Goal: Information Seeking & Learning: Learn about a topic

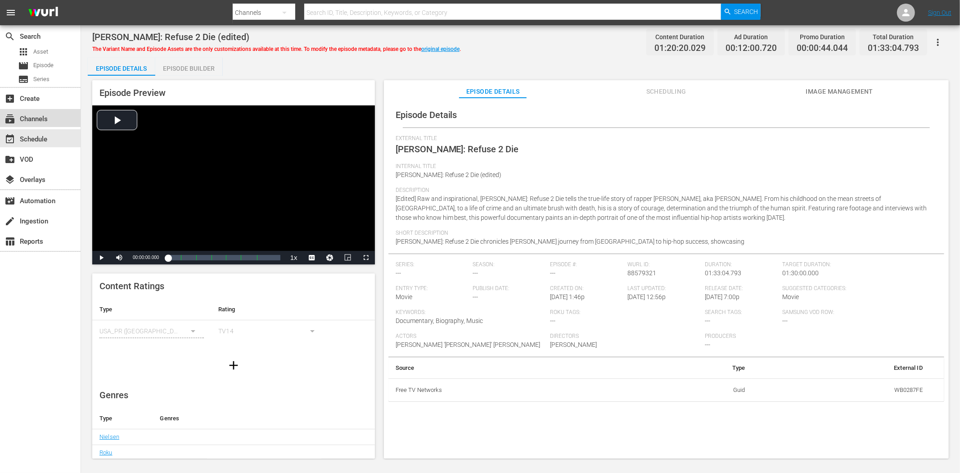
click at [34, 109] on div "subscriptions Channels" at bounding box center [40, 118] width 81 height 18
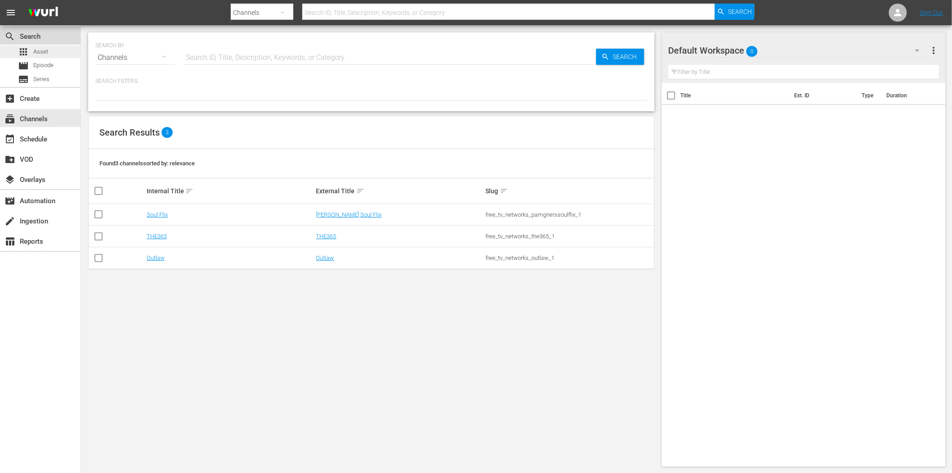
click at [43, 46] on div "search Search apps Asset movie Episode subtitles Series" at bounding box center [40, 56] width 81 height 62
click at [43, 48] on span "Asset" at bounding box center [40, 51] width 15 height 9
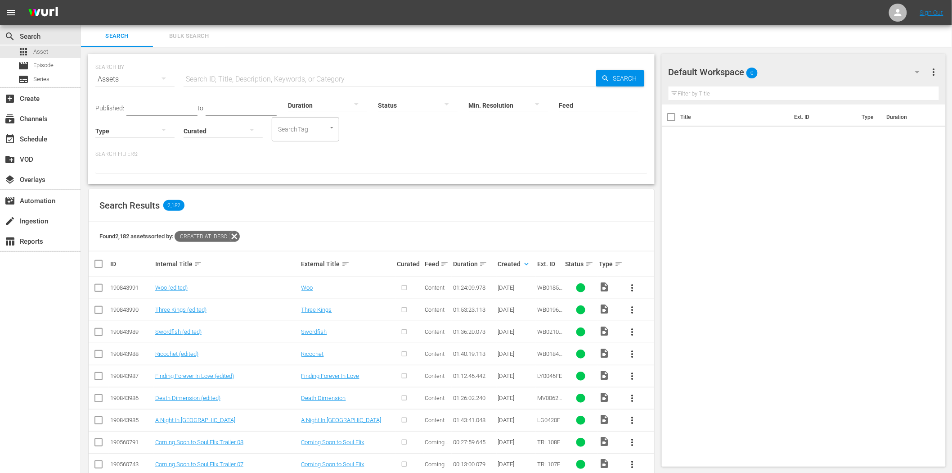
drag, startPoint x: 237, startPoint y: 234, endPoint x: 251, endPoint y: 234, distance: 13.5
click at [237, 234] on icon at bounding box center [234, 236] width 11 height 11
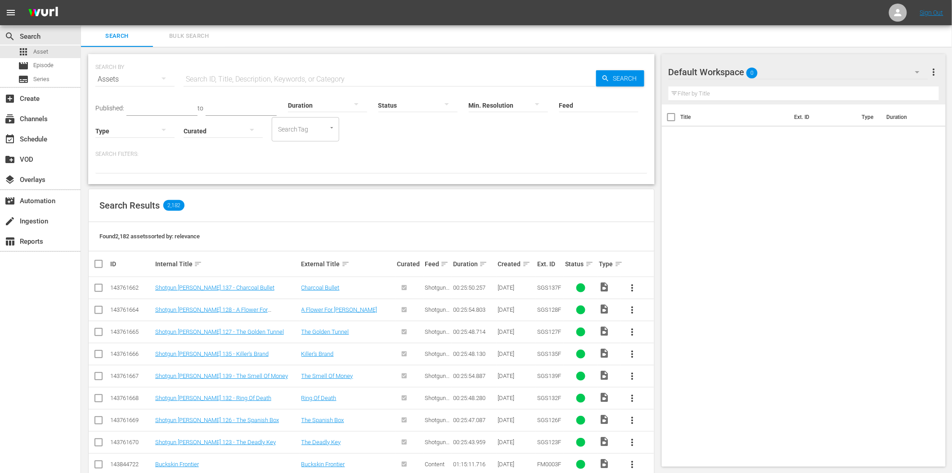
click at [236, 79] on input "text" at bounding box center [390, 79] width 413 height 22
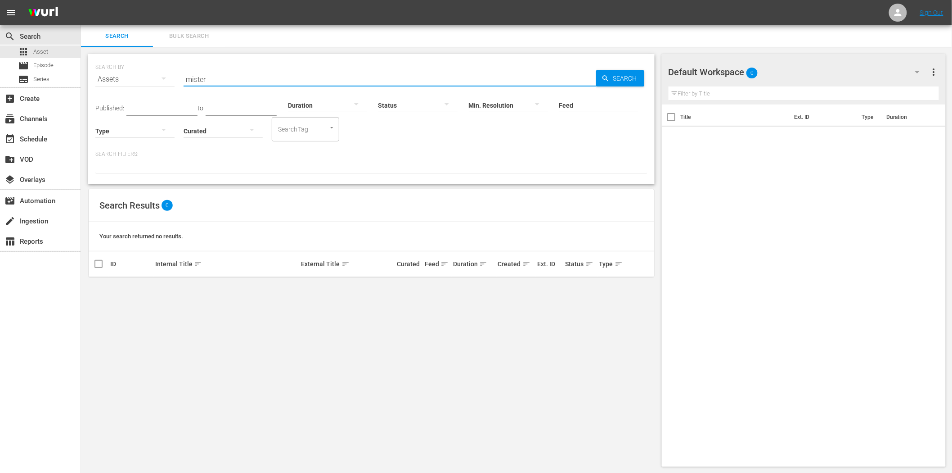
type input "miste"
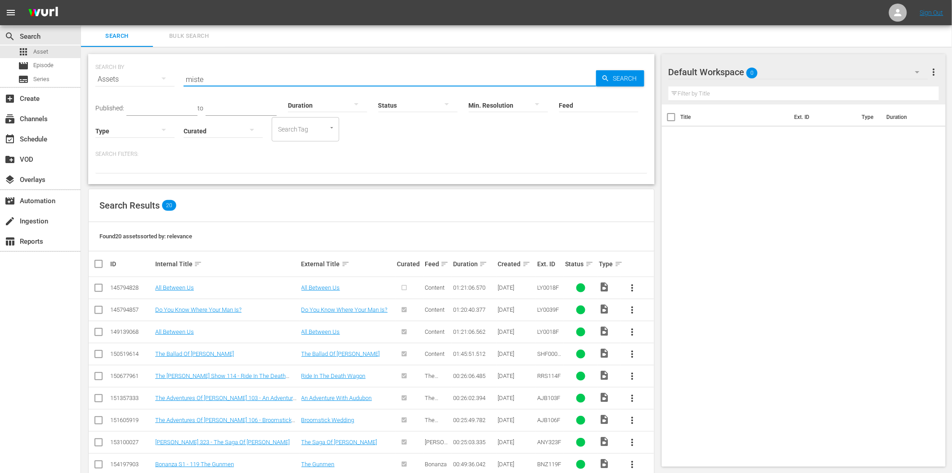
click at [213, 81] on input "miste" at bounding box center [390, 79] width 413 height 22
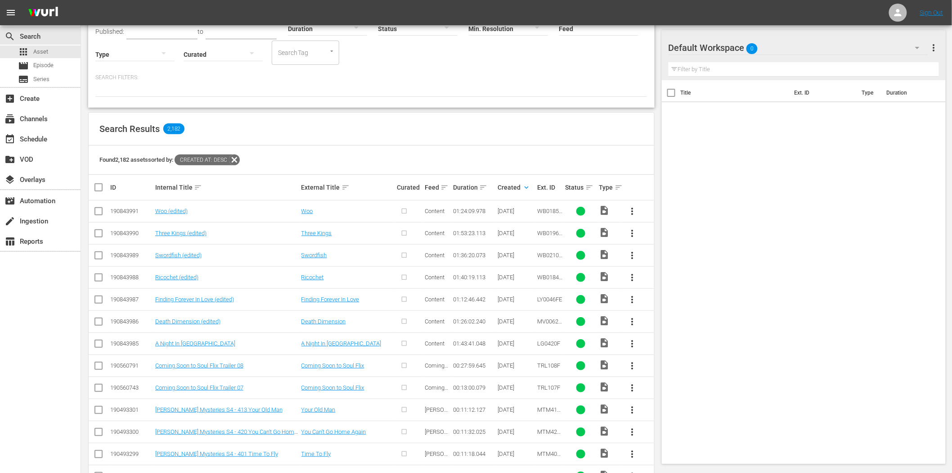
scroll to position [100, 0]
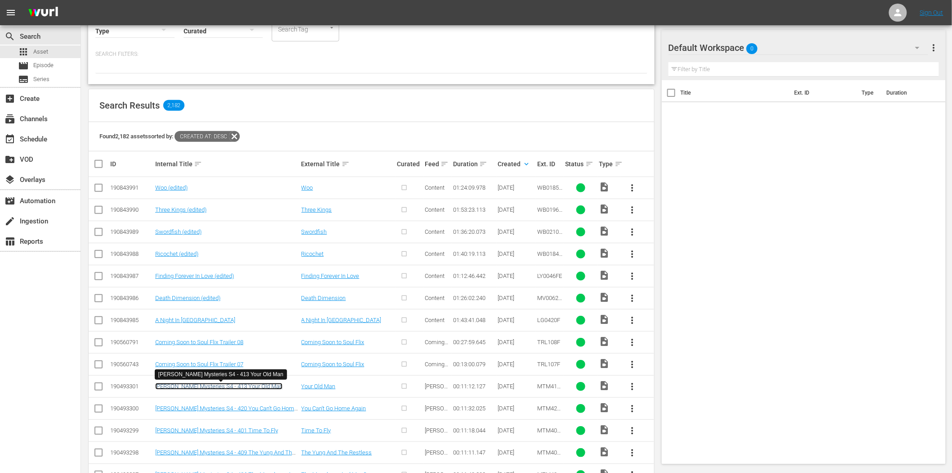
click at [187, 387] on link "Mike Tyson Mysteries S4 - 413 Your Old Man" at bounding box center [218, 386] width 127 height 7
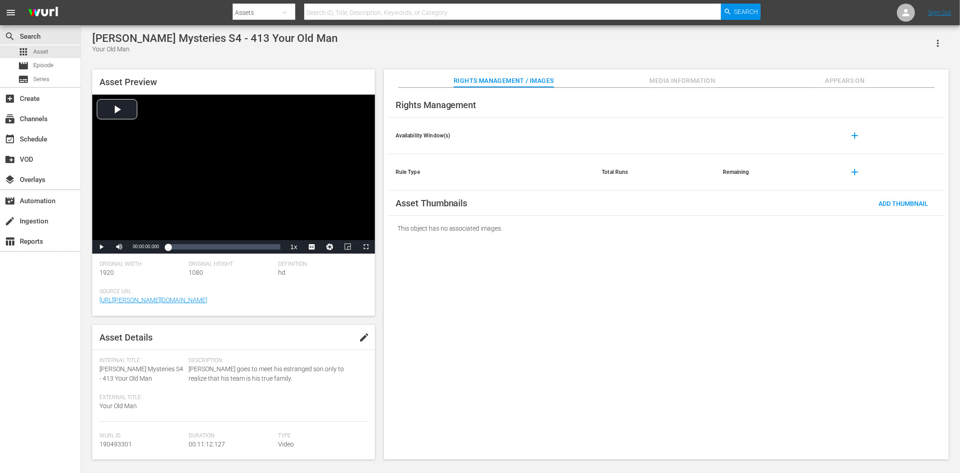
click at [658, 86] on span "Media Information" at bounding box center [683, 80] width 68 height 11
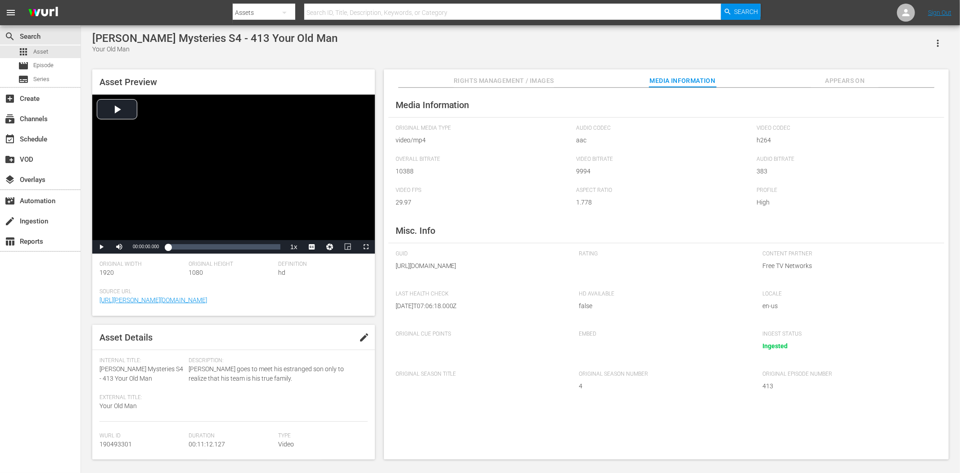
click at [856, 77] on span "Appears On" at bounding box center [845, 80] width 68 height 11
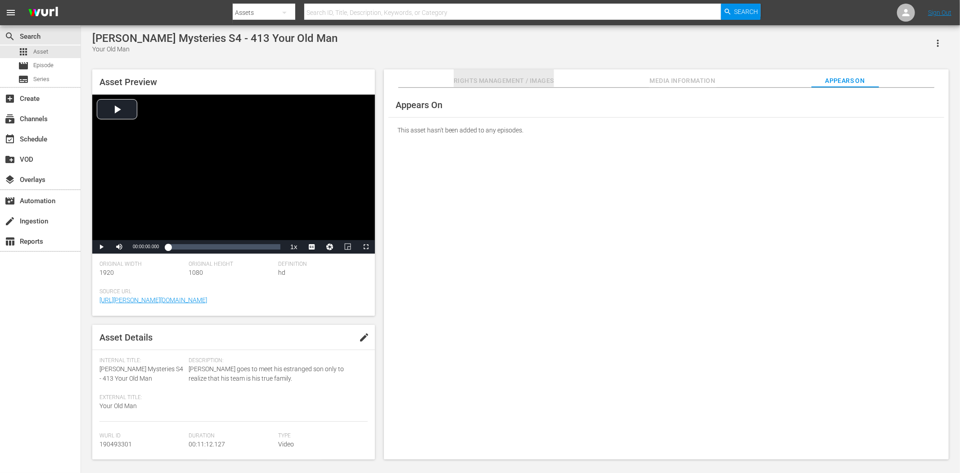
click at [487, 83] on span "Rights Management / Images" at bounding box center [504, 80] width 100 height 11
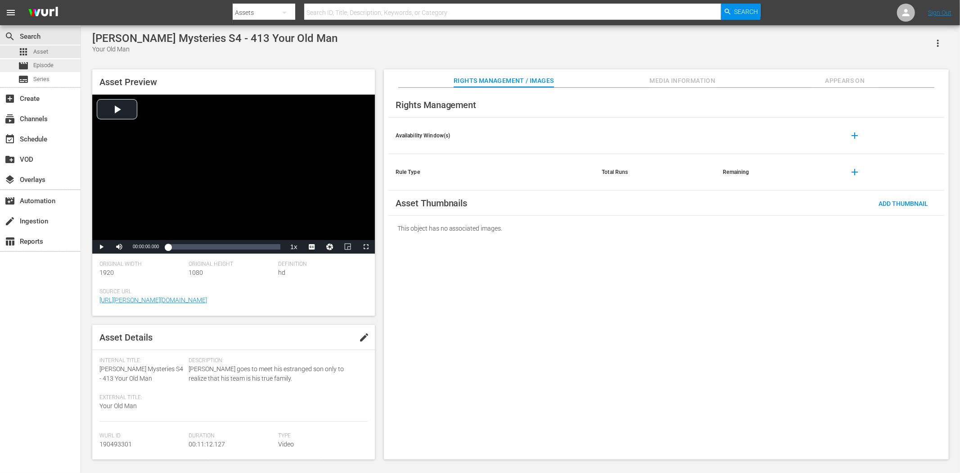
click at [39, 63] on span "Episode" at bounding box center [43, 65] width 20 height 9
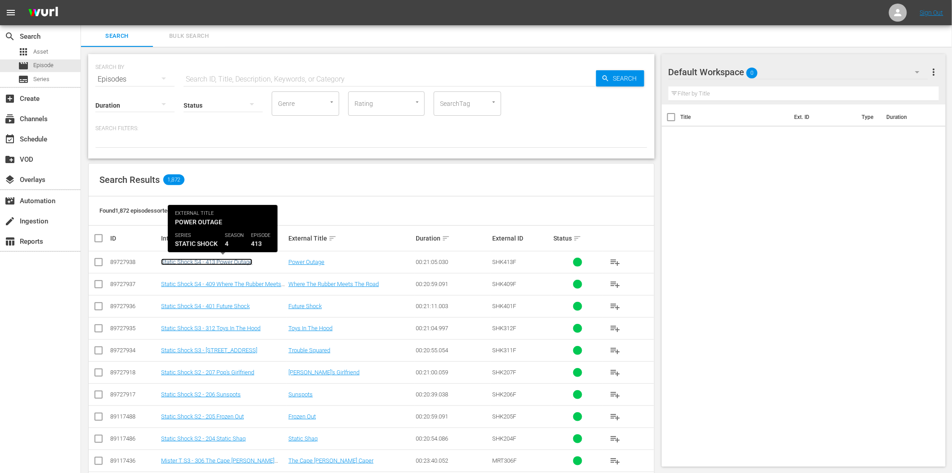
click at [183, 259] on link "Static Shock S4 - 413 Power Outage" at bounding box center [206, 261] width 91 height 7
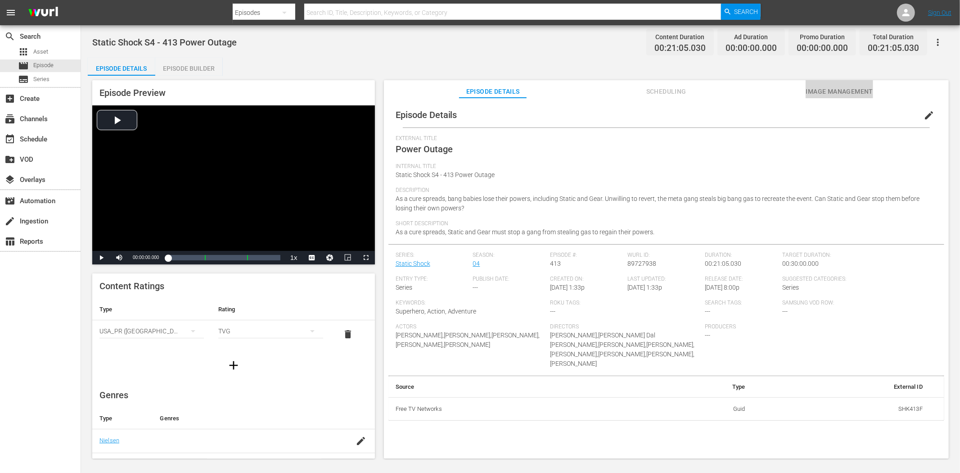
click at [851, 92] on span "Image Management" at bounding box center [840, 91] width 68 height 11
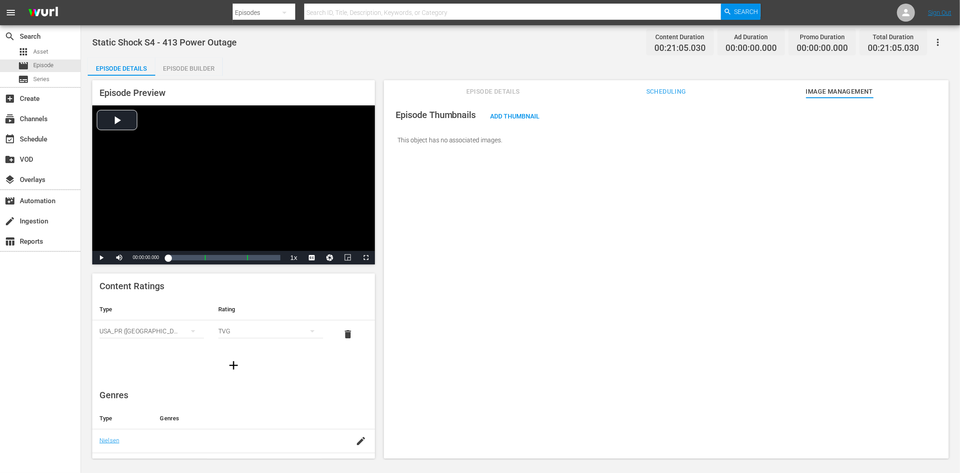
click at [938, 39] on icon "button" at bounding box center [938, 42] width 2 height 7
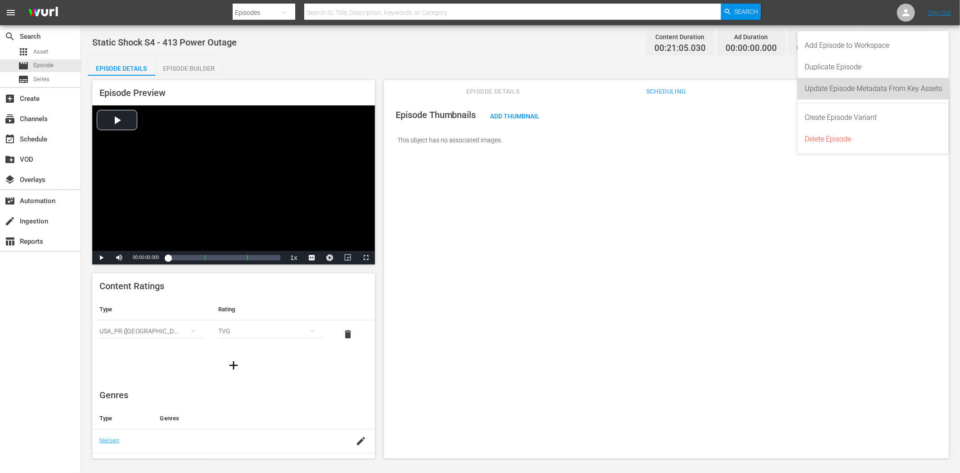
click at [880, 84] on div "Update Episode Metadata From Key Assets" at bounding box center [873, 89] width 137 height 22
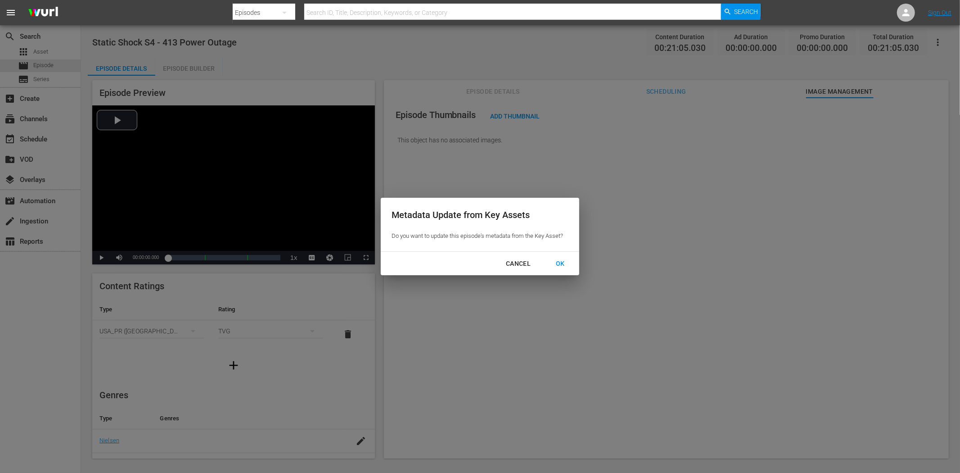
click at [565, 261] on div "OK" at bounding box center [560, 263] width 23 height 11
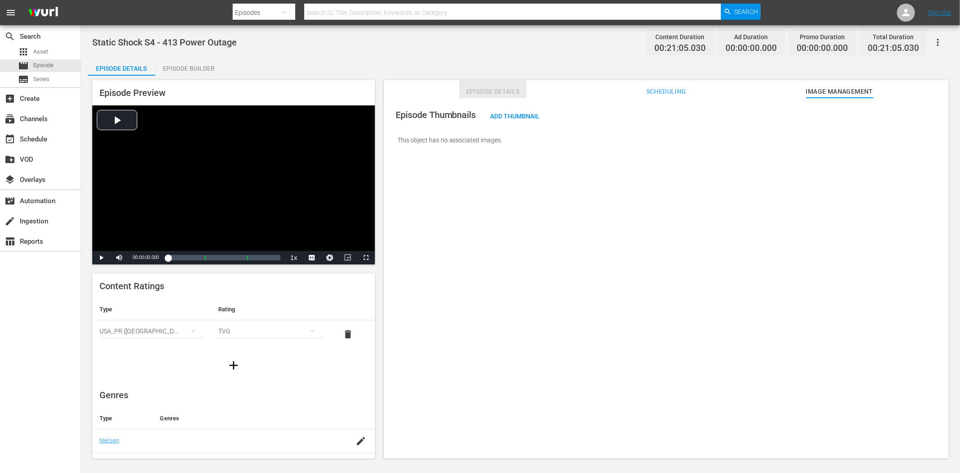
click at [498, 83] on button "Episode Details" at bounding box center [493, 89] width 68 height 18
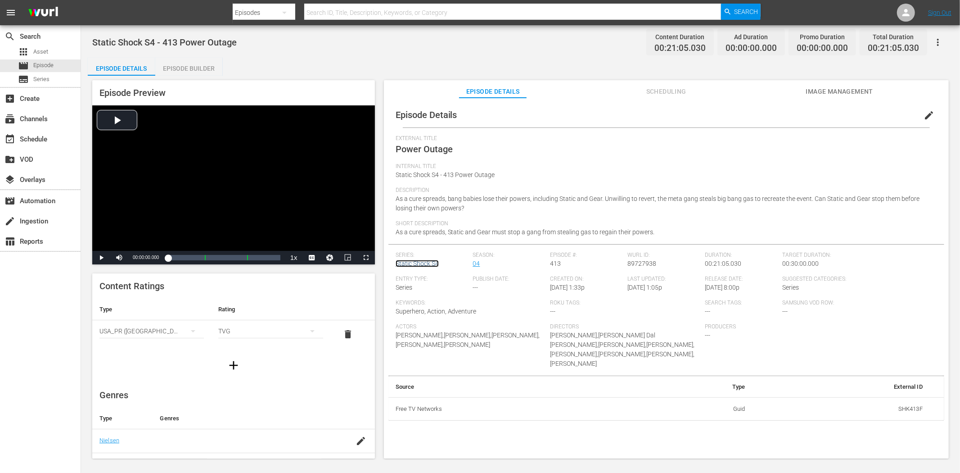
click at [421, 262] on link "Static Shock S4" at bounding box center [417, 263] width 43 height 7
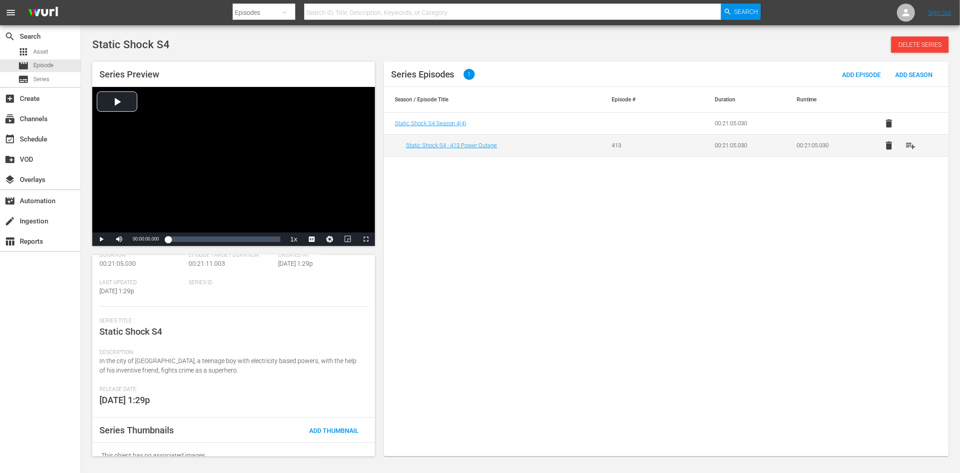
scroll to position [74, 0]
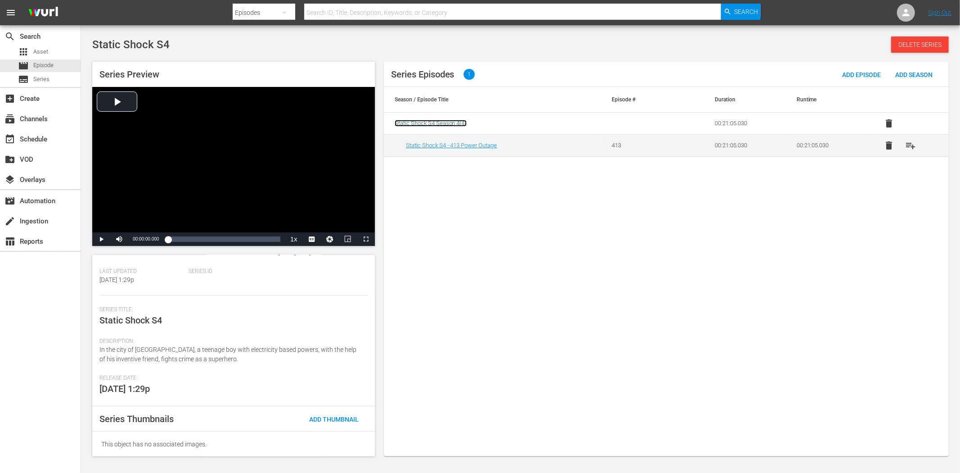
click at [445, 125] on span "Static Shock S4 Season 4 ( 4 )" at bounding box center [431, 123] width 72 height 7
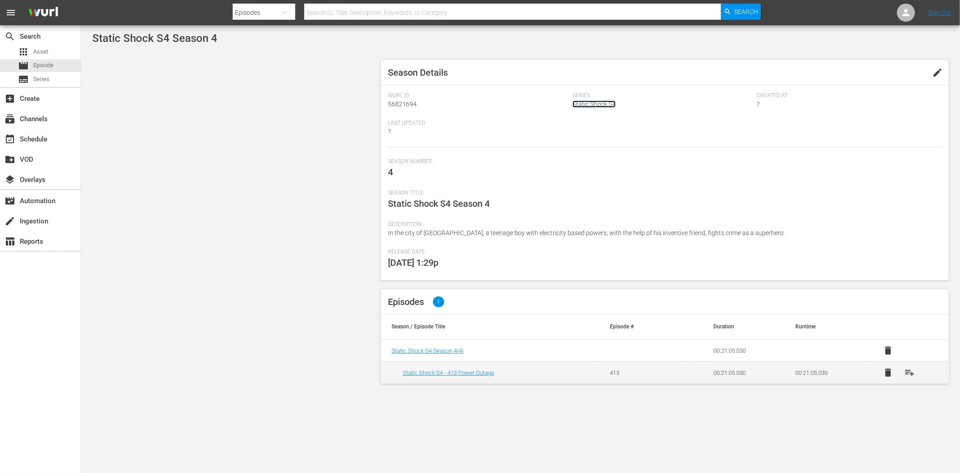
click at [598, 104] on link "Static Shock S4" at bounding box center [593, 103] width 43 height 7
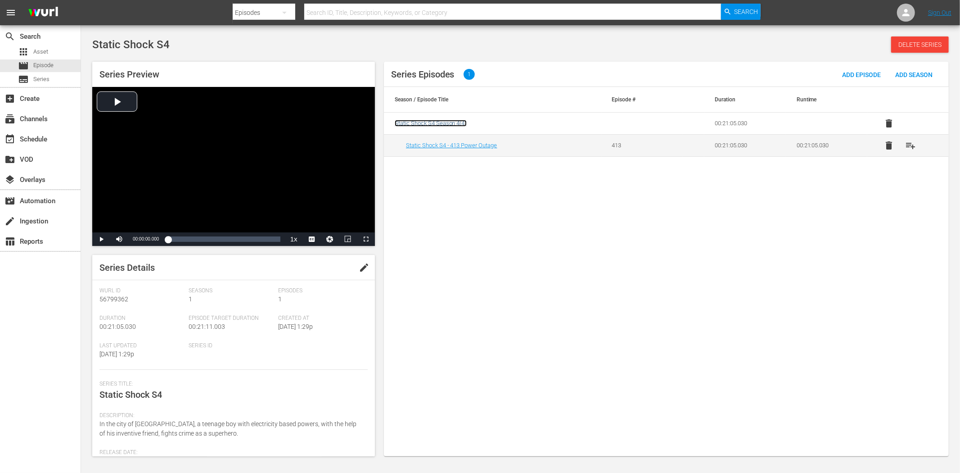
click at [415, 122] on span "Static Shock S4 Season 4 ( 4 )" at bounding box center [431, 123] width 72 height 7
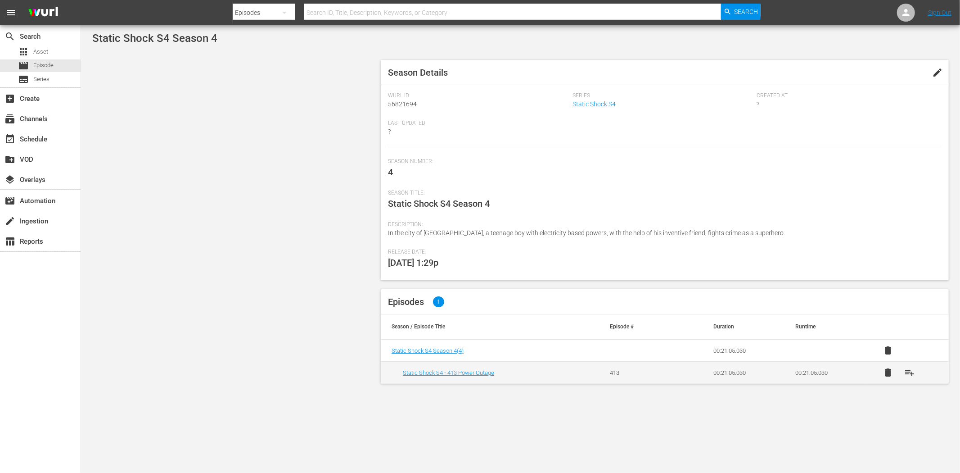
click at [930, 66] on button "edit" at bounding box center [938, 73] width 22 height 22
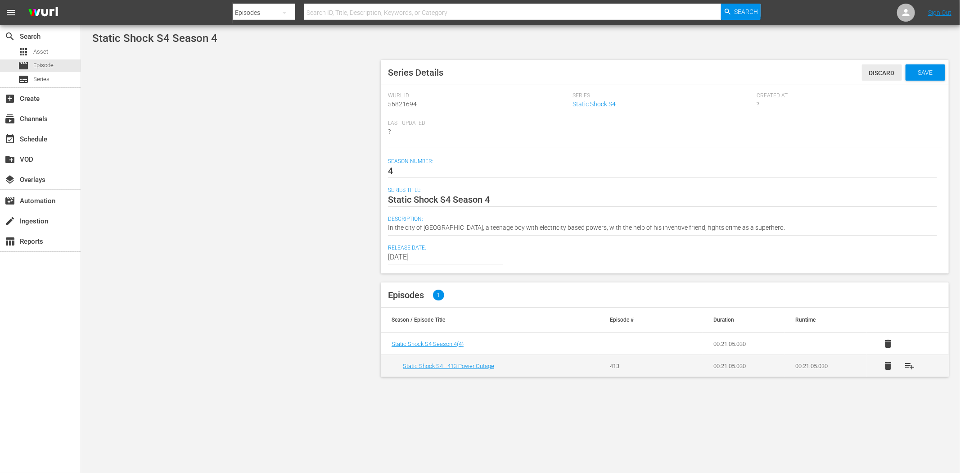
click at [865, 71] on span "Discard" at bounding box center [882, 72] width 40 height 7
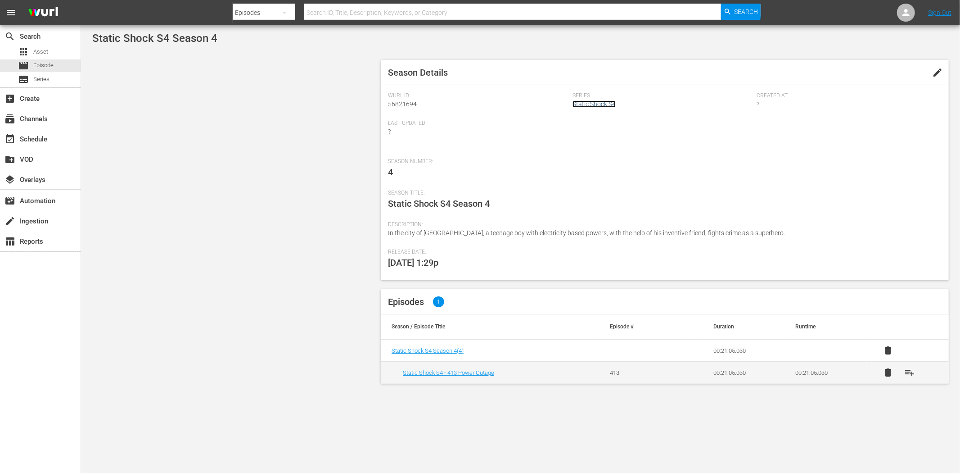
click at [593, 102] on link "Static Shock S4" at bounding box center [593, 103] width 43 height 7
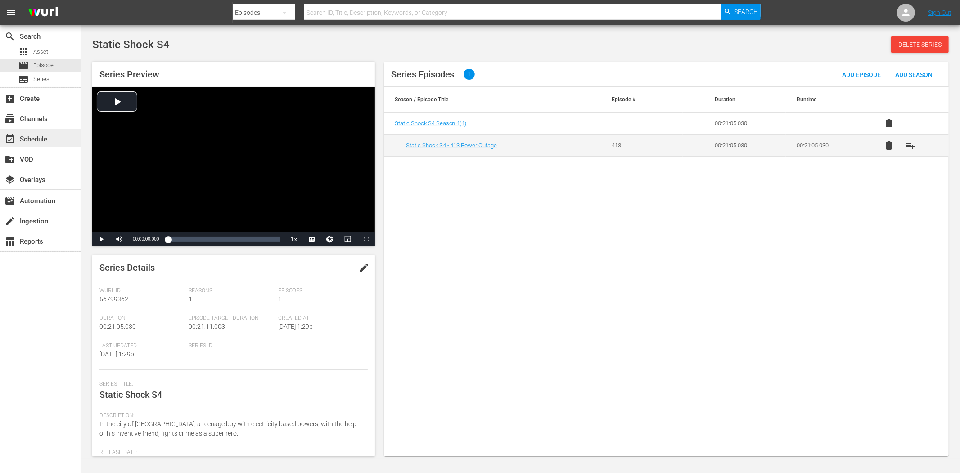
click at [30, 138] on div "event_available Schedule" at bounding box center [25, 138] width 50 height 8
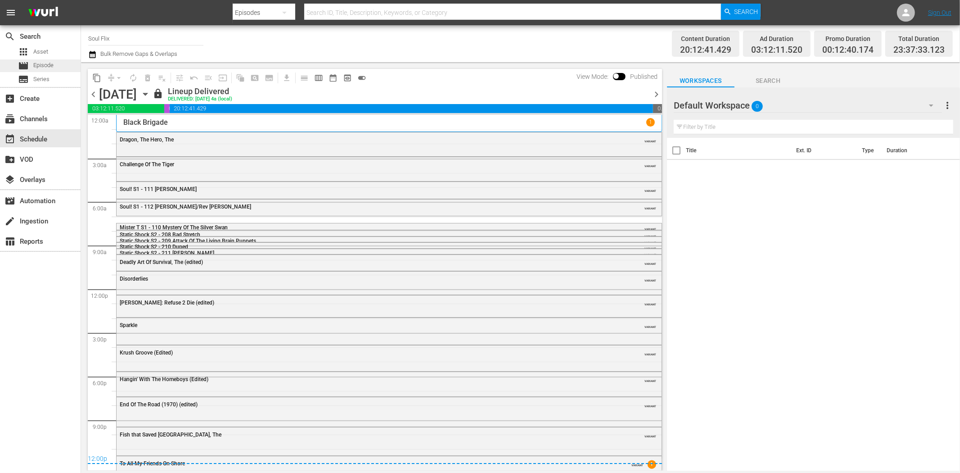
click at [50, 63] on span "Episode" at bounding box center [43, 65] width 20 height 9
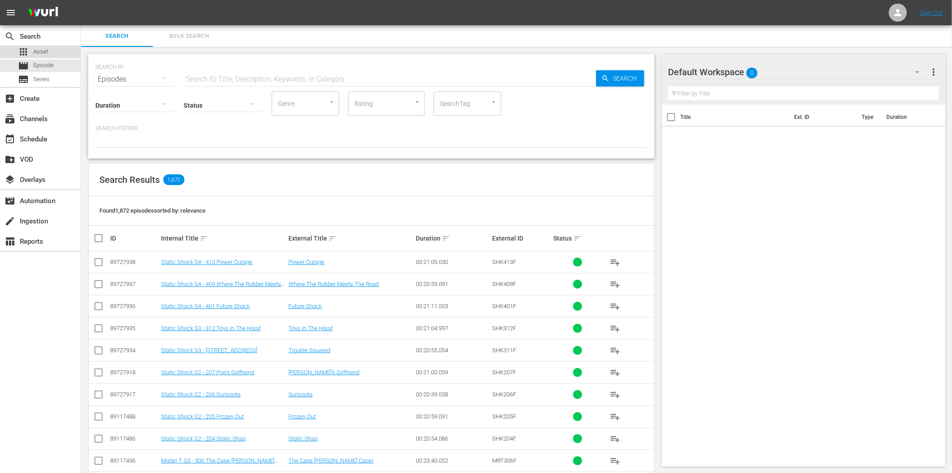
click at [39, 52] on span "Asset" at bounding box center [40, 51] width 15 height 9
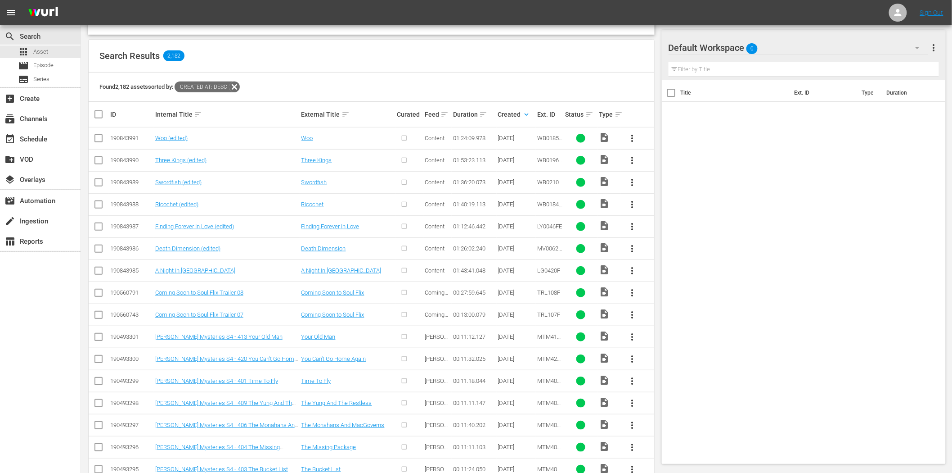
scroll to position [150, 0]
click at [235, 336] on link "Mike Tyson Mysteries S4 - 413 Your Old Man" at bounding box center [218, 336] width 127 height 7
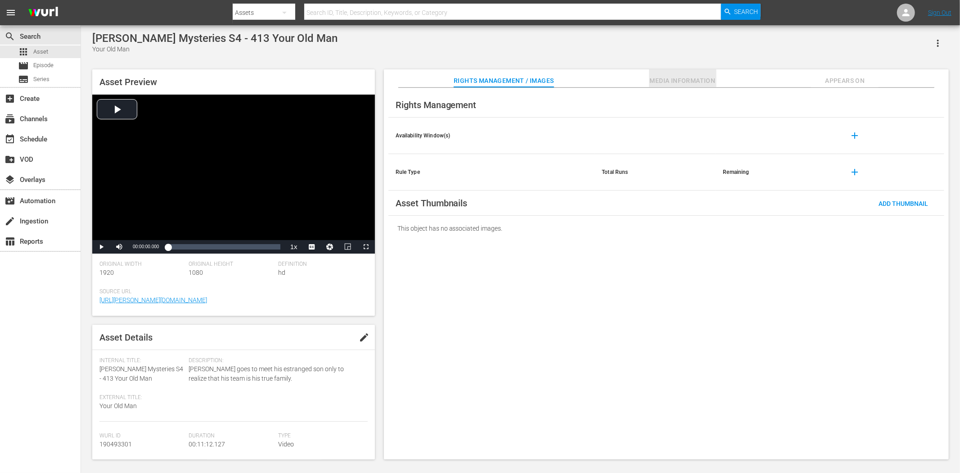
click at [663, 87] on button "Media Information" at bounding box center [683, 78] width 68 height 18
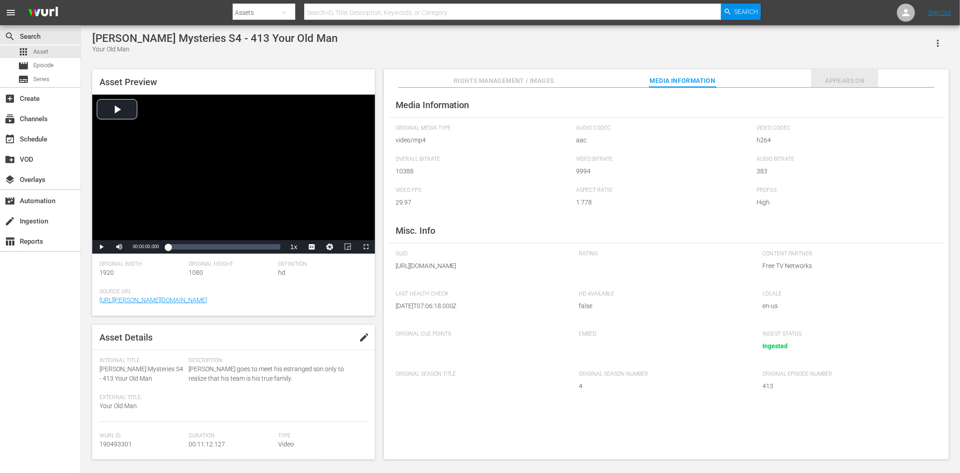
click at [828, 81] on span "Appears On" at bounding box center [845, 80] width 68 height 11
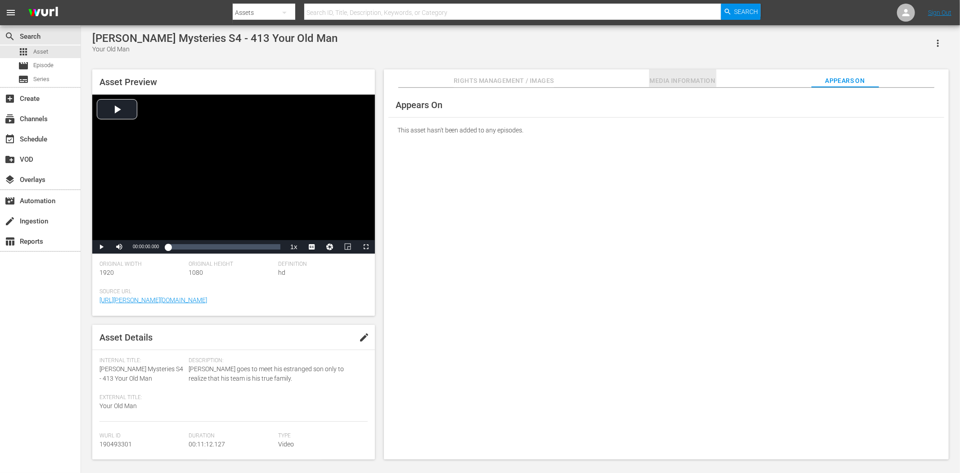
click at [698, 78] on span "Media Information" at bounding box center [683, 80] width 68 height 11
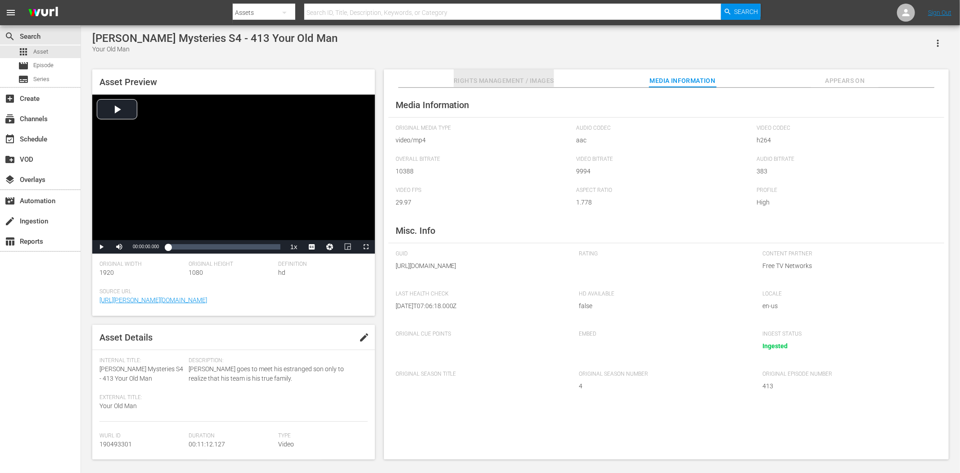
click at [500, 81] on span "Rights Management / Images" at bounding box center [504, 80] width 100 height 11
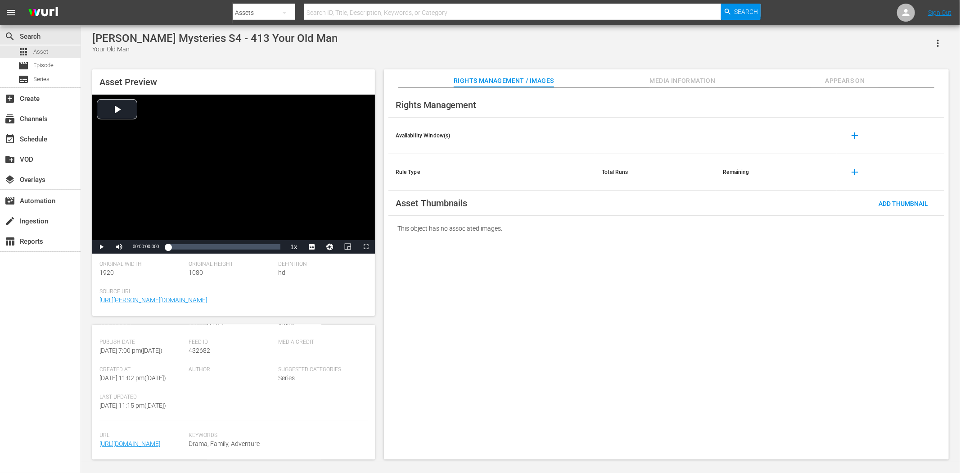
scroll to position [187, 0]
click at [158, 440] on link "https://content-partner-mrss-feeds.s3.amazonaws.com/free_tv_networks/MIKE_TYSON…" at bounding box center [129, 443] width 61 height 7
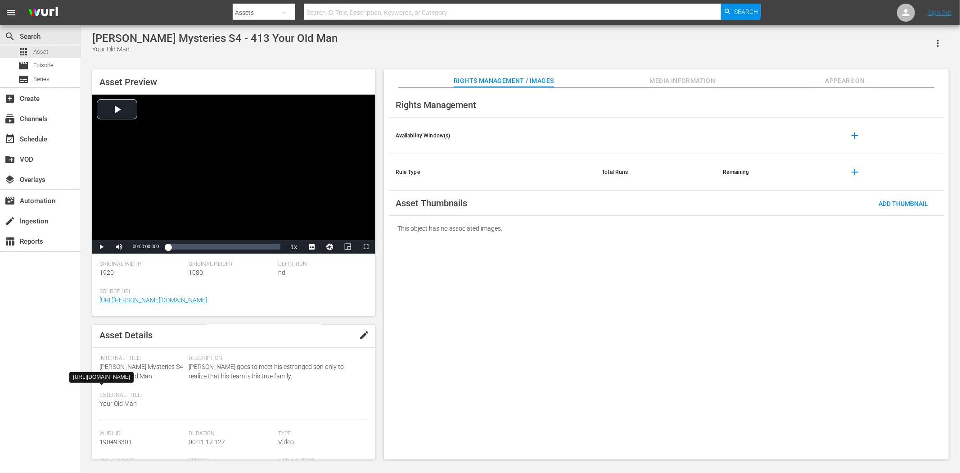
scroll to position [0, 0]
click at [679, 81] on span "Media Information" at bounding box center [683, 80] width 68 height 11
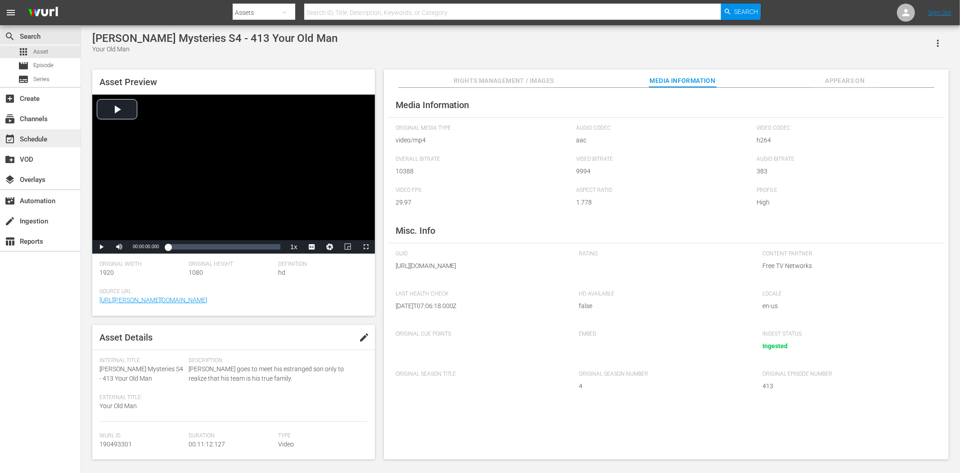
click at [33, 137] on div "event_available Schedule" at bounding box center [25, 138] width 50 height 8
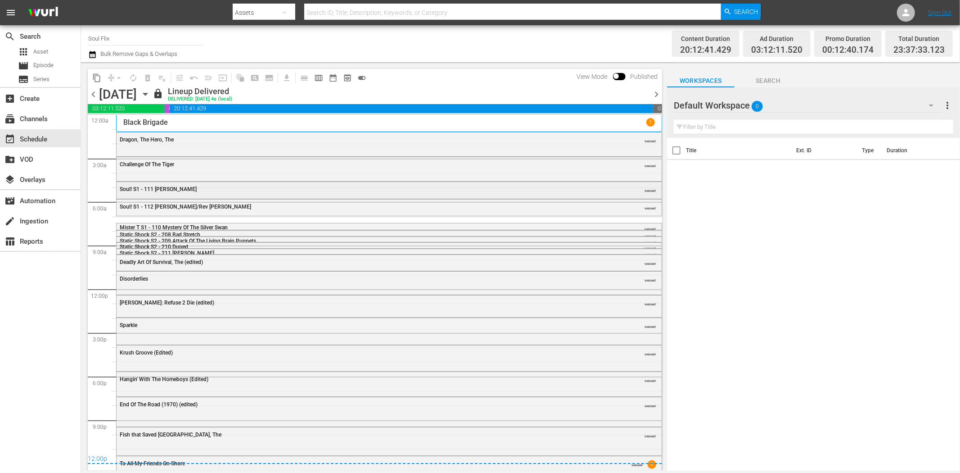
click at [172, 188] on span "Soul! S1 - 111 Al Green" at bounding box center [158, 189] width 77 height 6
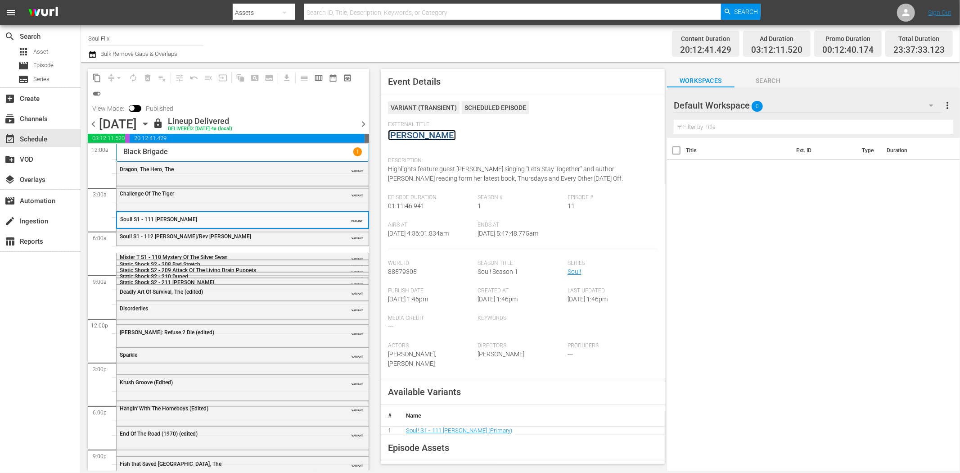
click at [416, 135] on link "Al Green" at bounding box center [422, 135] width 68 height 11
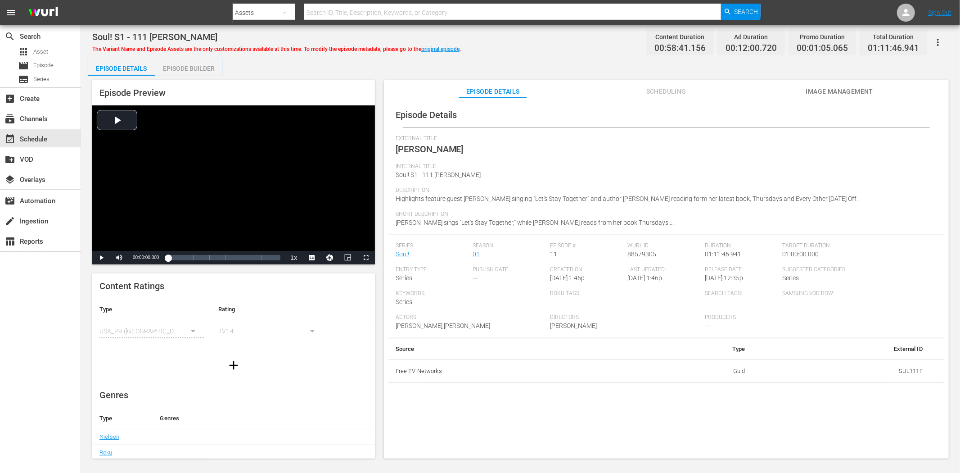
click at [834, 91] on span "Image Management" at bounding box center [840, 91] width 68 height 11
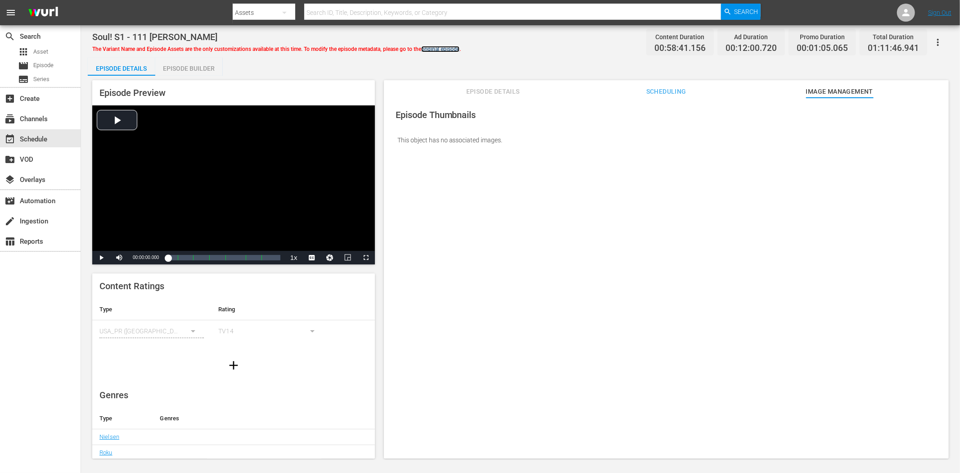
click at [433, 50] on link "original episode" at bounding box center [440, 49] width 38 height 6
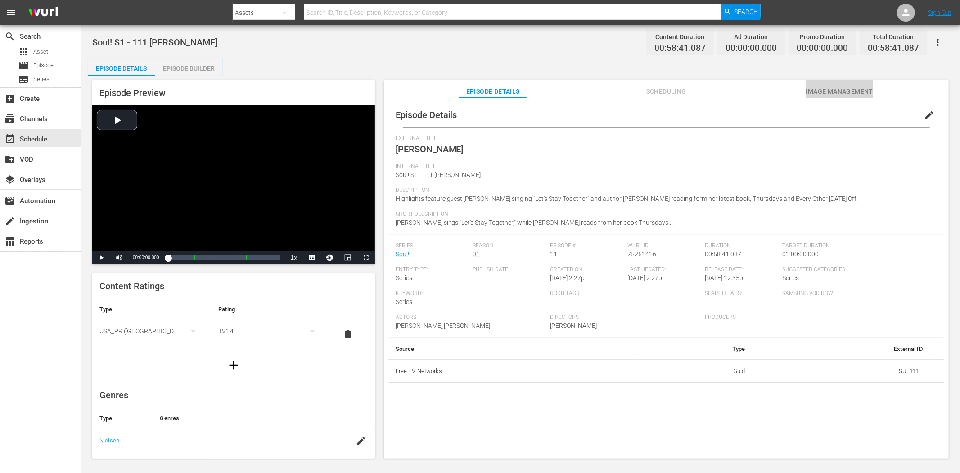
click at [858, 90] on span "Image Management" at bounding box center [840, 91] width 68 height 11
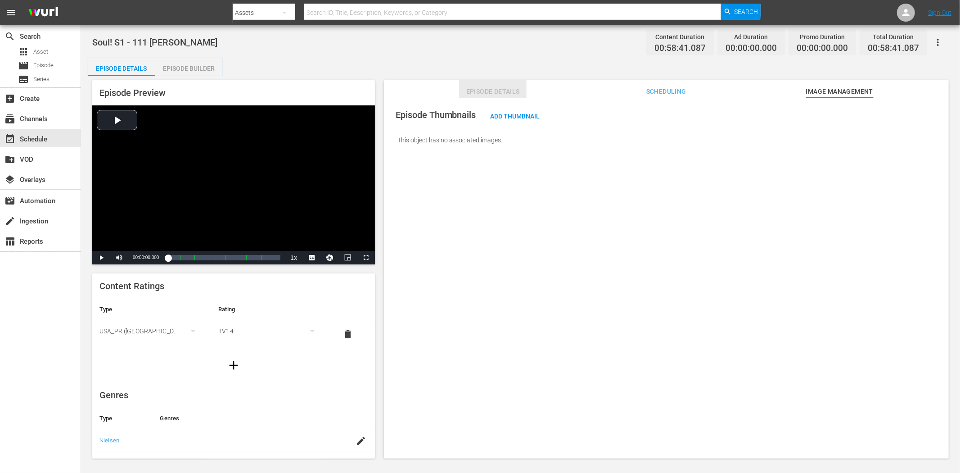
click at [489, 86] on span "Episode Details" at bounding box center [493, 91] width 68 height 11
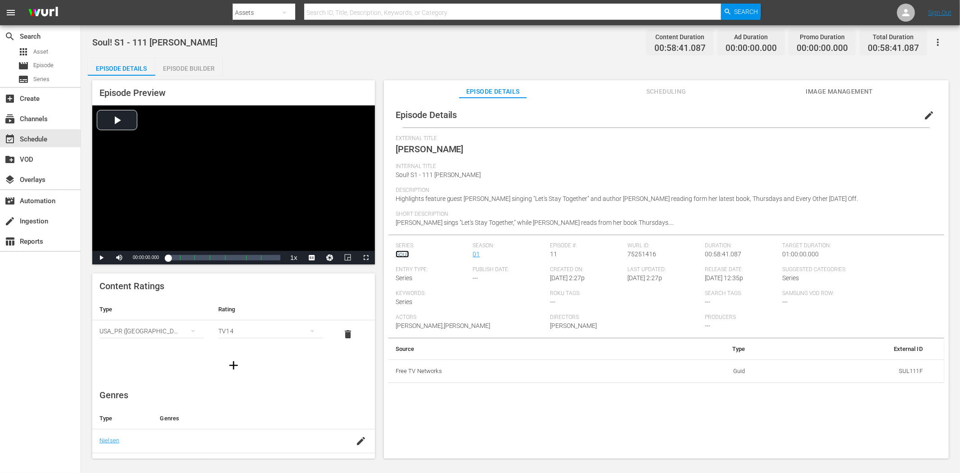
click at [399, 254] on link "Soul!" at bounding box center [403, 253] width 14 height 7
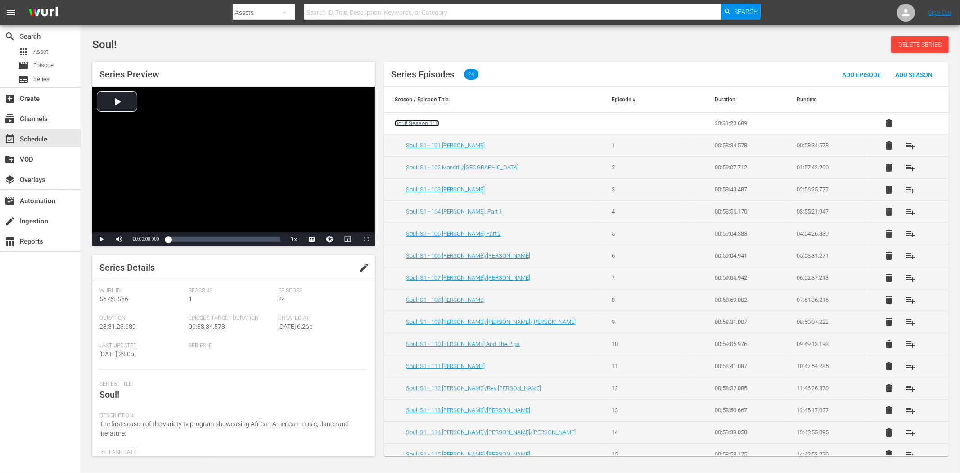
click at [416, 121] on span "Soul! Season 1 ( 1 )" at bounding box center [417, 123] width 45 height 7
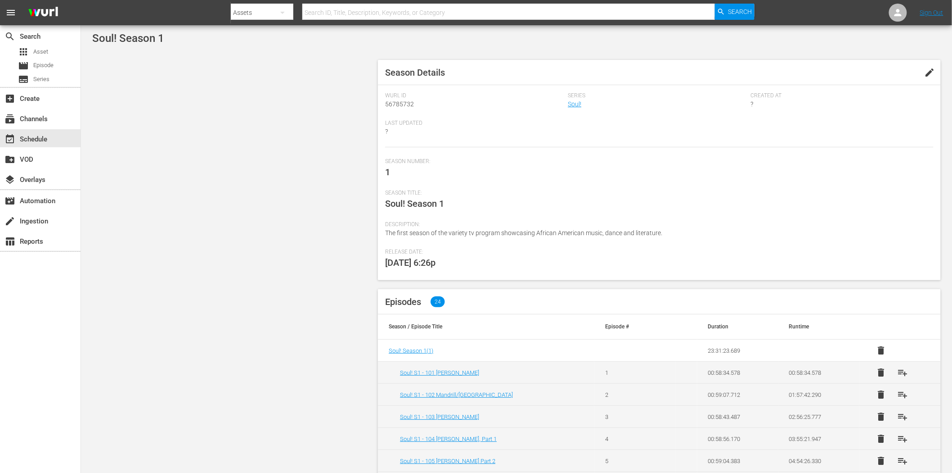
click at [574, 99] on div "Series Soul!" at bounding box center [659, 105] width 183 height 27
click at [574, 104] on link "Soul!" at bounding box center [575, 103] width 14 height 7
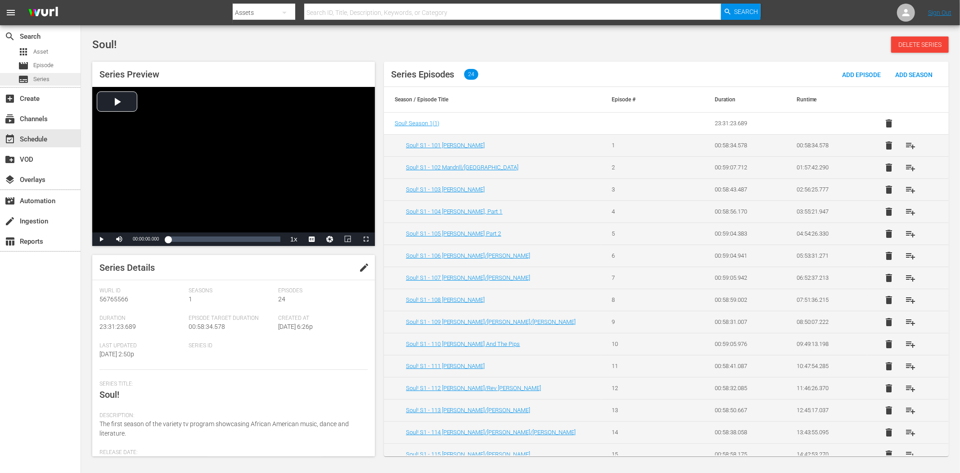
click at [48, 77] on span "Series" at bounding box center [41, 79] width 16 height 9
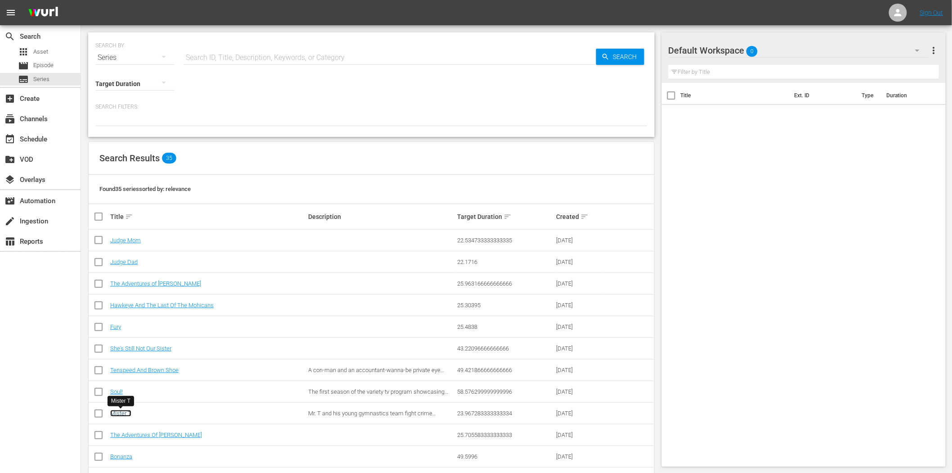
click at [117, 413] on link "Mister T" at bounding box center [120, 413] width 21 height 7
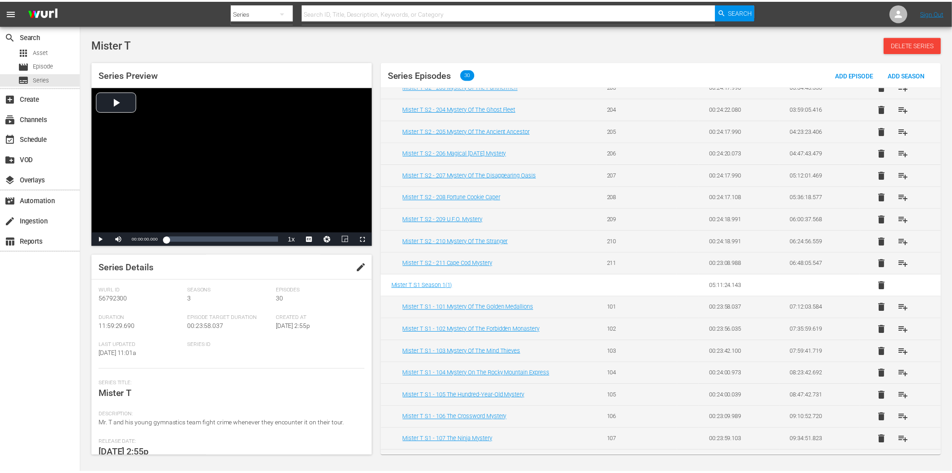
scroll to position [387, 0]
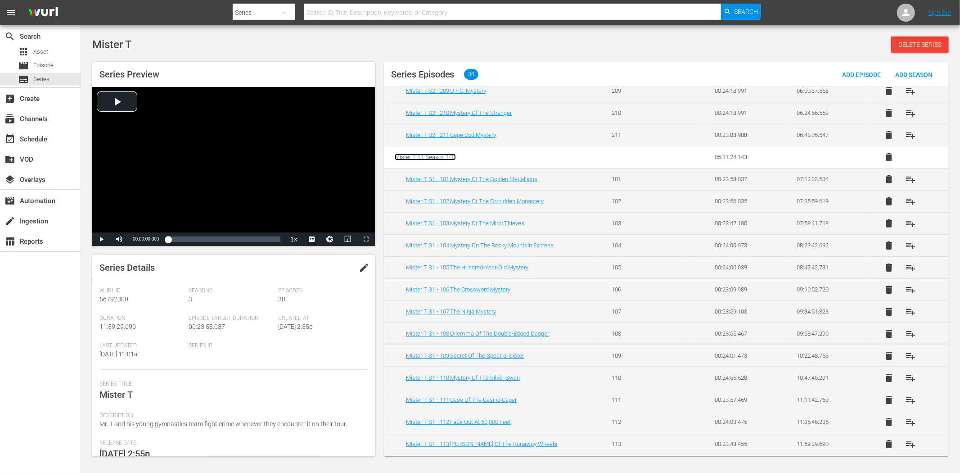
click at [439, 154] on span "Mister T S1 Season 1 ( 1 )" at bounding box center [425, 156] width 61 height 7
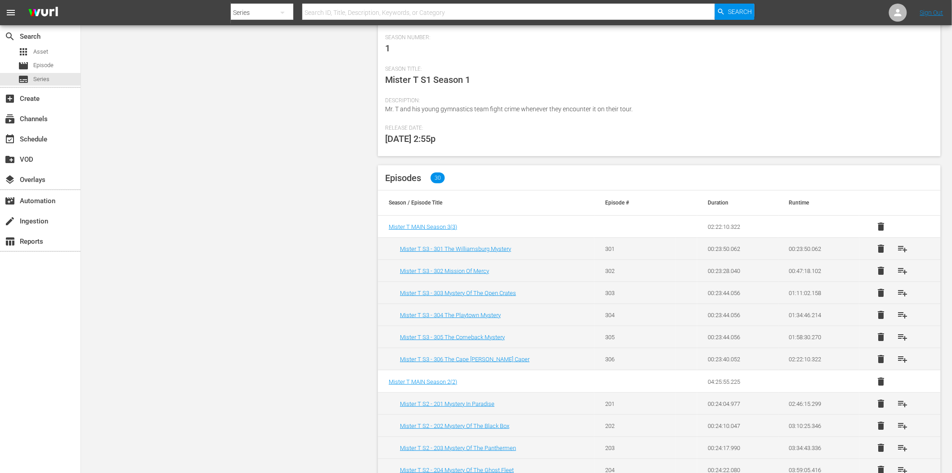
scroll to position [150, 0]
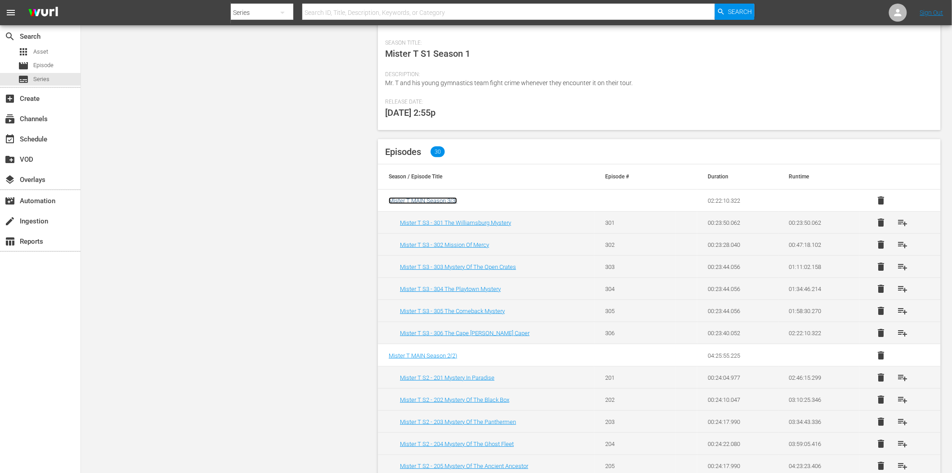
click at [437, 202] on span "Mister T MAIN Season 3 ( 3 )" at bounding box center [423, 200] width 68 height 7
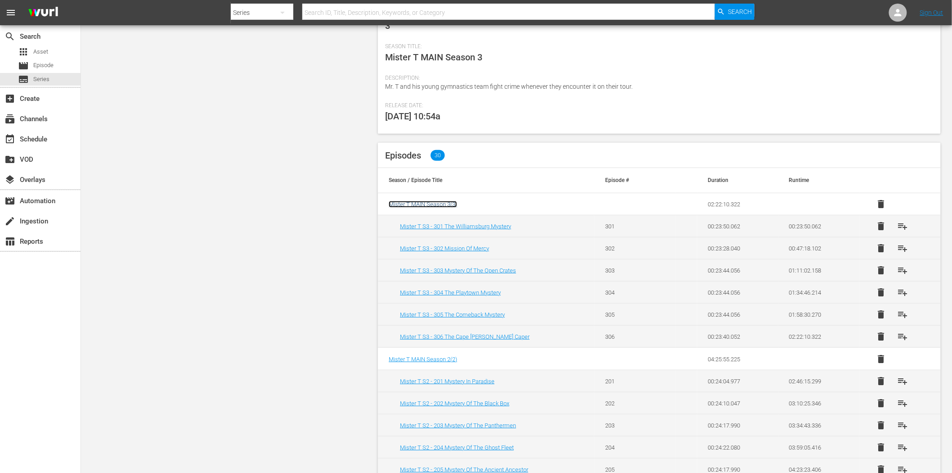
scroll to position [150, 0]
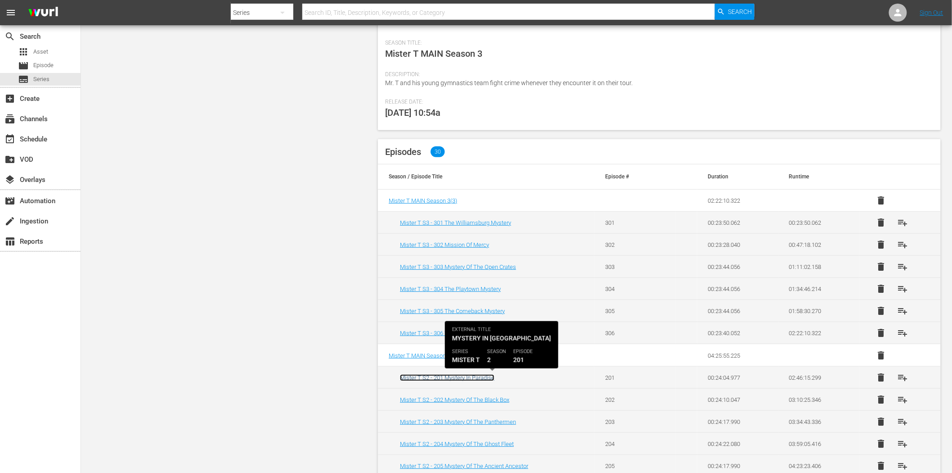
click at [461, 375] on link "Mister T S2 - 201 Mystery In Paradise" at bounding box center [447, 377] width 95 height 7
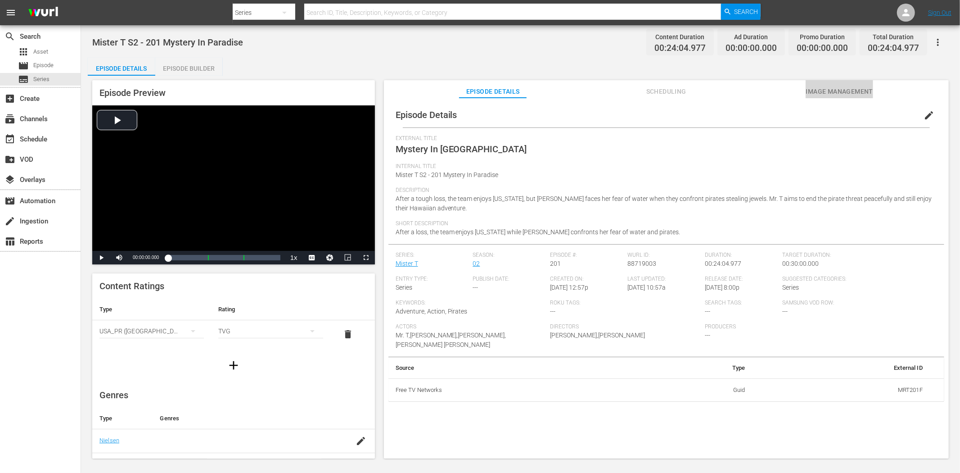
click at [811, 82] on button "Image Management" at bounding box center [840, 89] width 68 height 18
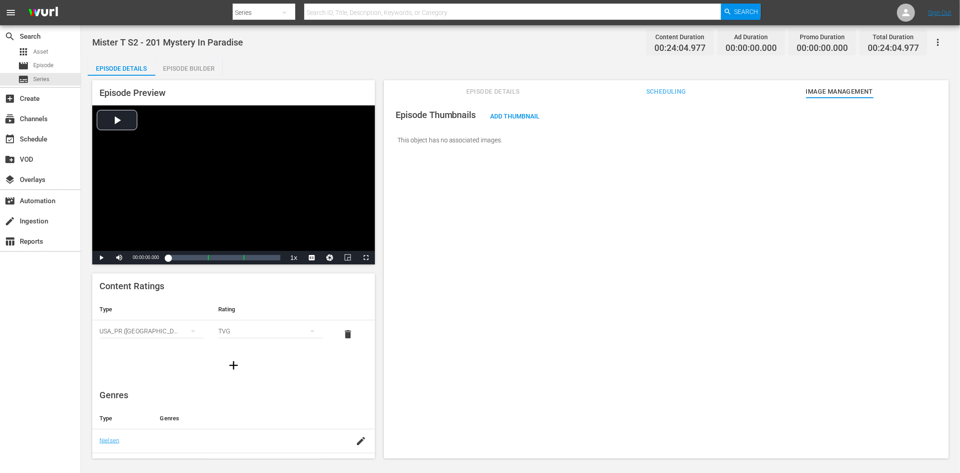
click at [700, 80] on div "Episode Details Scheduling Image Management" at bounding box center [666, 89] width 520 height 18
click at [210, 70] on div "Episode Builder" at bounding box center [189, 69] width 68 height 22
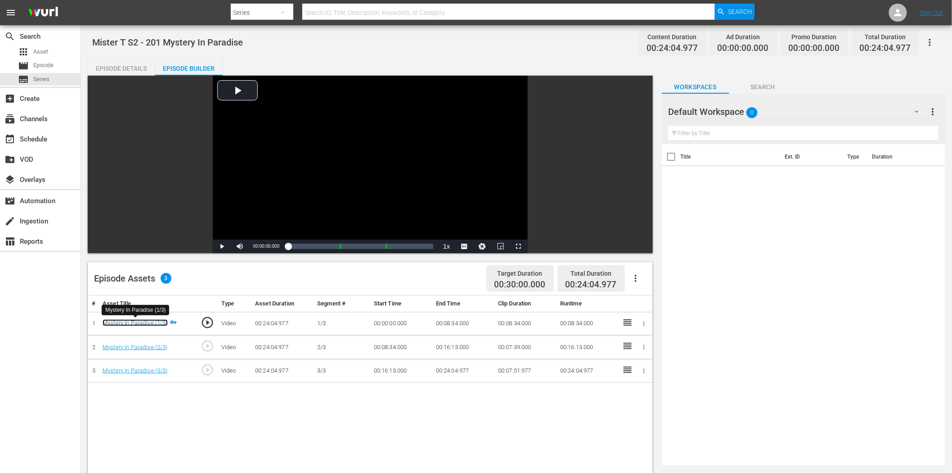
click at [147, 323] on link "Mystery In Paradise (1/3)" at bounding box center [135, 322] width 65 height 7
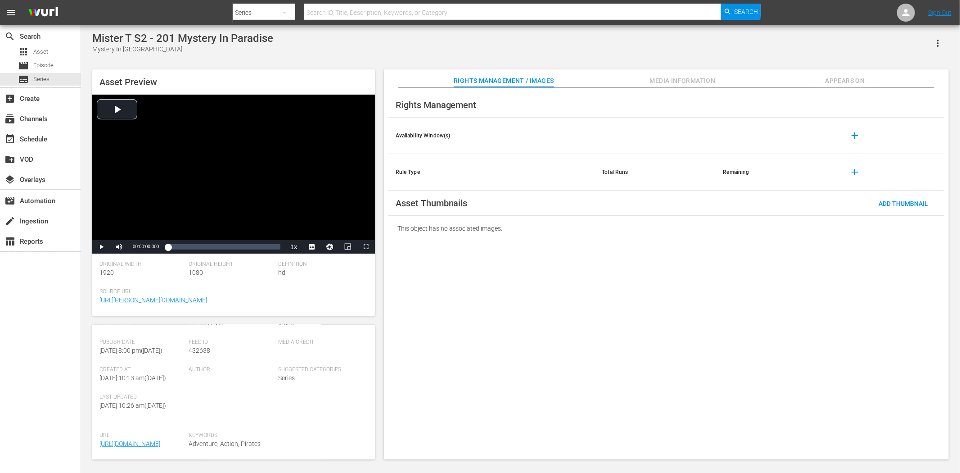
scroll to position [177, 0]
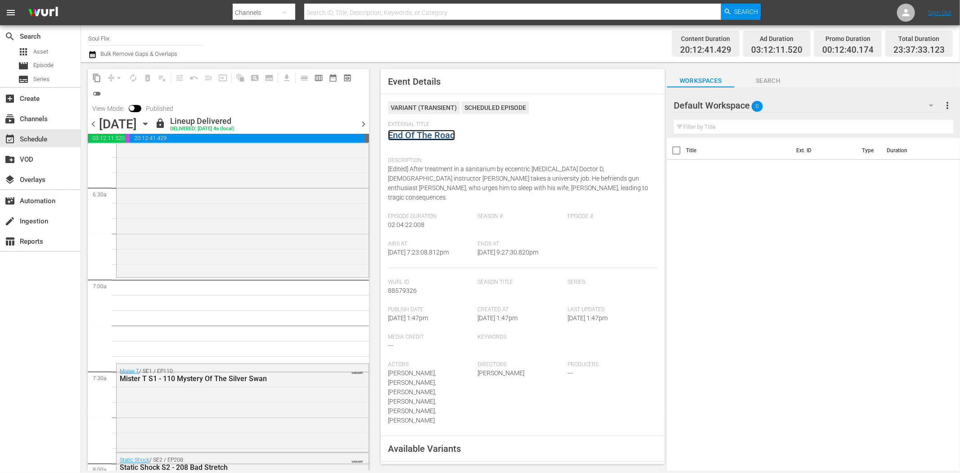
scroll to position [50, 0]
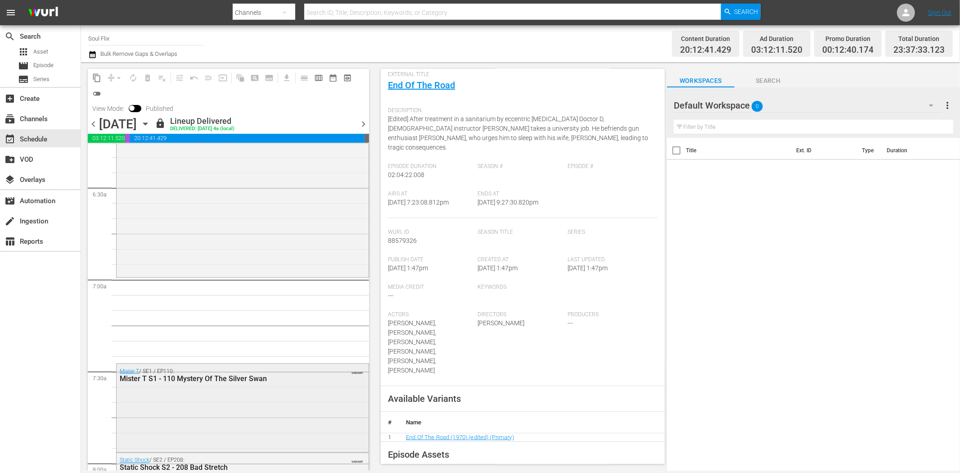
click at [235, 404] on div "Mister T / SE1 / EP110: Mister T S1 - 110 Mystery Of The Silver Swan VARIANT" at bounding box center [243, 407] width 252 height 86
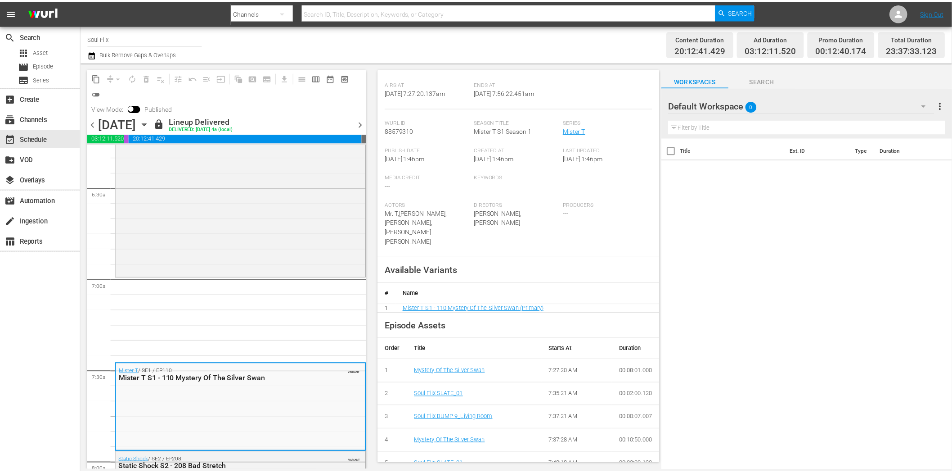
scroll to position [177, 0]
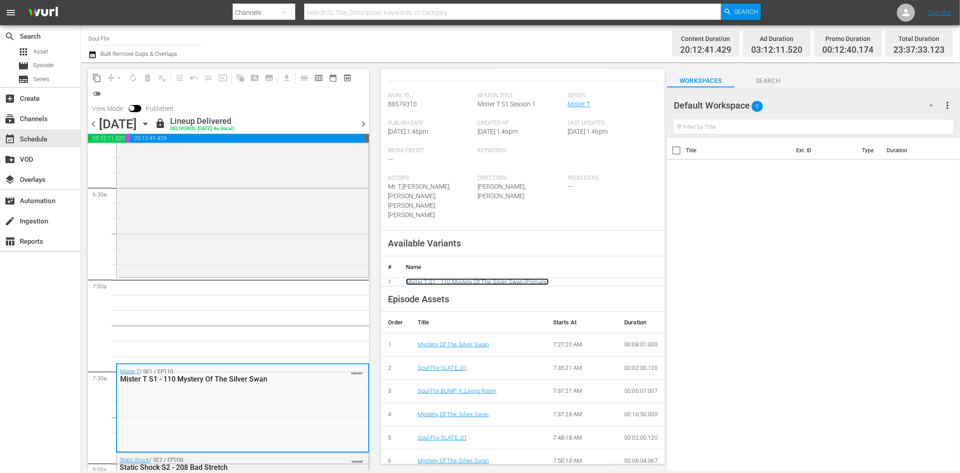
click at [525, 278] on link "Mister T S1 - 110 Mystery Of The Silver Swan (Primary)" at bounding box center [477, 281] width 143 height 7
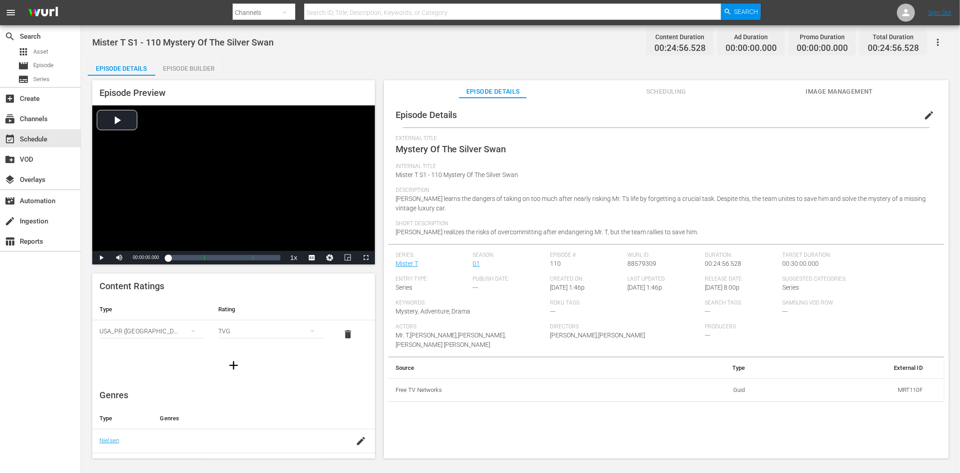
click at [649, 86] on span "Scheduling" at bounding box center [666, 91] width 68 height 11
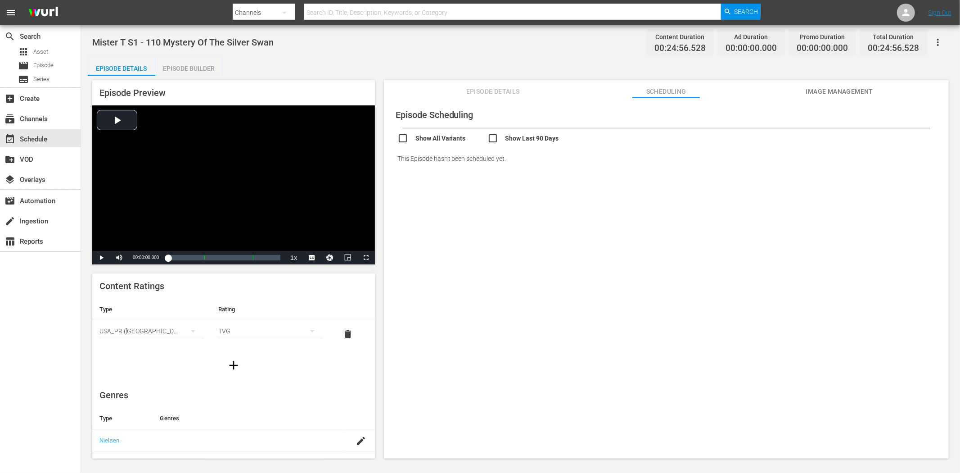
click at [183, 68] on div "Episode Builder" at bounding box center [189, 69] width 68 height 22
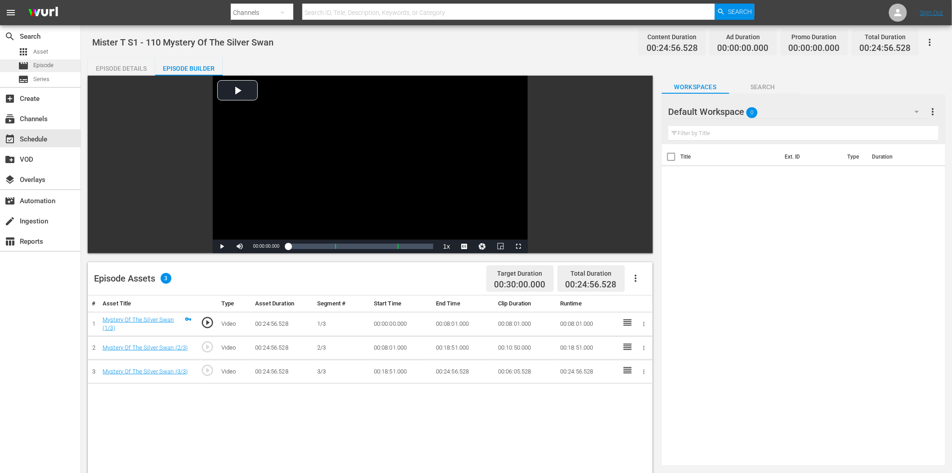
click at [56, 62] on div "movie Episode" at bounding box center [40, 65] width 81 height 13
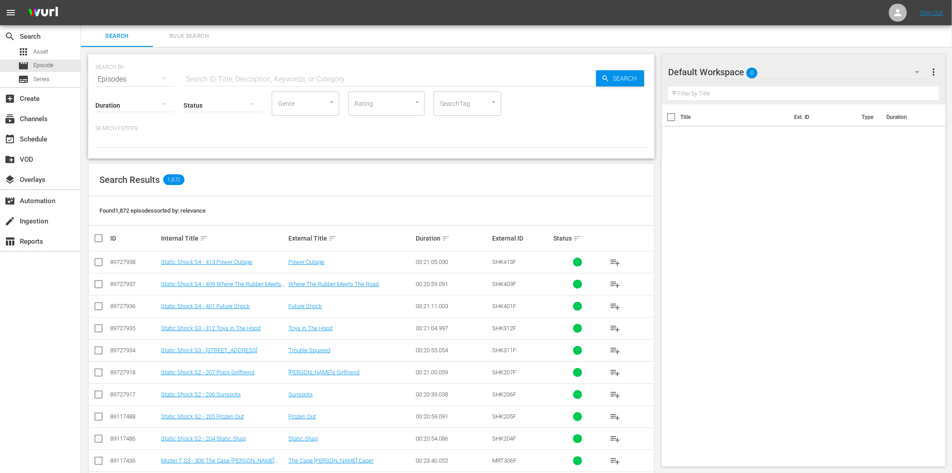
click at [326, 82] on input "text" at bounding box center [390, 79] width 413 height 22
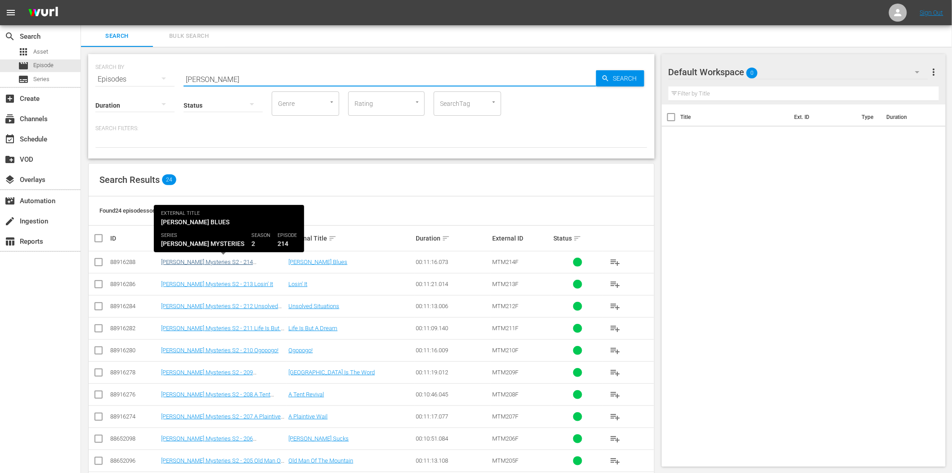
type input "mike"
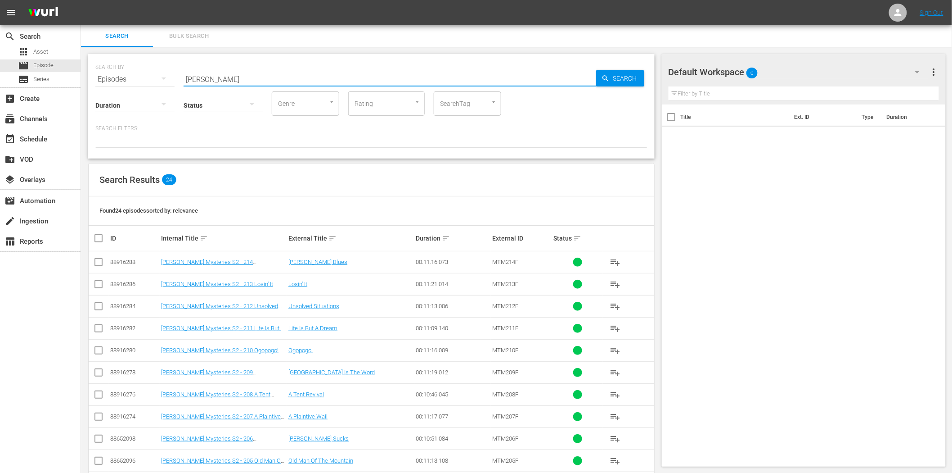
click at [327, 77] on input "mike" at bounding box center [390, 79] width 413 height 22
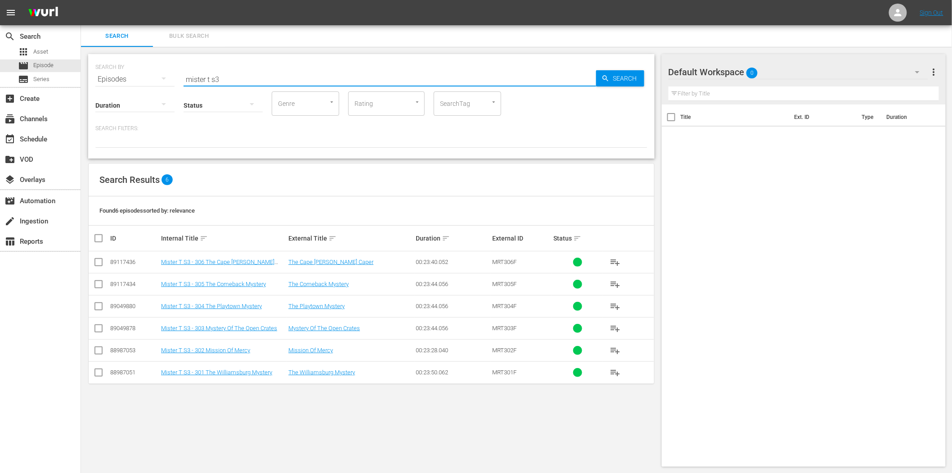
type input "mister t s3"
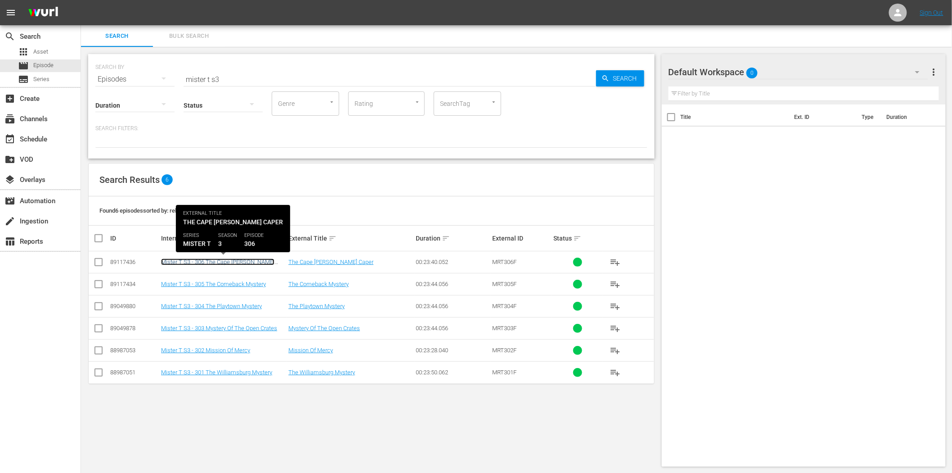
click at [232, 261] on link "Mister T S3 - 306 The Cape [PERSON_NAME] Caper" at bounding box center [217, 265] width 113 height 14
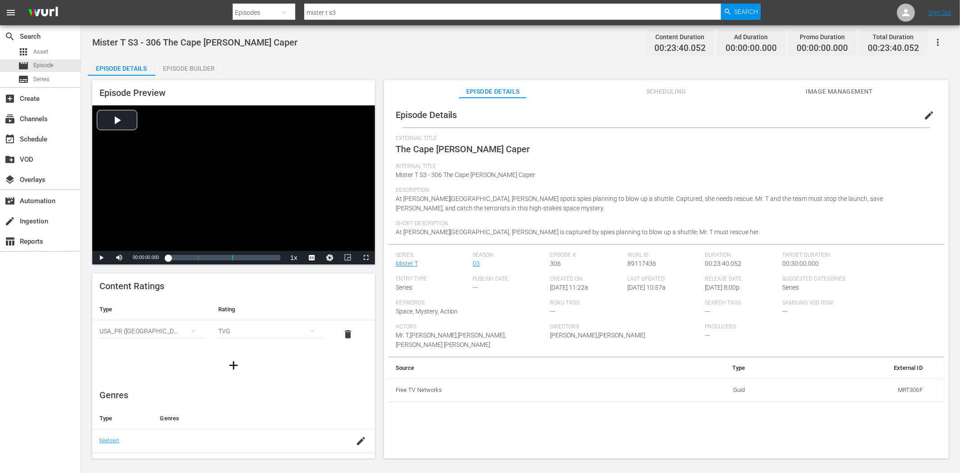
scroll to position [137, 0]
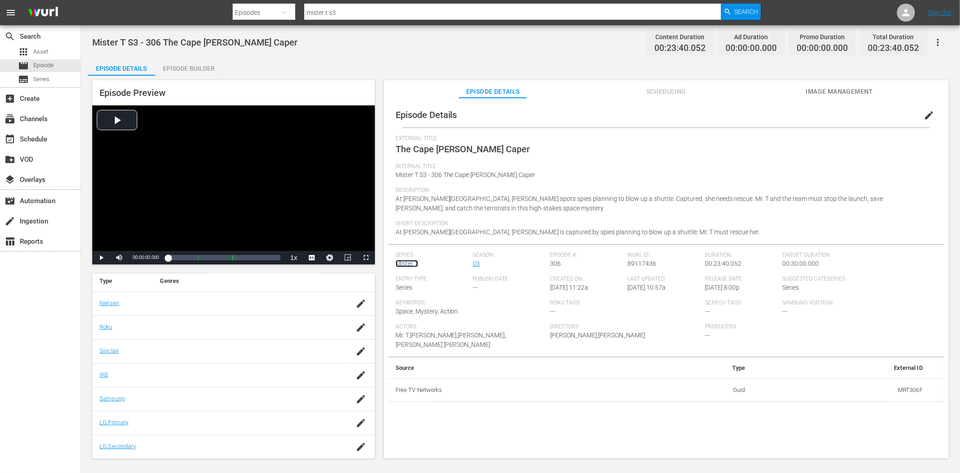
click at [412, 261] on link "Mister T" at bounding box center [407, 263] width 23 height 7
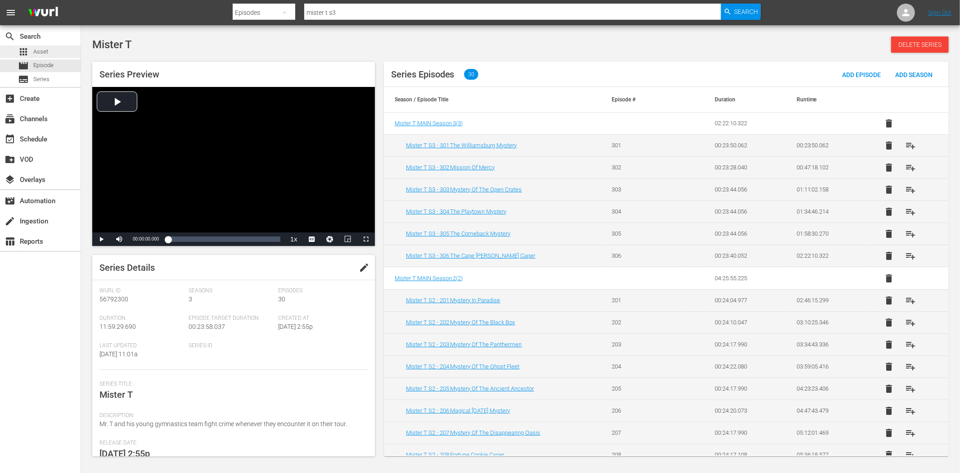
click at [34, 51] on span "Asset" at bounding box center [40, 51] width 15 height 9
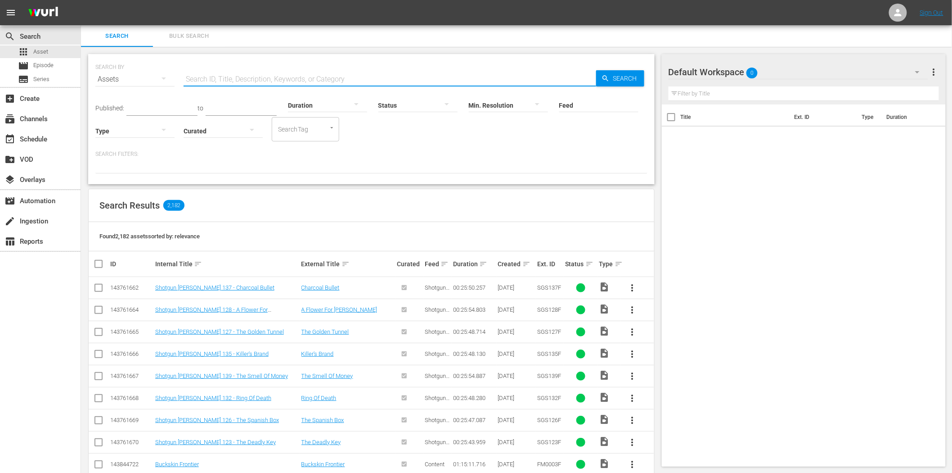
drag, startPoint x: 224, startPoint y: 78, endPoint x: 298, endPoint y: 88, distance: 74.0
click at [225, 78] on input "text" at bounding box center [390, 79] width 413 height 22
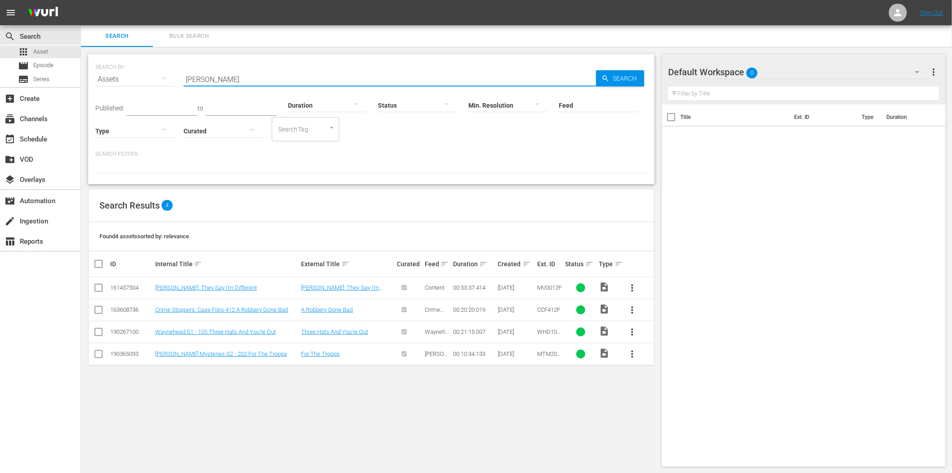
type input "wayne"
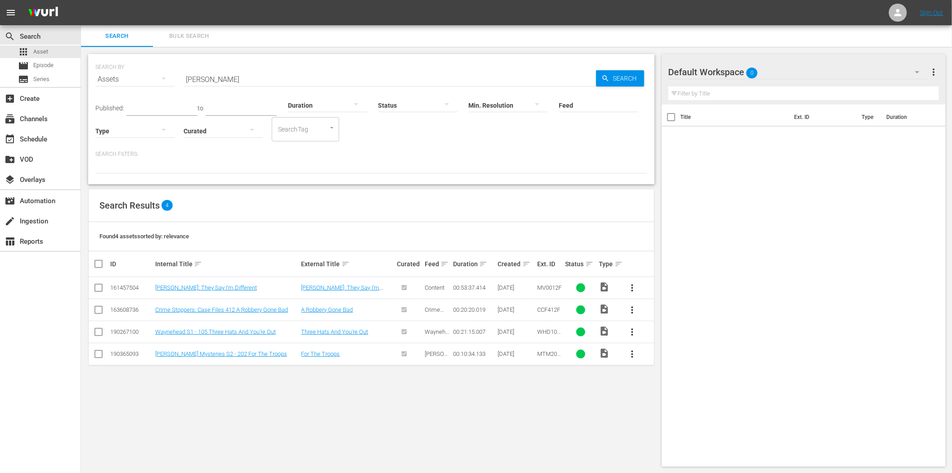
click at [260, 326] on td "Waynehead S1 - 105 Three Hats And You're Out" at bounding box center [227, 331] width 146 height 22
click at [226, 331] on link "Waynehead S1 - 105 Three Hats And You're Out" at bounding box center [215, 331] width 121 height 7
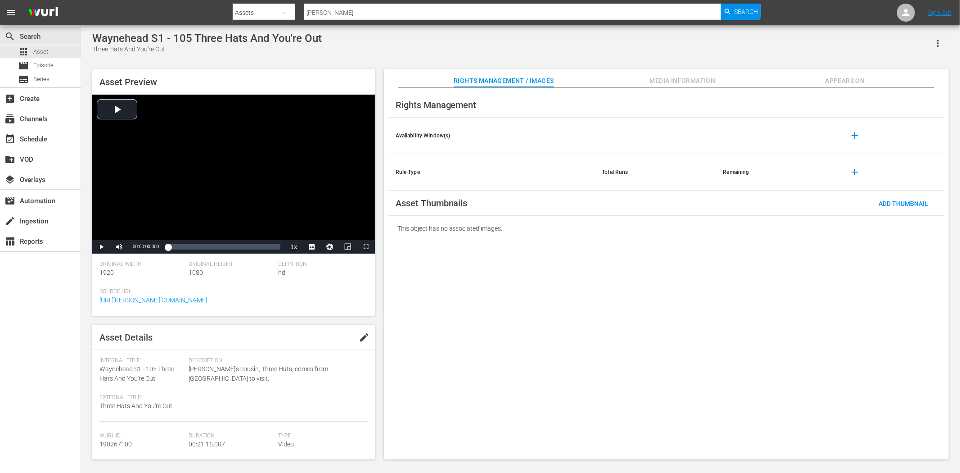
click at [847, 69] on div "Asset Preview Video Player is loading. Play Video Play Mute Current Time 00:00:…" at bounding box center [521, 260] width 866 height 390
click at [846, 77] on span "Appears On" at bounding box center [845, 80] width 68 height 11
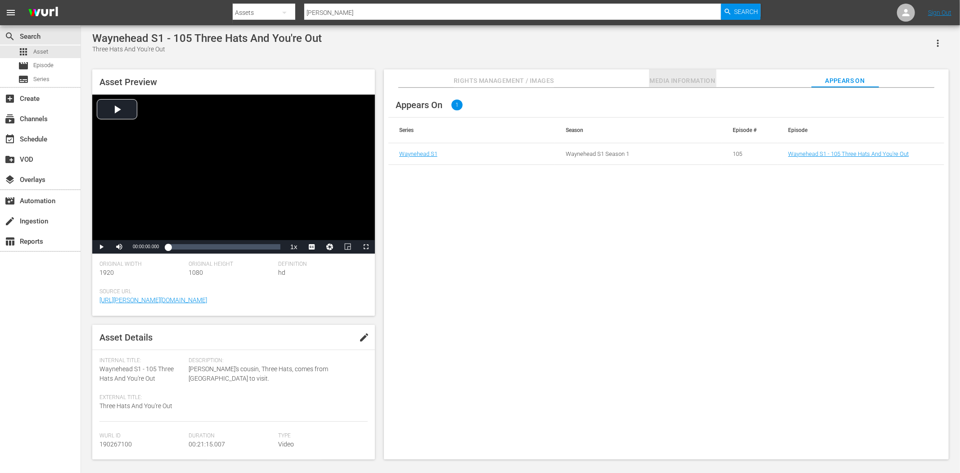
click at [713, 83] on span "Media Information" at bounding box center [683, 80] width 68 height 11
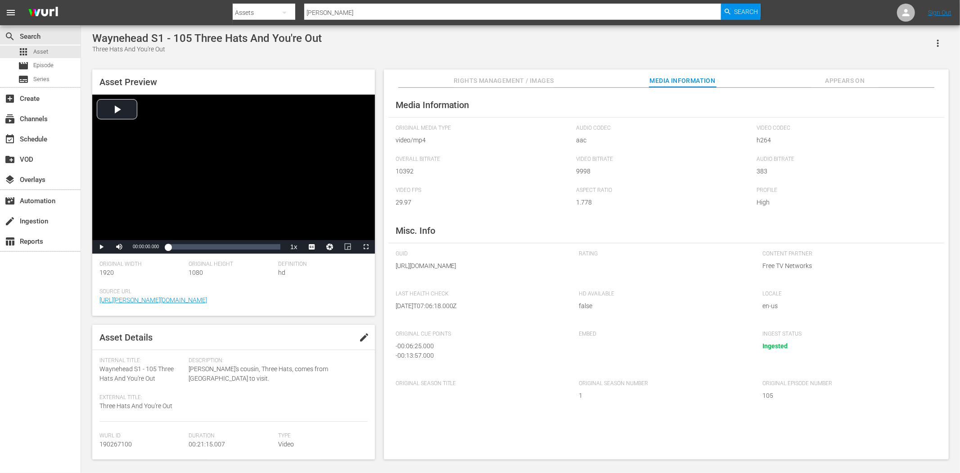
click at [501, 75] on span "Rights Management / Images" at bounding box center [504, 80] width 100 height 11
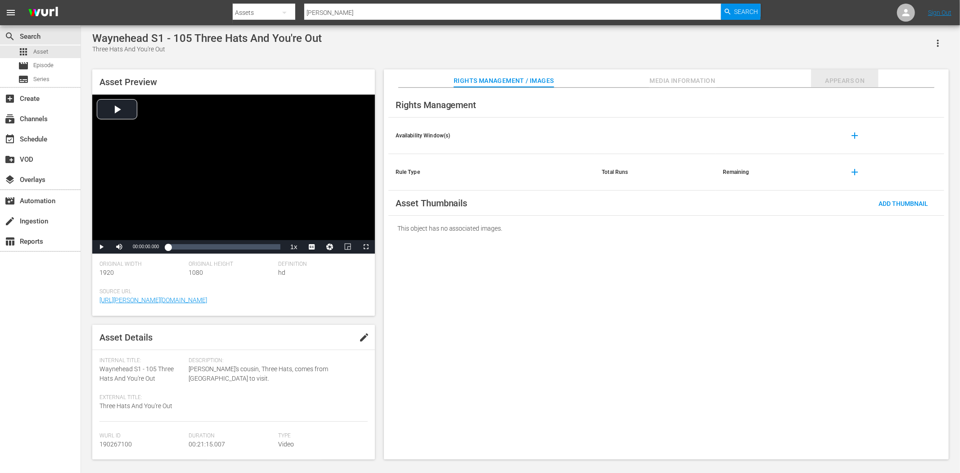
click at [852, 86] on span "Appears On" at bounding box center [845, 80] width 68 height 11
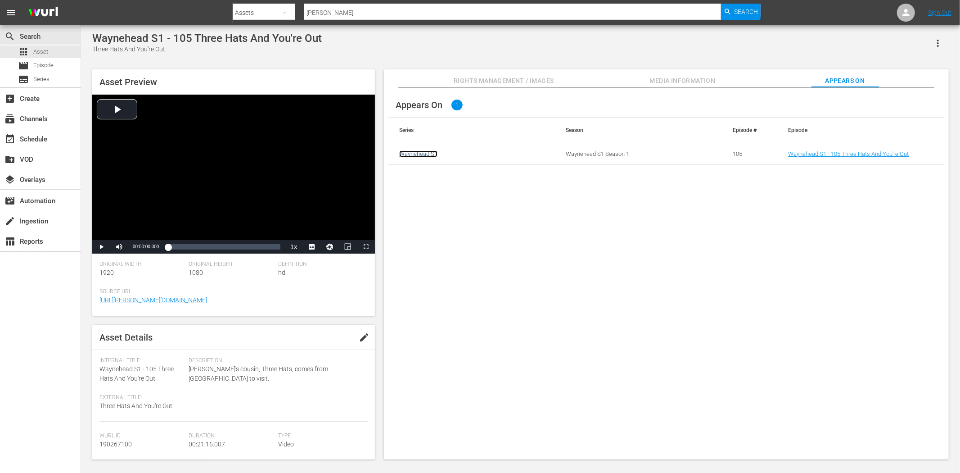
click at [429, 155] on link "Waynehead S1" at bounding box center [418, 153] width 38 height 7
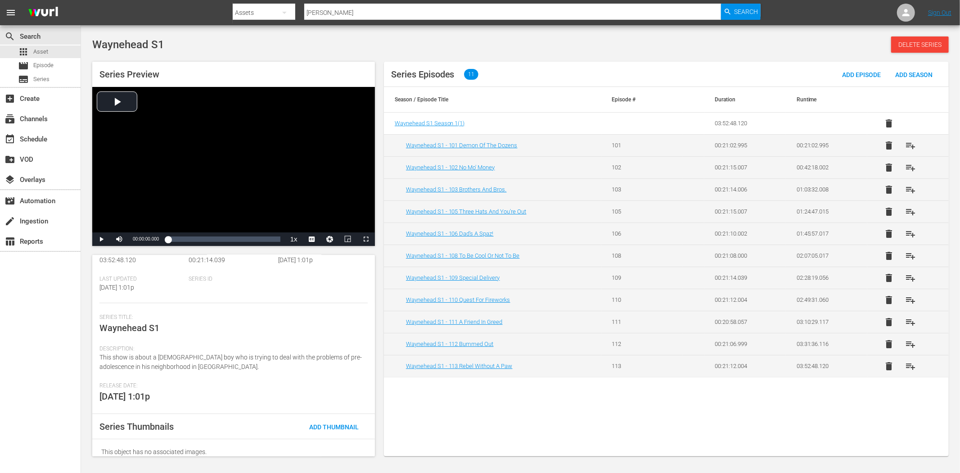
scroll to position [74, 0]
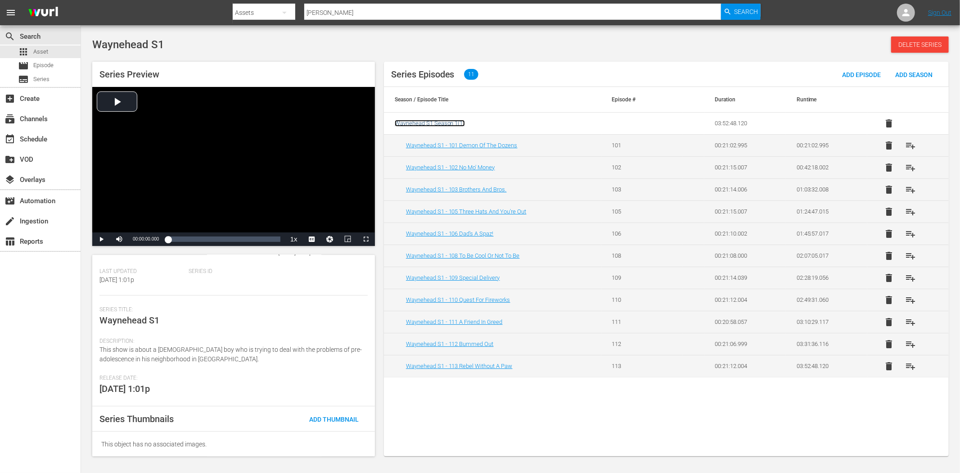
click at [456, 122] on span "Waynehead S1 Season 1 ( 1 )" at bounding box center [430, 123] width 70 height 7
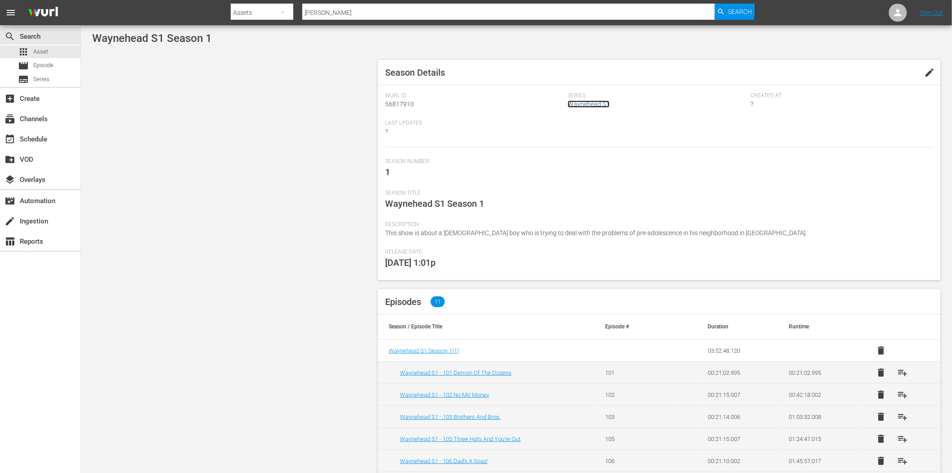
click at [576, 106] on link "Waynehead S1" at bounding box center [589, 103] width 42 height 7
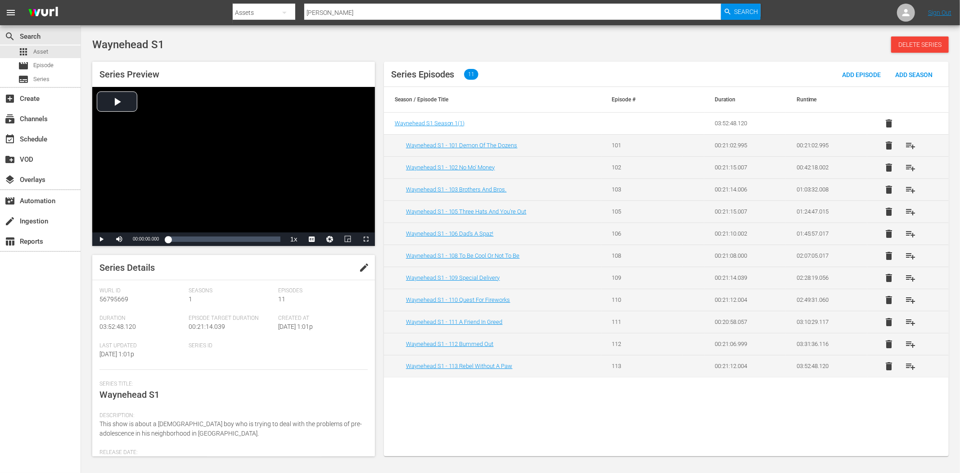
click at [488, 417] on div "Series Episodes 11 Add Episode Add Season Season / Episode Title Episode # Dura…" at bounding box center [666, 259] width 565 height 394
click at [47, 78] on span "Series" at bounding box center [41, 79] width 16 height 9
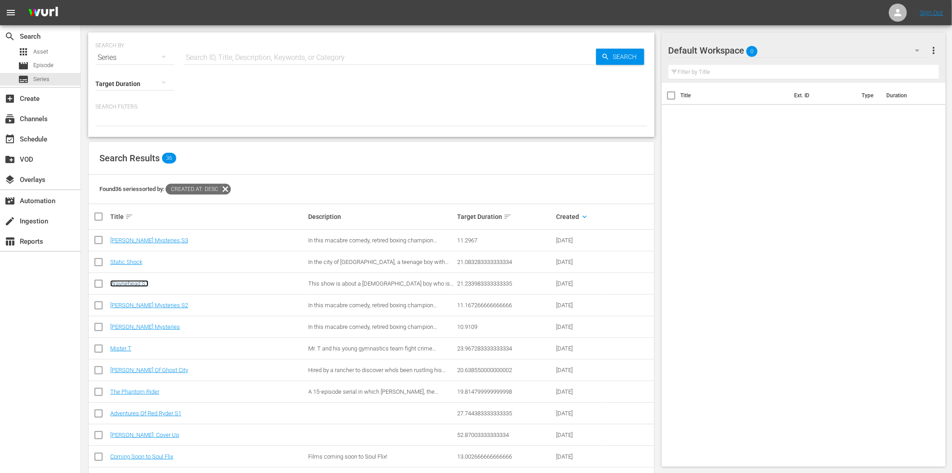
drag, startPoint x: 126, startPoint y: 279, endPoint x: 117, endPoint y: 284, distance: 10.1
click at [384, 156] on div "Search Results 36" at bounding box center [372, 158] width 566 height 33
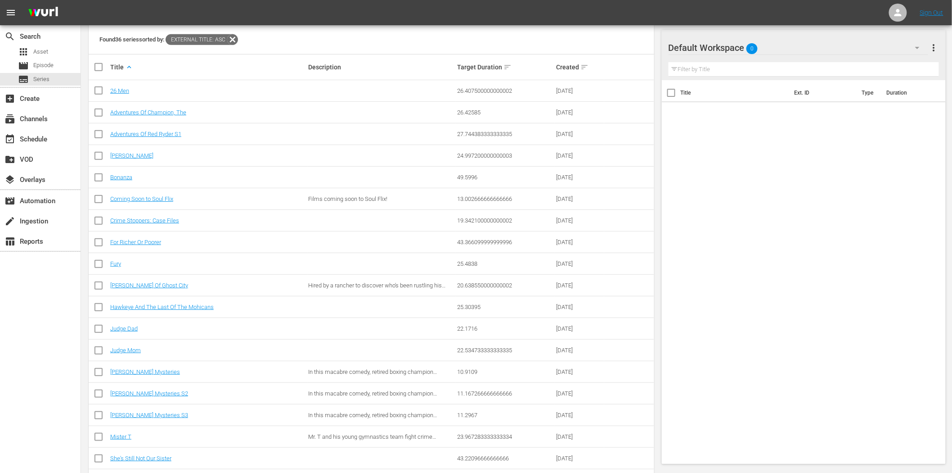
scroll to position [150, 0]
click at [178, 303] on link "Hawkeye And The Last Of The Mohicans" at bounding box center [162, 306] width 104 height 7
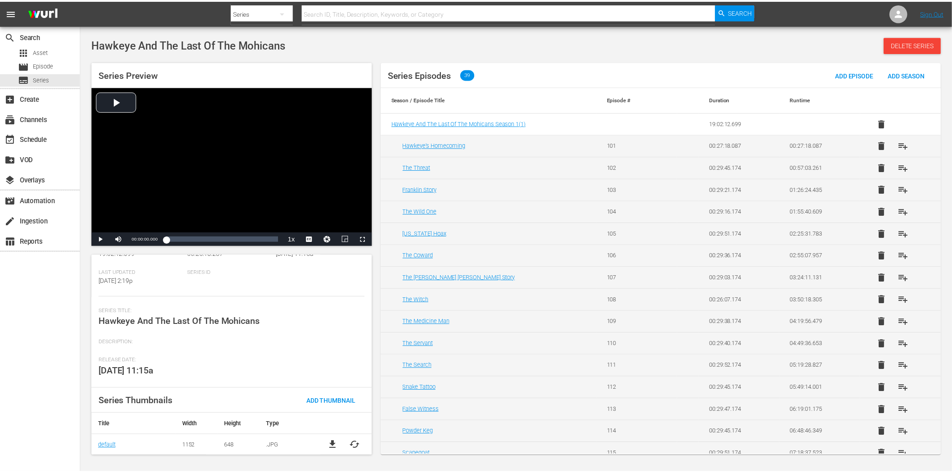
scroll to position [73, 0]
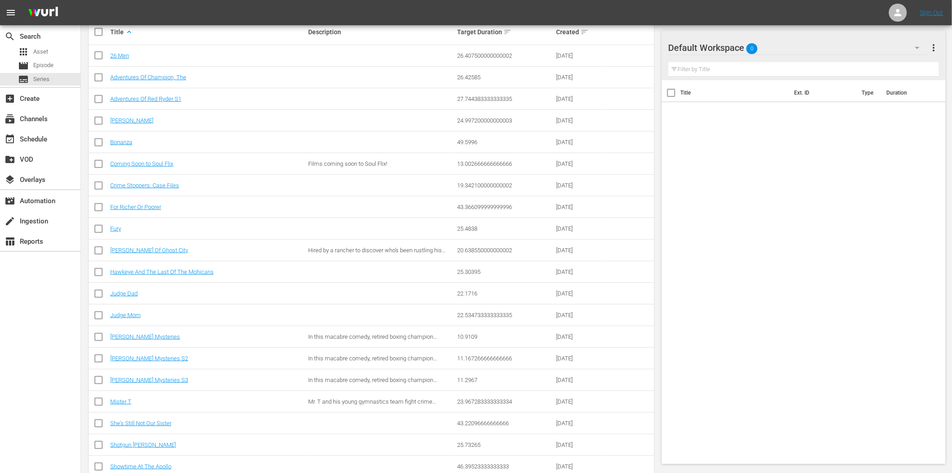
scroll to position [200, 0]
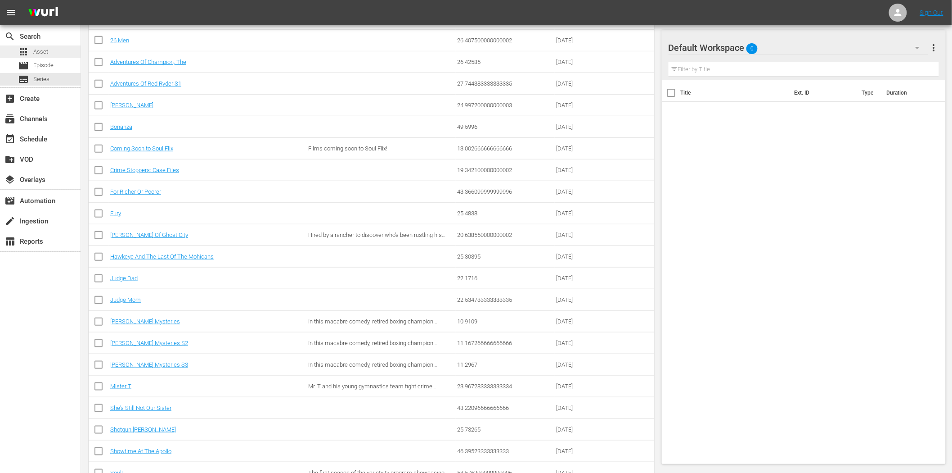
click at [43, 51] on span "Asset" at bounding box center [40, 51] width 15 height 9
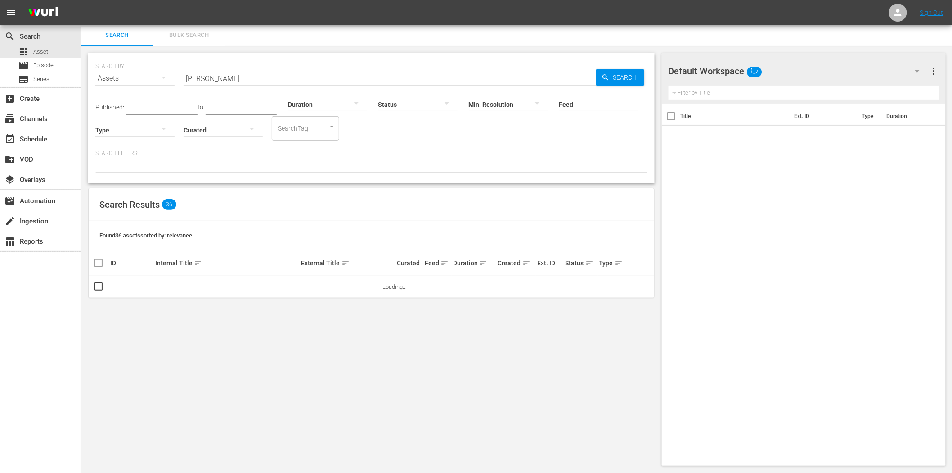
scroll to position [1, 0]
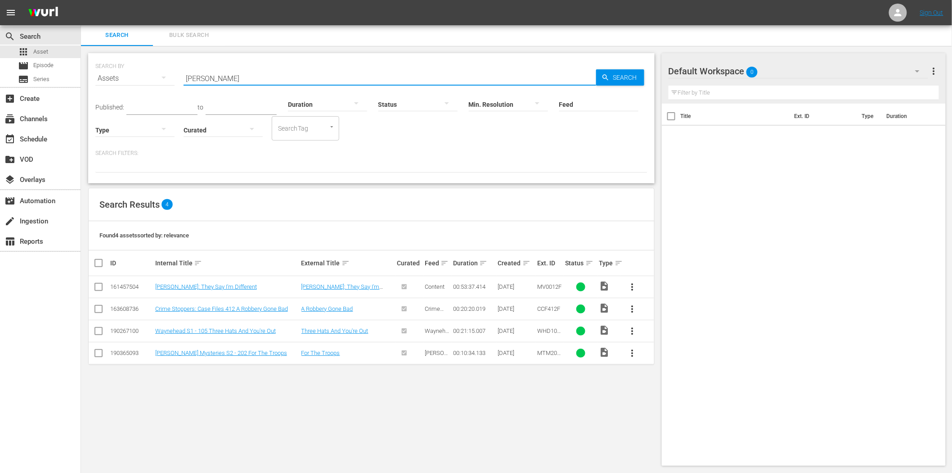
click at [231, 78] on input "wayne" at bounding box center [390, 79] width 413 height 22
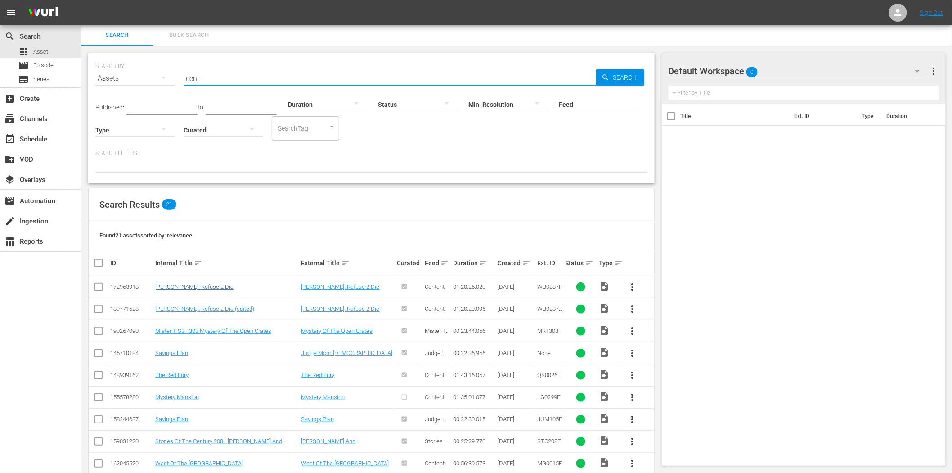
type input "cent"
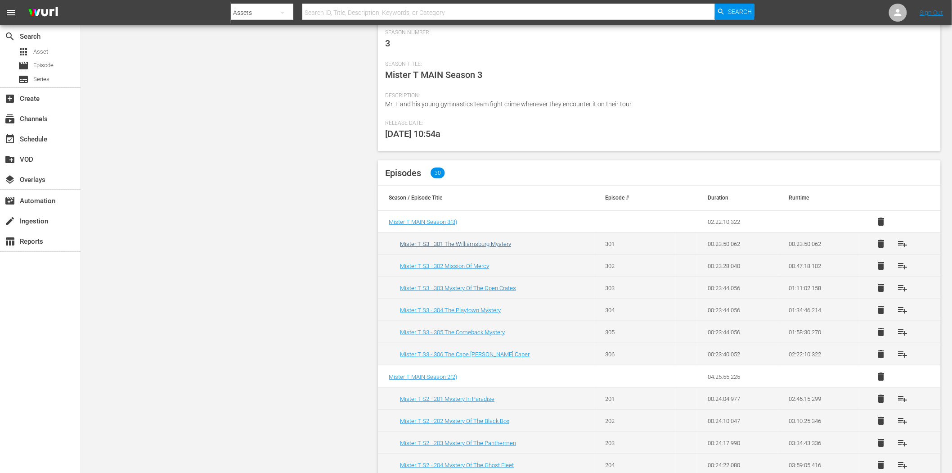
scroll to position [150, 0]
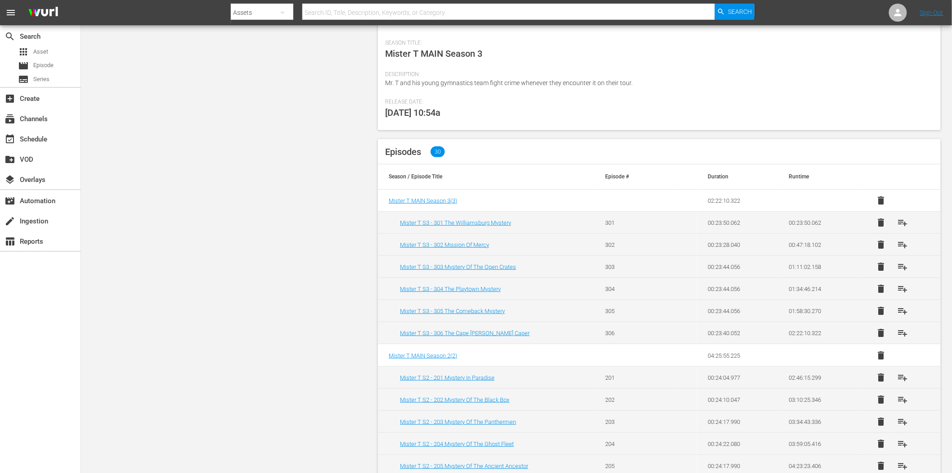
click at [457, 217] on td "Mister T S3 - 301 The Williamsburg Mystery" at bounding box center [486, 223] width 216 height 22
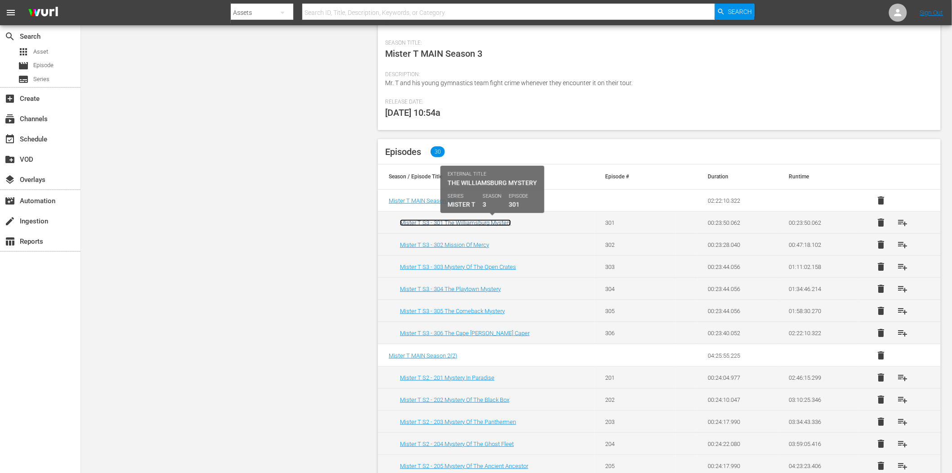
click at [456, 219] on link "Mister T S3 - 301 The Williamsburg Mystery" at bounding box center [455, 222] width 111 height 7
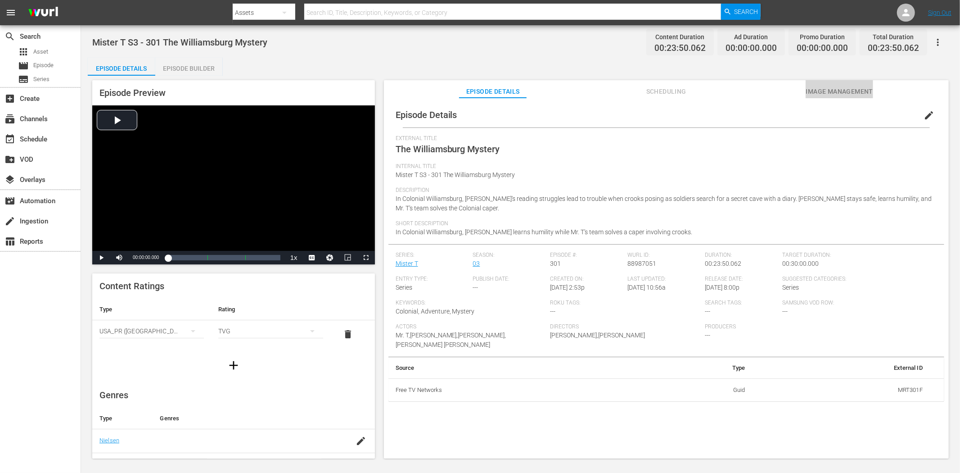
click at [857, 96] on span "Image Management" at bounding box center [840, 91] width 68 height 11
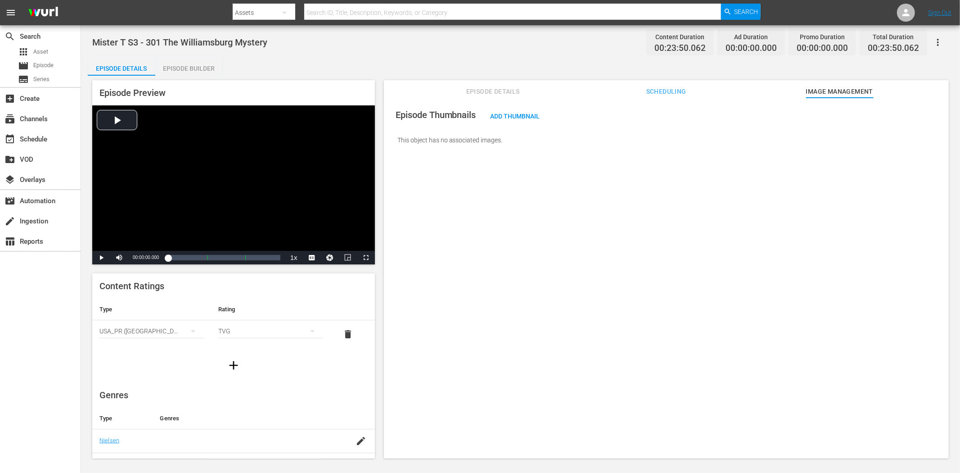
click at [687, 94] on span "Scheduling" at bounding box center [666, 91] width 68 height 11
click at [489, 87] on span "Episode Details" at bounding box center [493, 91] width 68 height 11
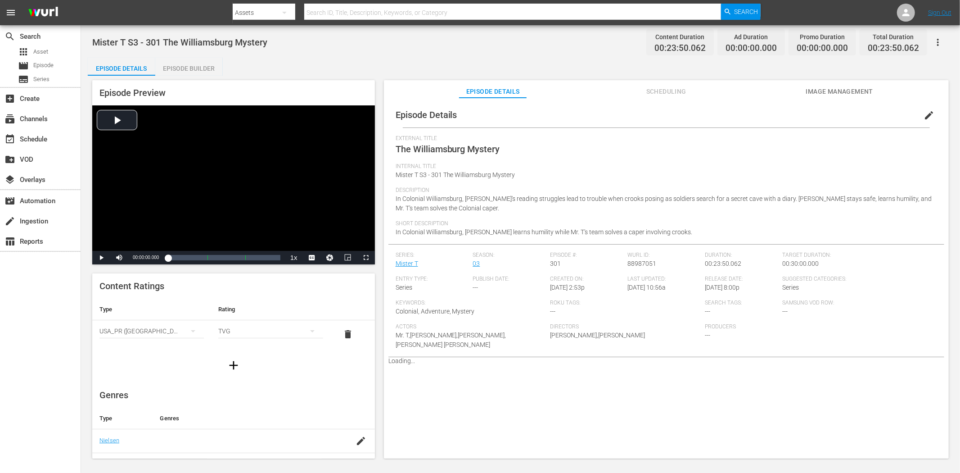
click at [870, 86] on span "Image Management" at bounding box center [840, 91] width 68 height 11
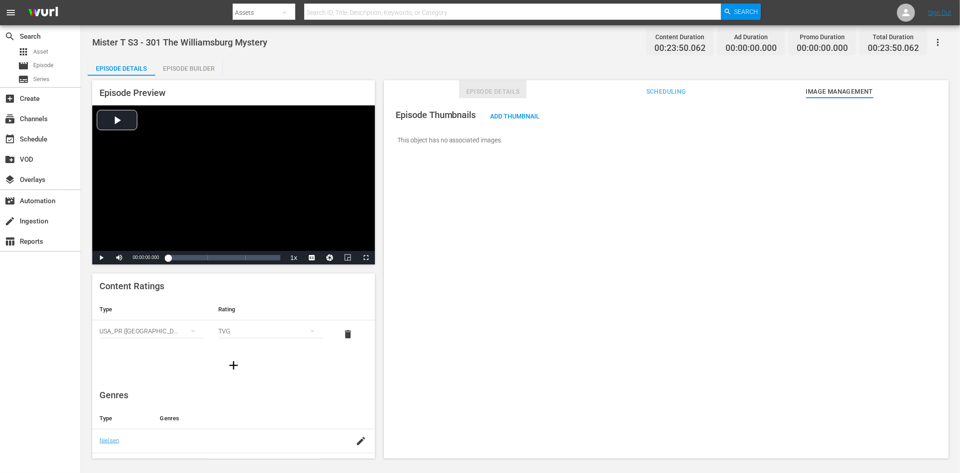
click at [485, 88] on span "Episode Details" at bounding box center [493, 91] width 68 height 11
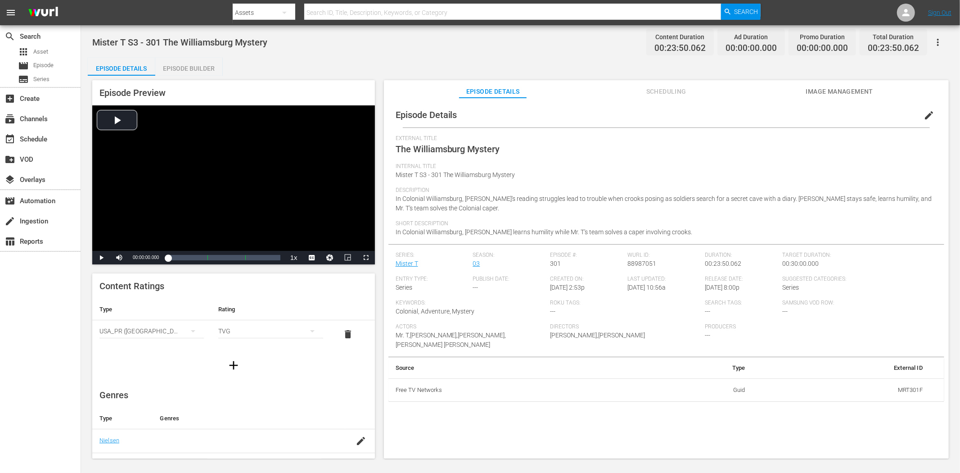
click at [941, 36] on button "button" at bounding box center [938, 43] width 22 height 22
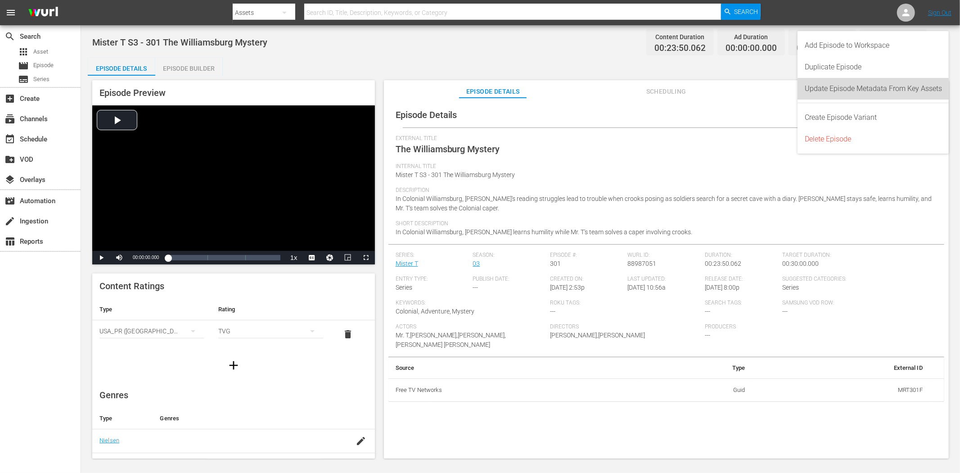
click at [915, 95] on div "Update Episode Metadata From Key Assets" at bounding box center [873, 89] width 137 height 22
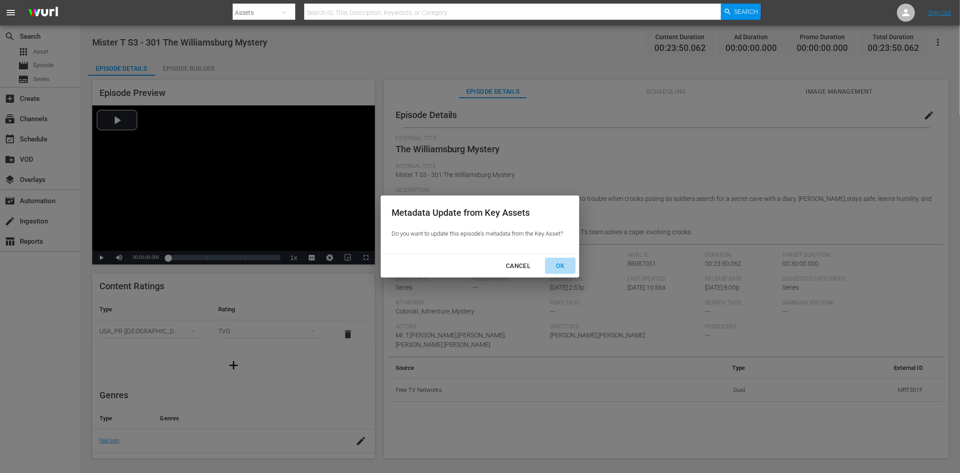
click at [566, 262] on div "OK" at bounding box center [560, 265] width 23 height 11
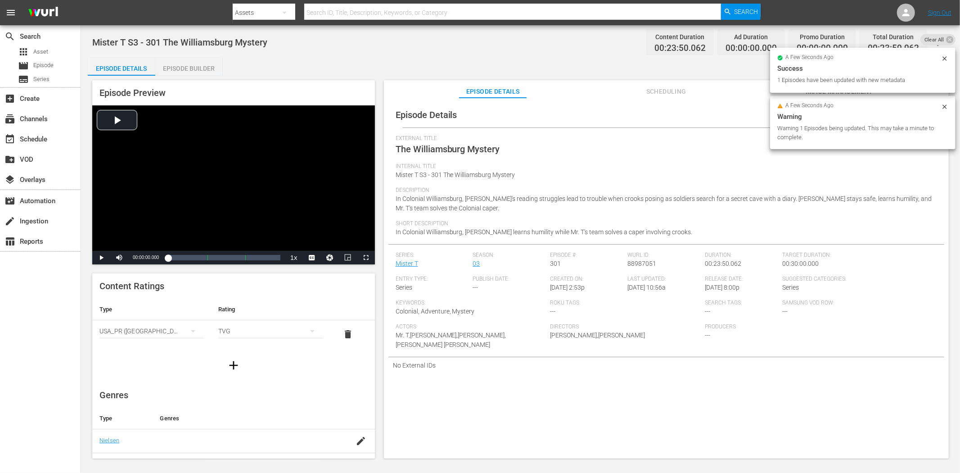
drag, startPoint x: 942, startPoint y: 106, endPoint x: 947, endPoint y: 104, distance: 5.6
click at [942, 105] on icon at bounding box center [944, 106] width 7 height 7
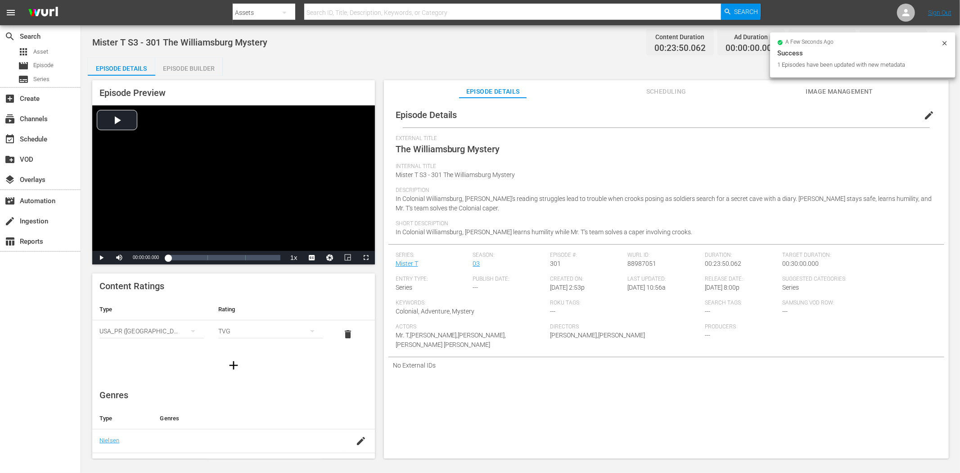
click at [947, 37] on div "a few seconds ago Success 1 Episodes have been updated with new metadata" at bounding box center [862, 54] width 185 height 45
click at [849, 86] on span "Image Management" at bounding box center [840, 91] width 68 height 11
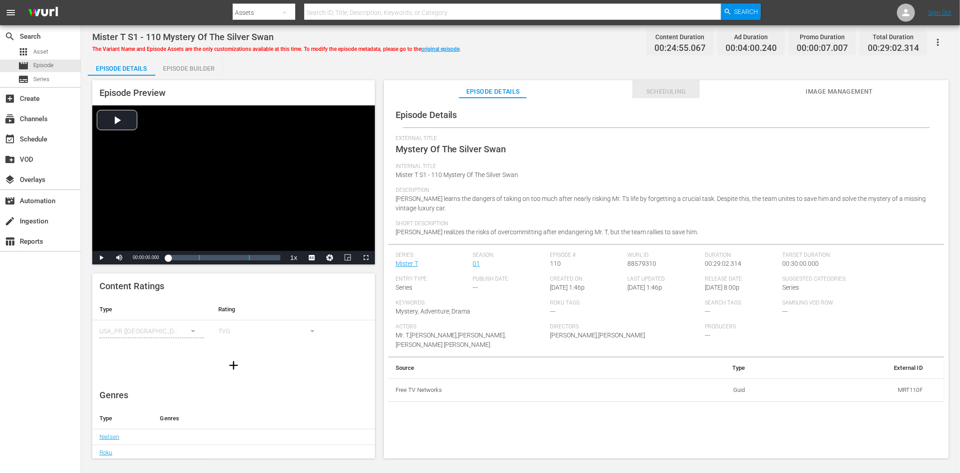
click at [672, 88] on span "Scheduling" at bounding box center [666, 91] width 68 height 11
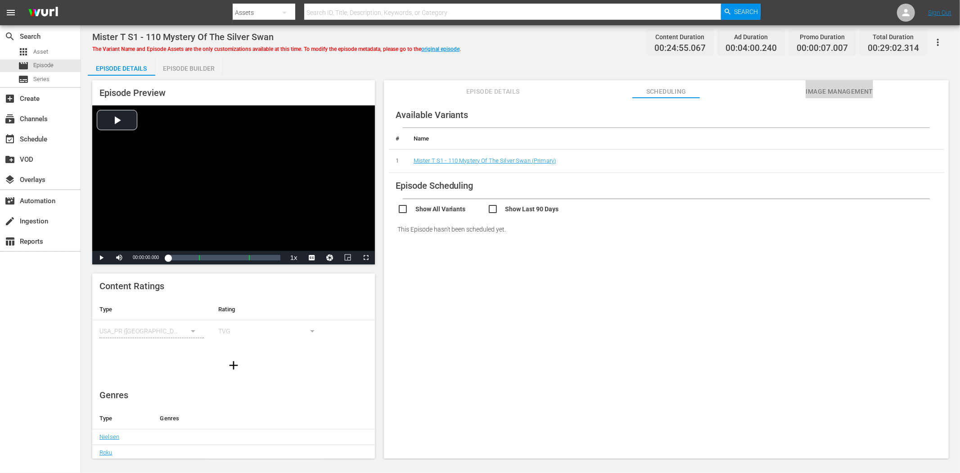
click at [818, 86] on span "Image Management" at bounding box center [840, 91] width 68 height 11
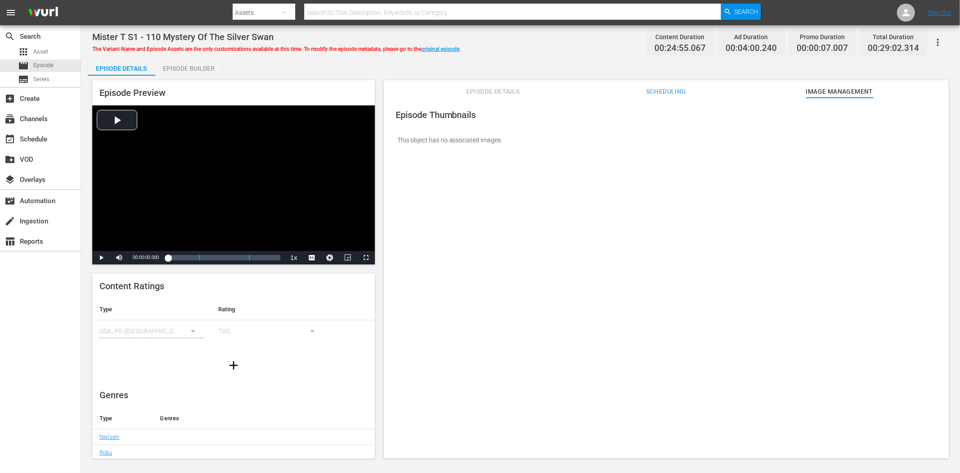
click at [453, 45] on div "The Variant Name and Episode Assets are the only customizations available at th…" at bounding box center [276, 47] width 369 height 11
click at [453, 47] on link "original episode" at bounding box center [440, 49] width 38 height 6
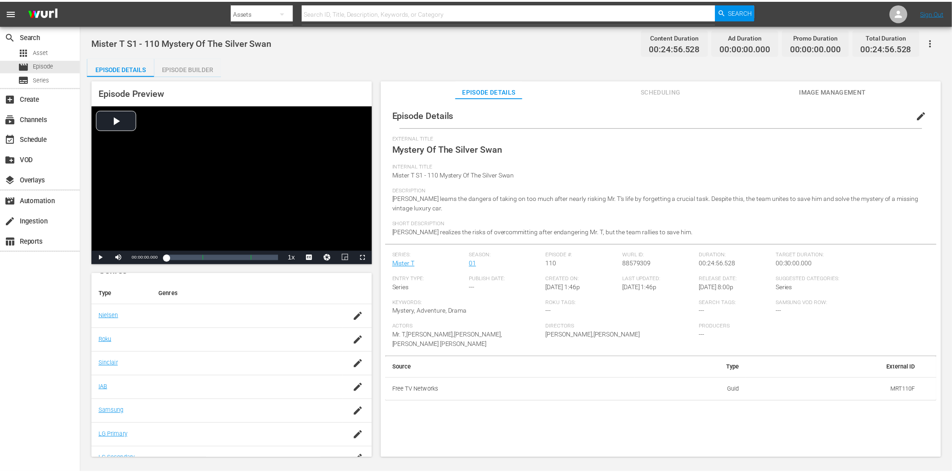
scroll to position [137, 0]
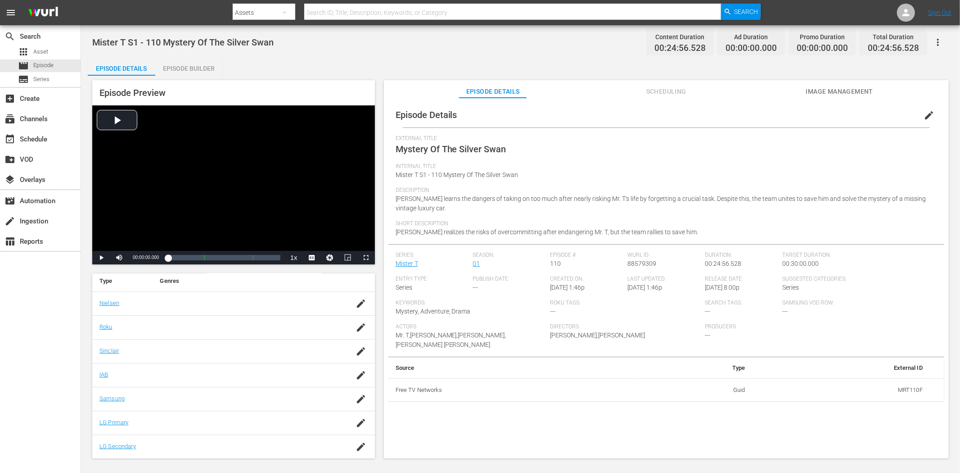
click at [843, 93] on span "Image Management" at bounding box center [840, 91] width 68 height 11
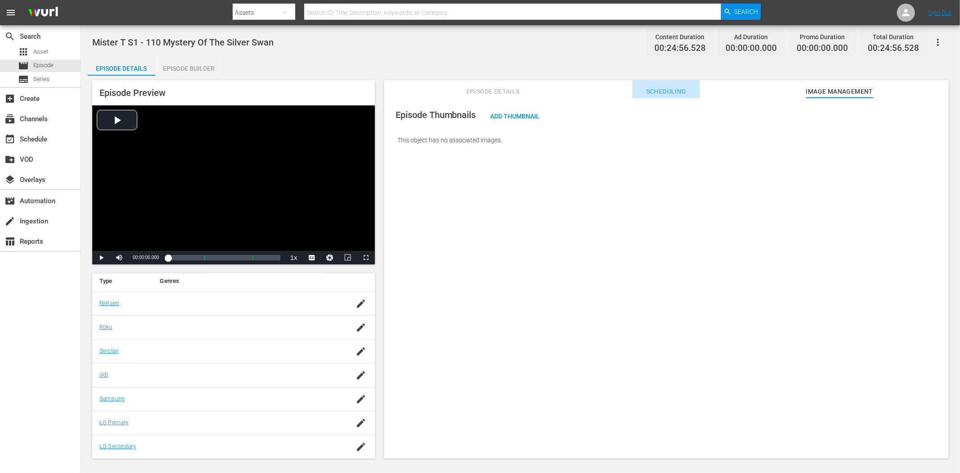
click at [677, 87] on span "Scheduling" at bounding box center [666, 91] width 68 height 11
click at [483, 89] on span "Episode Details" at bounding box center [493, 91] width 68 height 11
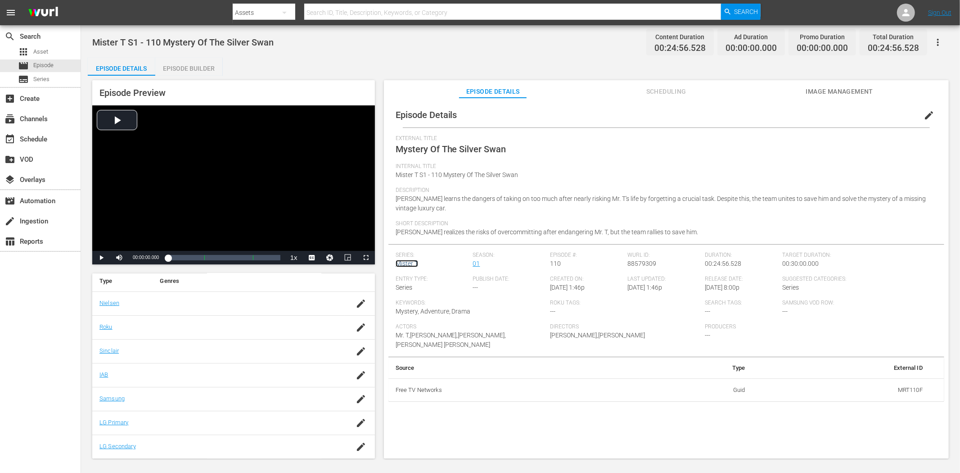
click at [407, 266] on link "Mister T" at bounding box center [407, 263] width 23 height 7
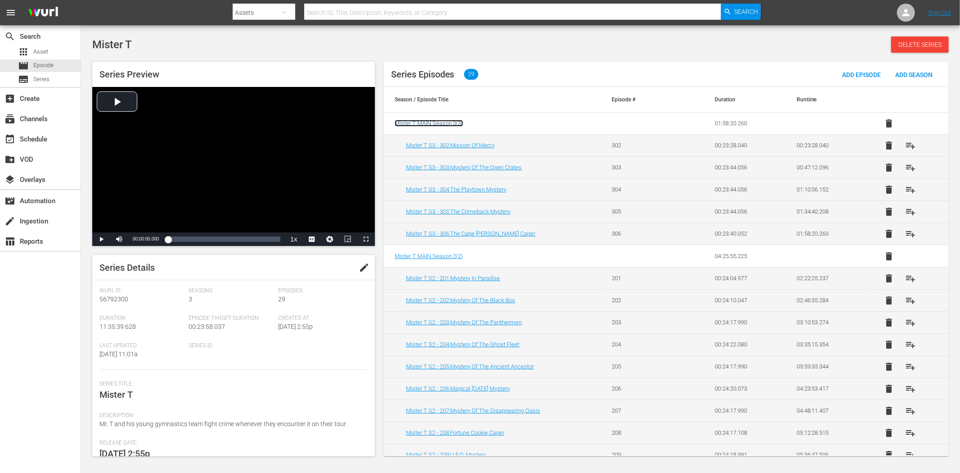
click at [438, 120] on span "Mister T MAIN Season 3 ( 3 )" at bounding box center [429, 123] width 68 height 7
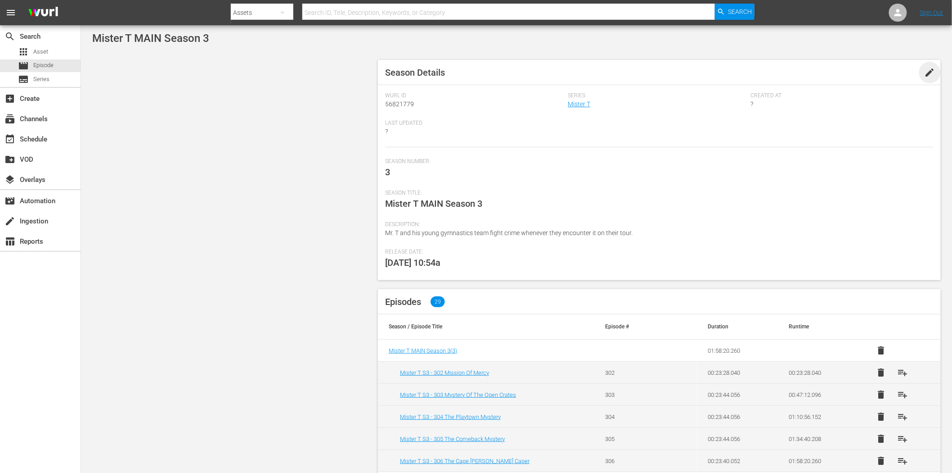
click at [932, 77] on span "edit" at bounding box center [930, 72] width 11 height 11
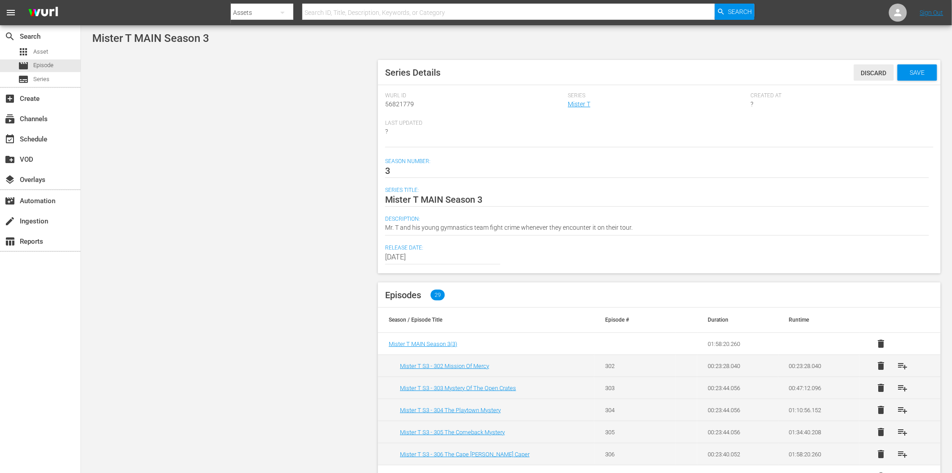
click at [870, 65] on div "Discard" at bounding box center [874, 72] width 40 height 17
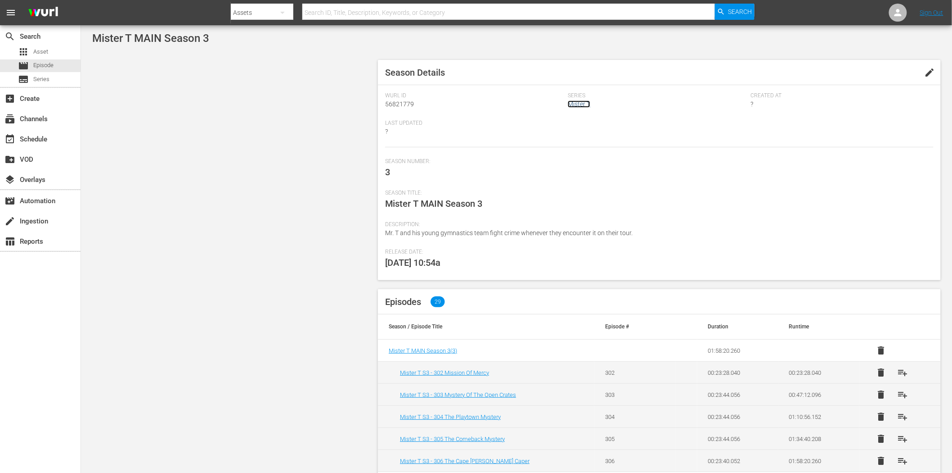
click at [578, 107] on link "Mister T" at bounding box center [579, 103] width 23 height 7
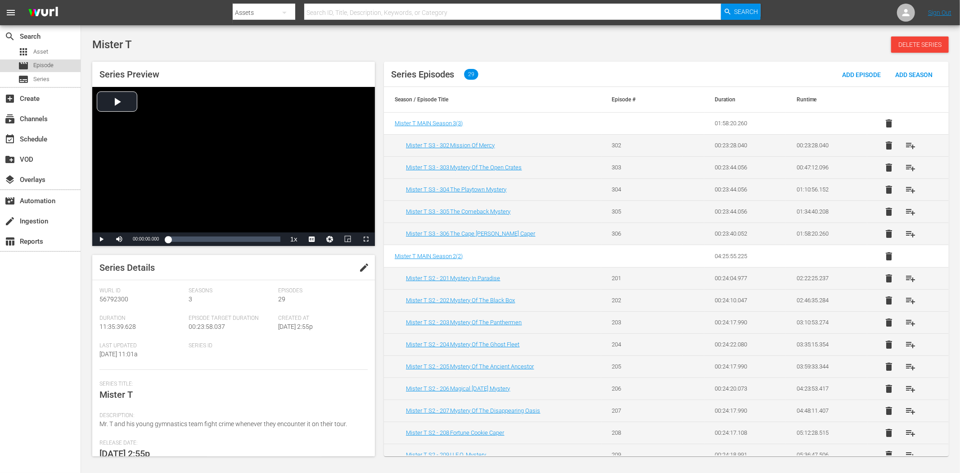
click at [50, 64] on span "Episode" at bounding box center [43, 65] width 20 height 9
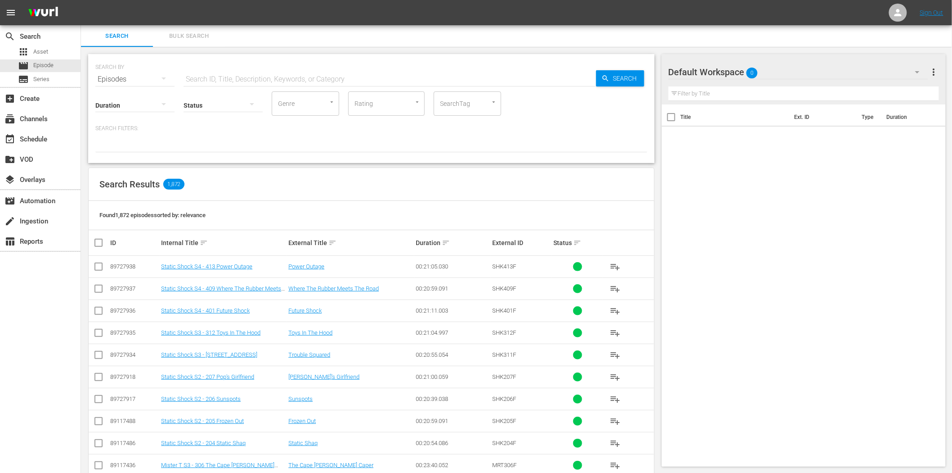
click at [292, 71] on input "text" at bounding box center [390, 79] width 413 height 22
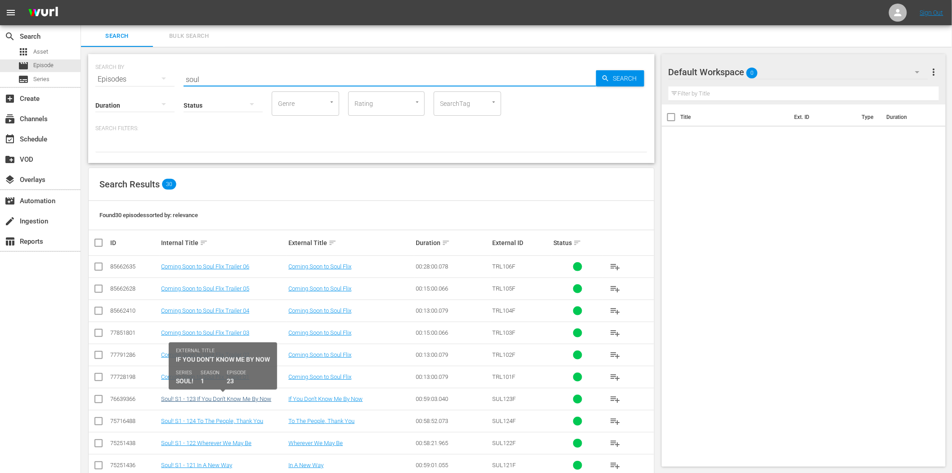
type input "soul"
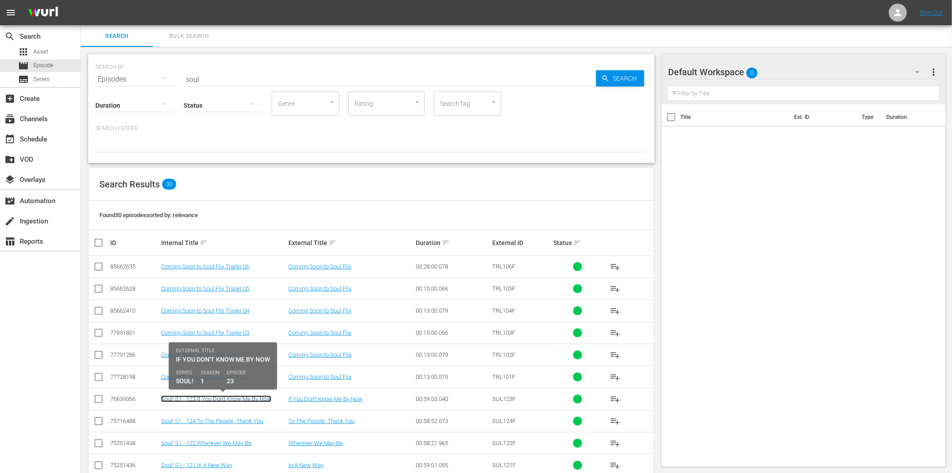
click at [260, 400] on link "Soul! S1 - 123 If You Don't Know Me By Now" at bounding box center [216, 398] width 110 height 7
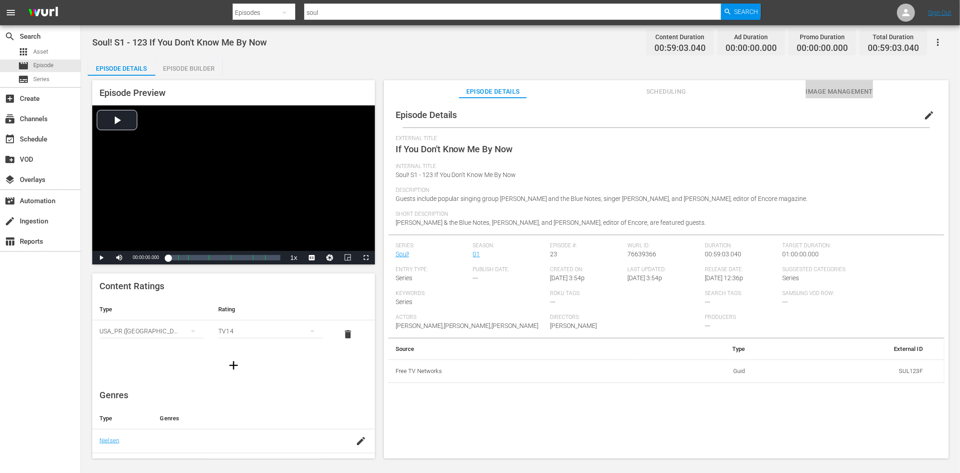
click at [861, 88] on span "Image Management" at bounding box center [840, 91] width 68 height 11
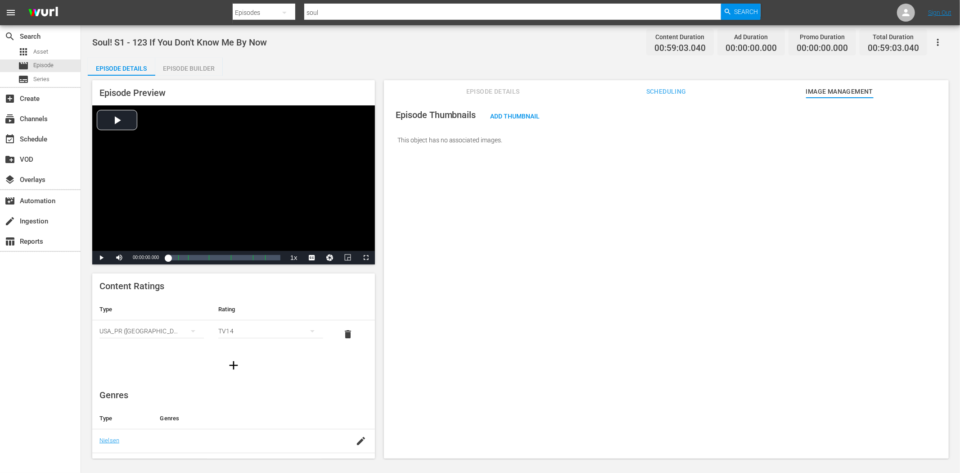
click at [676, 90] on span "Scheduling" at bounding box center [666, 91] width 68 height 11
click at [498, 87] on span "Episode Details" at bounding box center [493, 91] width 68 height 11
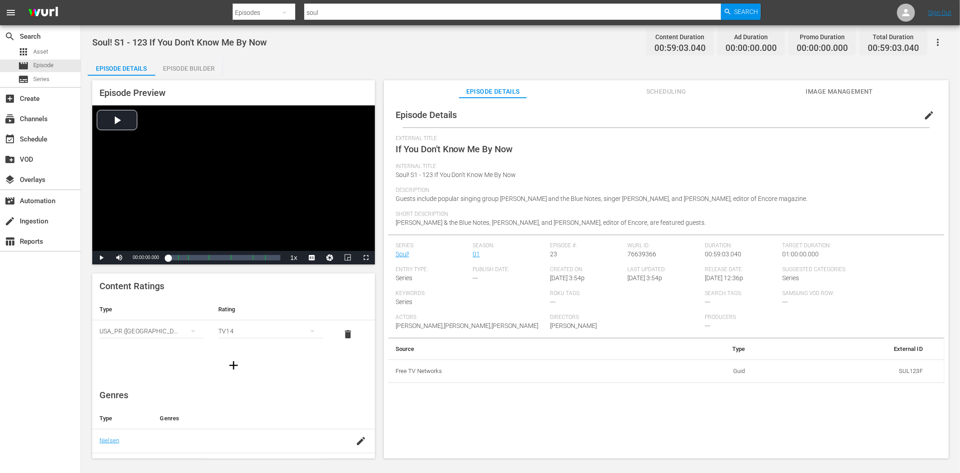
click at [183, 62] on div "Episode Builder" at bounding box center [189, 69] width 68 height 22
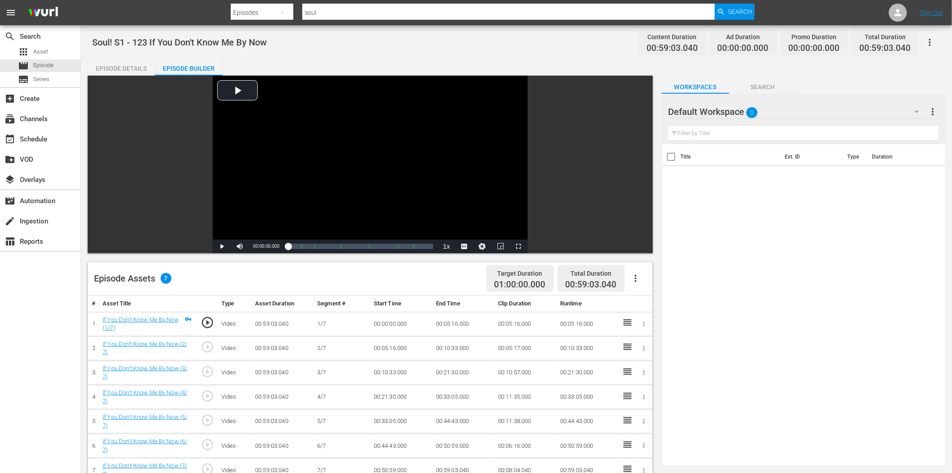
click at [123, 72] on div "Episode Details" at bounding box center [122, 69] width 68 height 22
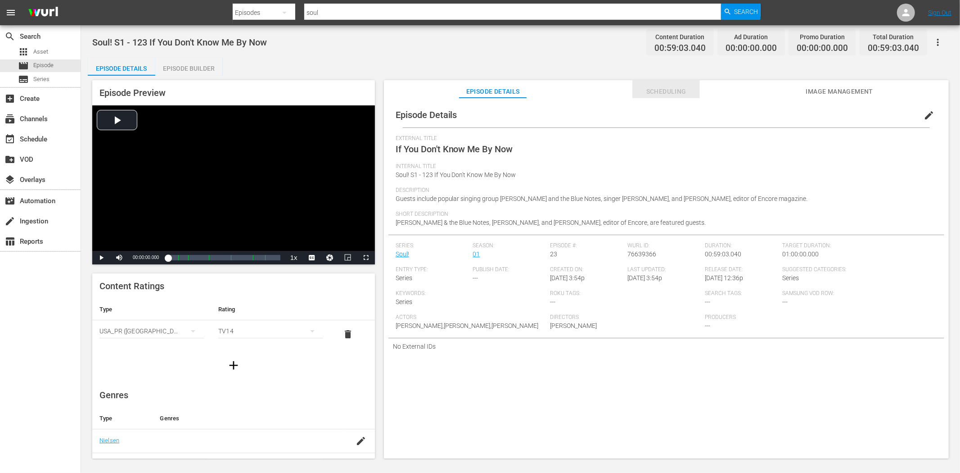
click at [667, 91] on span "Scheduling" at bounding box center [666, 91] width 68 height 11
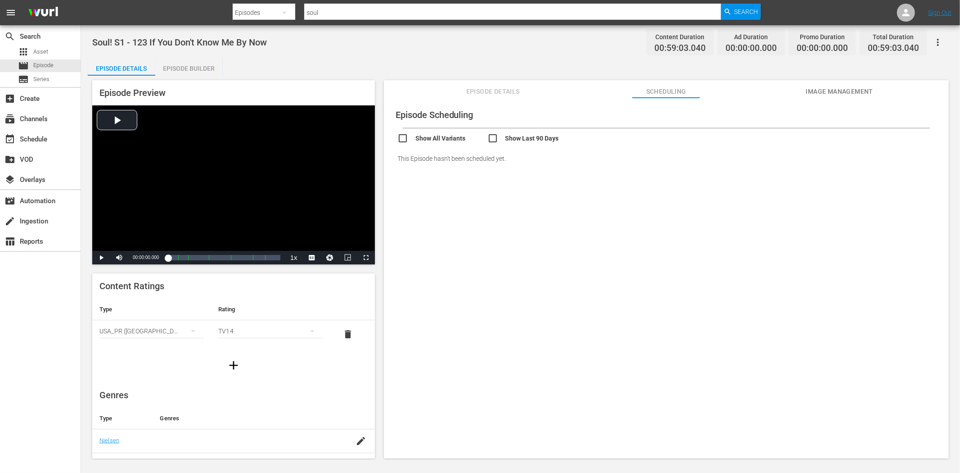
click at [795, 89] on div "Episode Details Scheduling Image Management" at bounding box center [666, 89] width 520 height 18
click at [811, 89] on span "Image Management" at bounding box center [840, 91] width 68 height 11
click at [470, 88] on span "Episode Details" at bounding box center [493, 91] width 68 height 11
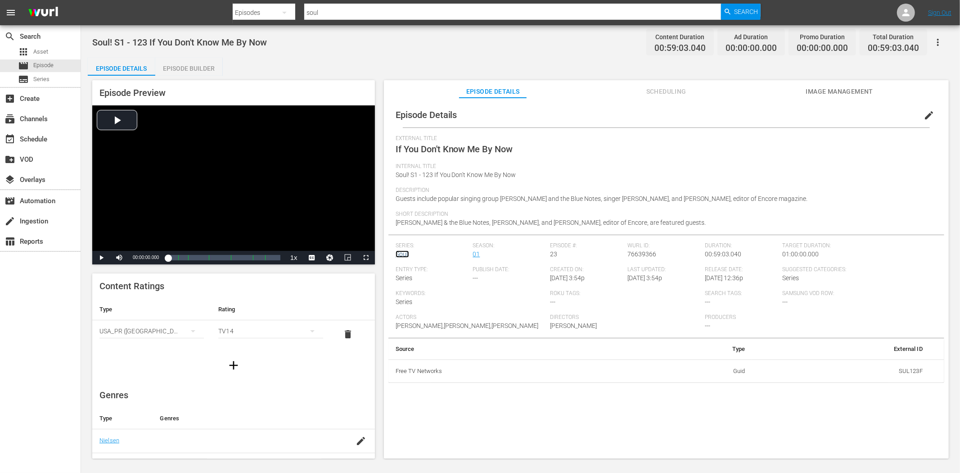
click at [397, 254] on link "Soul!" at bounding box center [403, 253] width 14 height 7
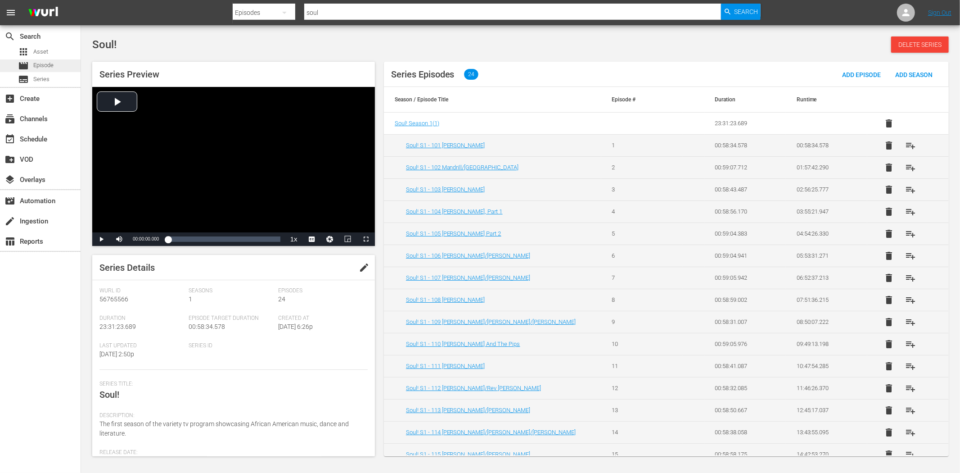
click at [41, 62] on span "Episode" at bounding box center [43, 65] width 20 height 9
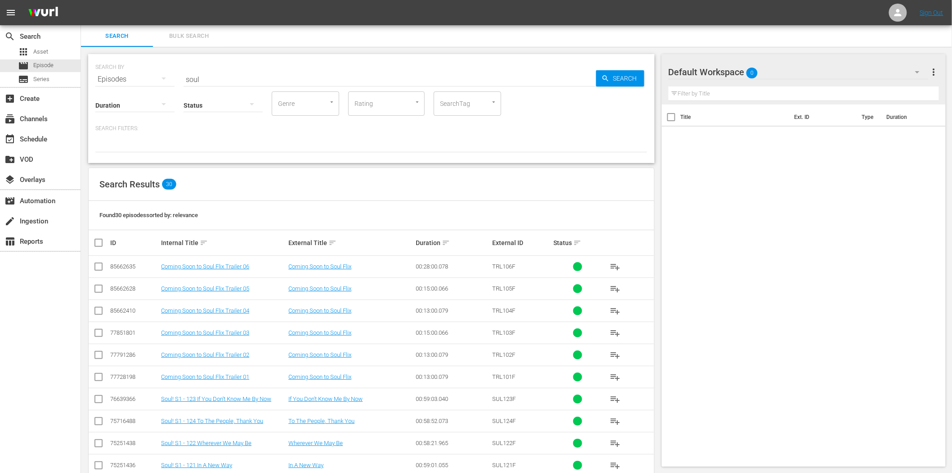
click at [279, 79] on input "soul" at bounding box center [390, 79] width 413 height 22
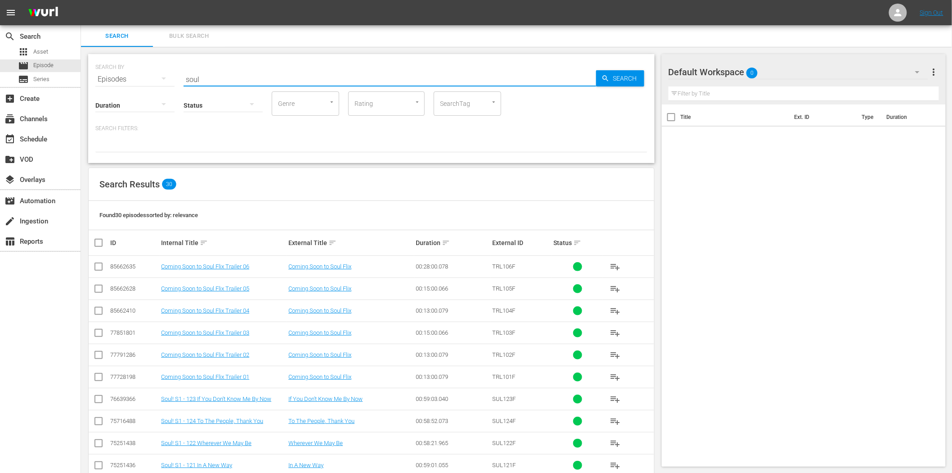
click at [279, 79] on input "soul" at bounding box center [390, 79] width 413 height 22
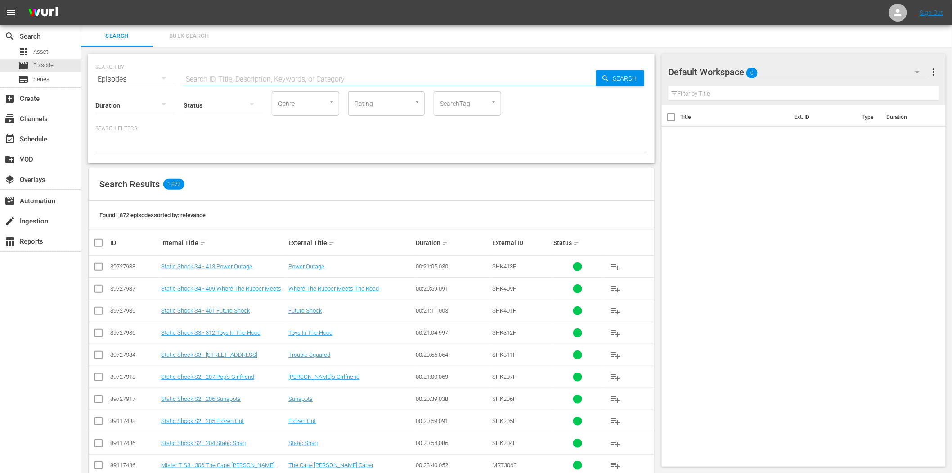
click at [244, 81] on input "text" at bounding box center [390, 79] width 413 height 22
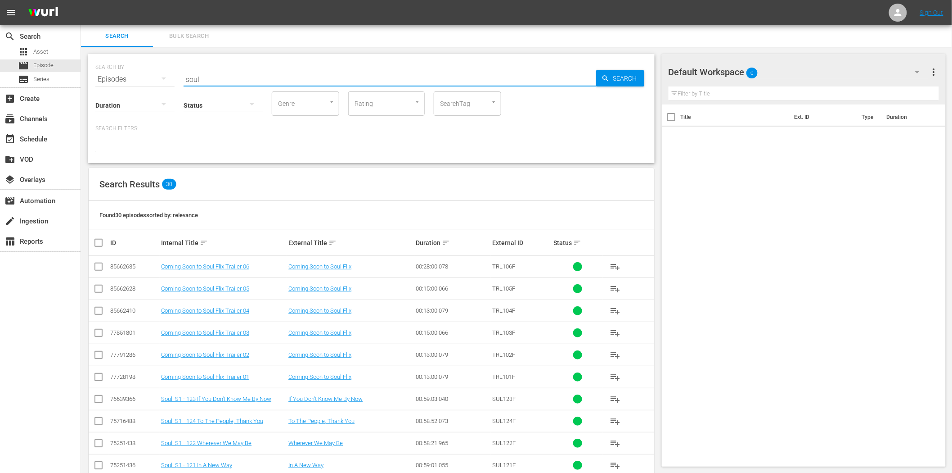
click at [331, 77] on input "soul" at bounding box center [390, 79] width 413 height 22
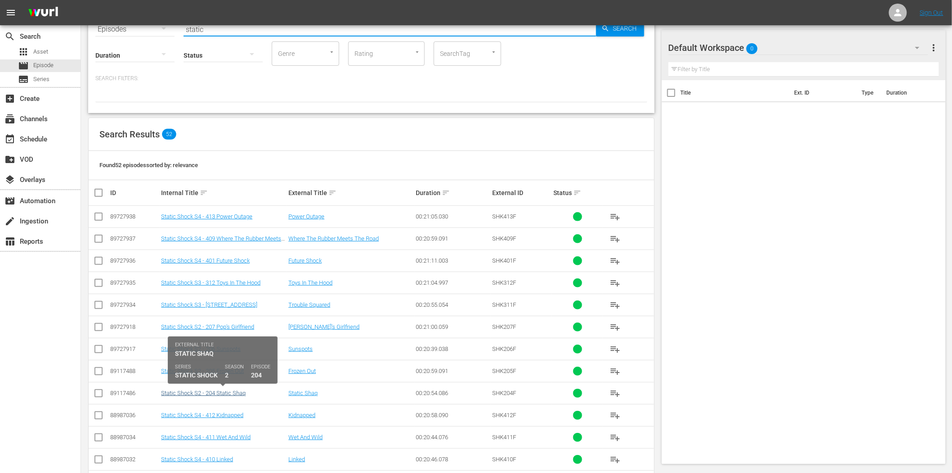
type input "static"
click at [224, 390] on link "Static Shock S2 - 204 Static Shaq" at bounding box center [203, 392] width 85 height 7
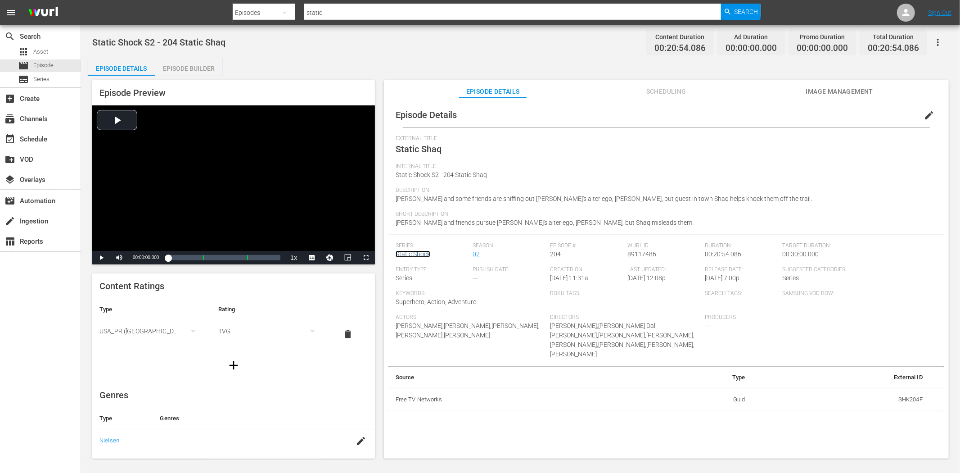
click at [418, 253] on link "Static Shock" at bounding box center [413, 253] width 35 height 7
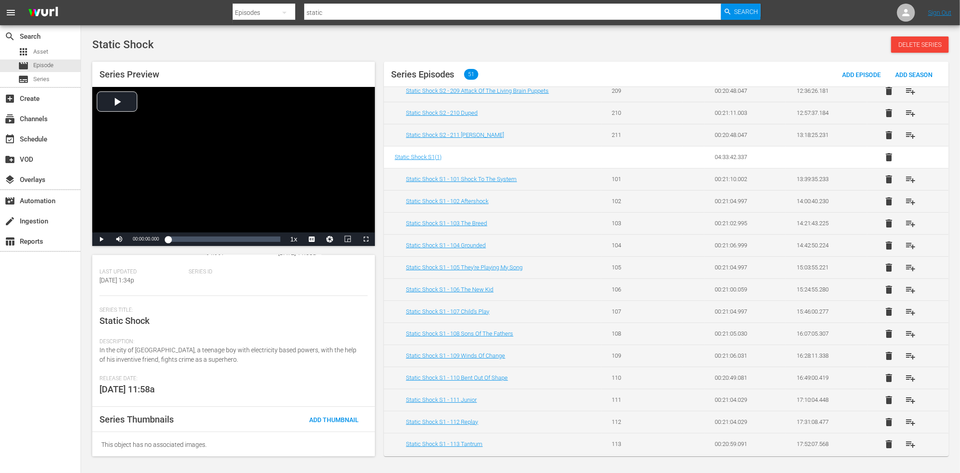
scroll to position [74, 0]
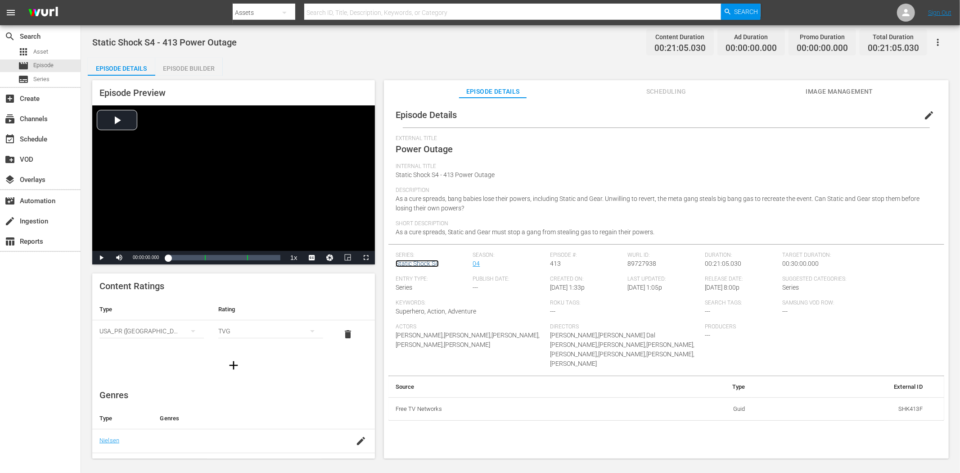
click at [430, 261] on link "Static Shock S4" at bounding box center [417, 263] width 43 height 7
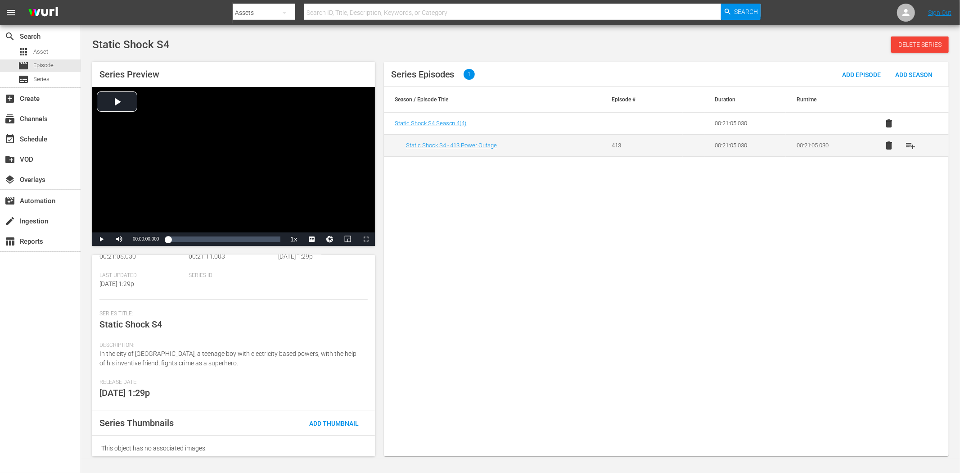
scroll to position [74, 0]
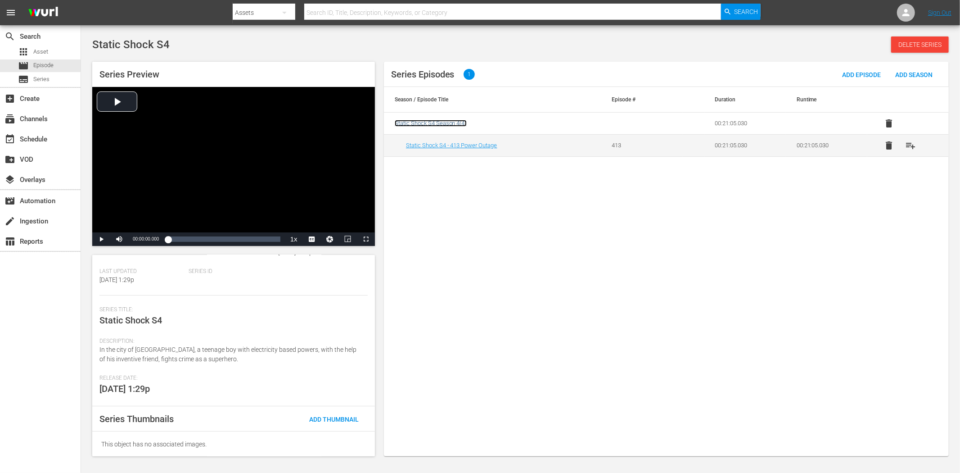
click at [430, 124] on span "Static Shock S4 Season 4 ( 4 )" at bounding box center [431, 123] width 72 height 7
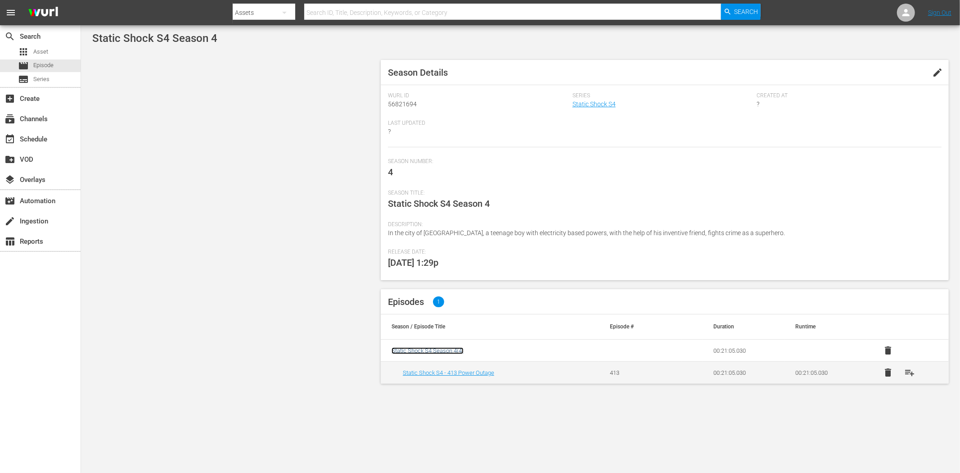
click at [442, 349] on span "Static Shock S4 Season 4 ( 4 )" at bounding box center [428, 350] width 72 height 7
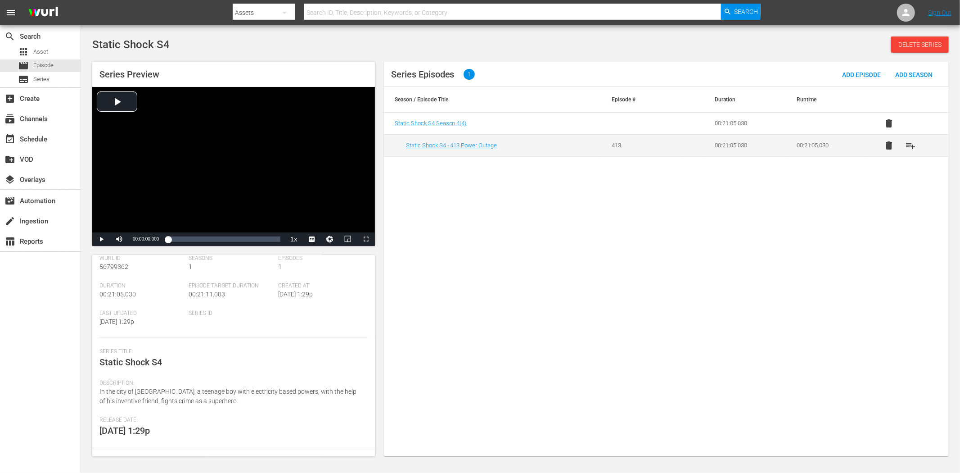
scroll to position [50, 0]
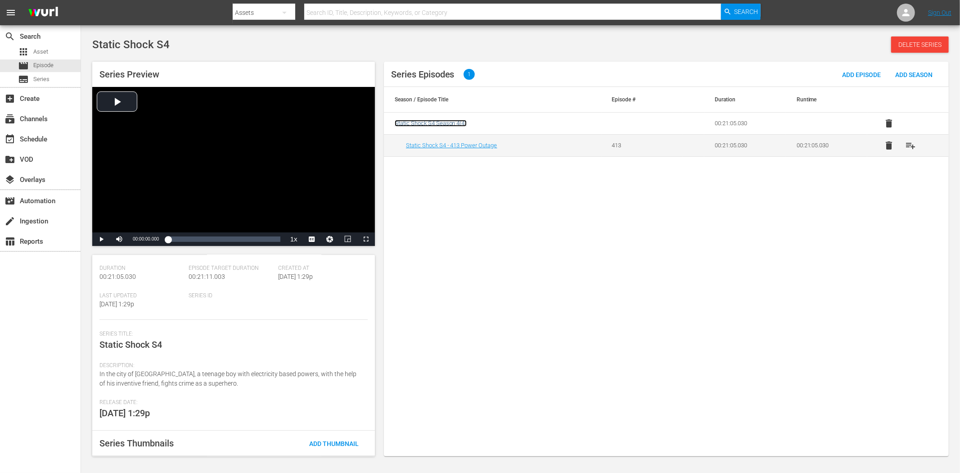
click at [460, 122] on span "Static Shock S4 Season 4 ( 4 )" at bounding box center [431, 123] width 72 height 7
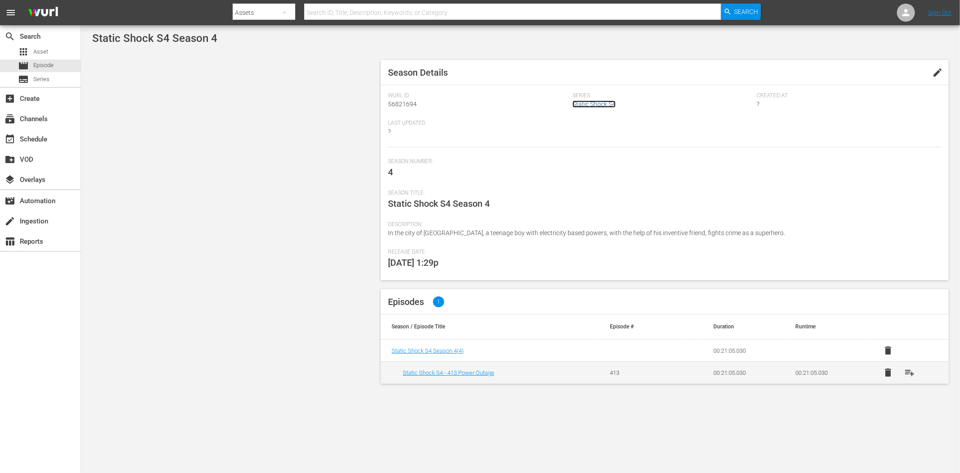
click at [600, 104] on link "Static Shock S4" at bounding box center [593, 103] width 43 height 7
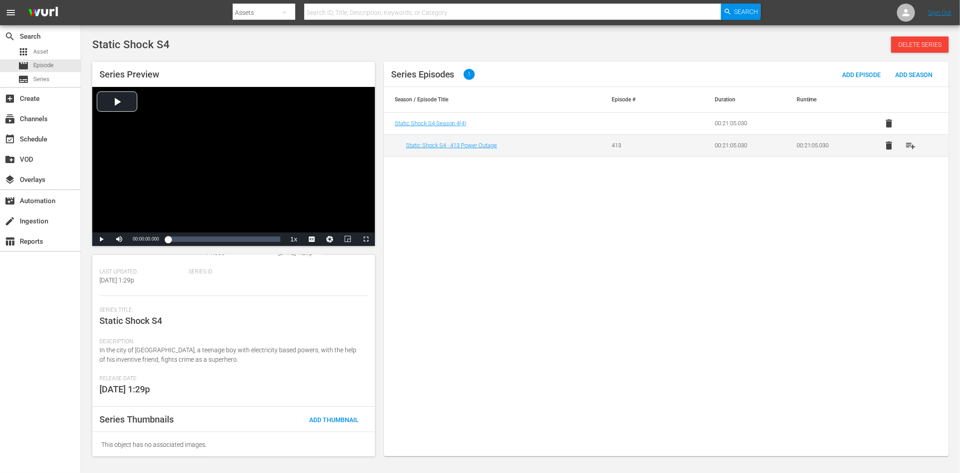
scroll to position [74, 0]
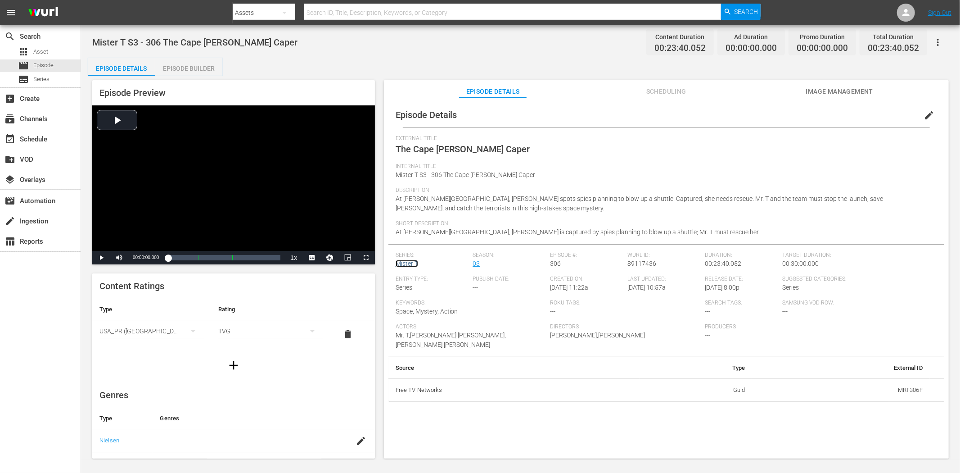
click at [408, 261] on link "Mister T" at bounding box center [407, 263] width 23 height 7
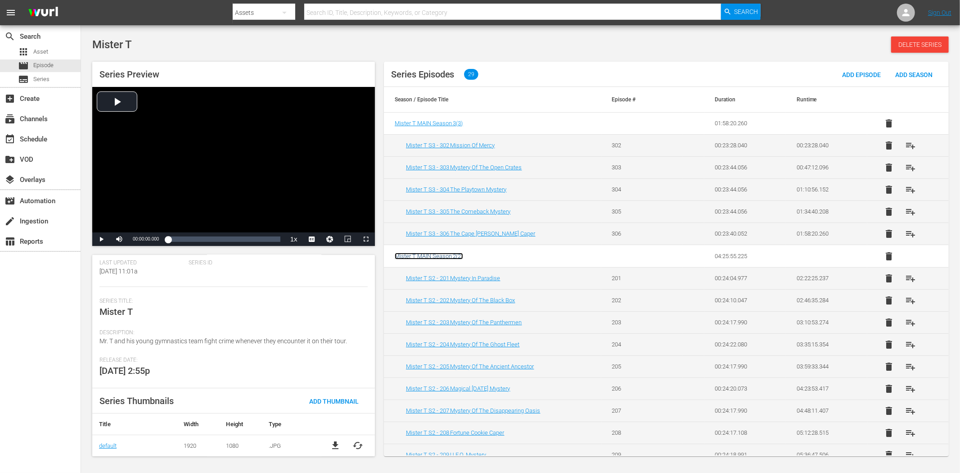
click at [447, 255] on span "Mister T MAIN Season 2 ( 2 )" at bounding box center [429, 255] width 68 height 7
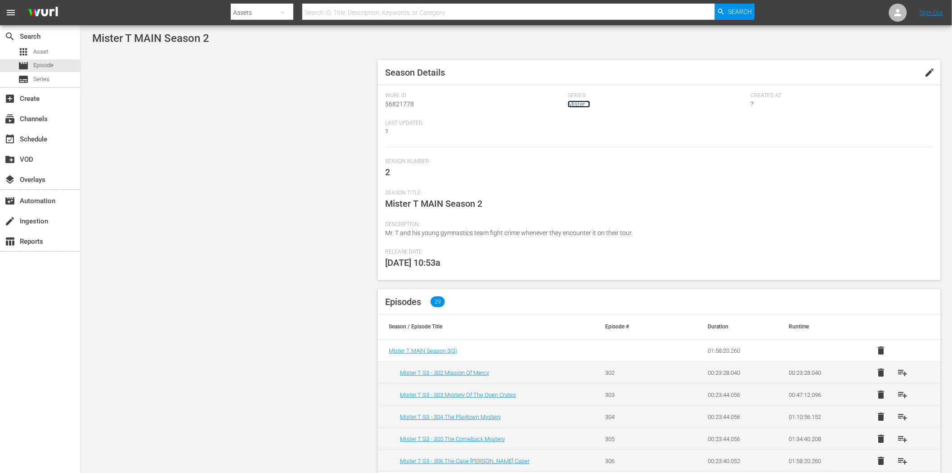
click at [591, 102] on link "Mister T" at bounding box center [579, 103] width 23 height 7
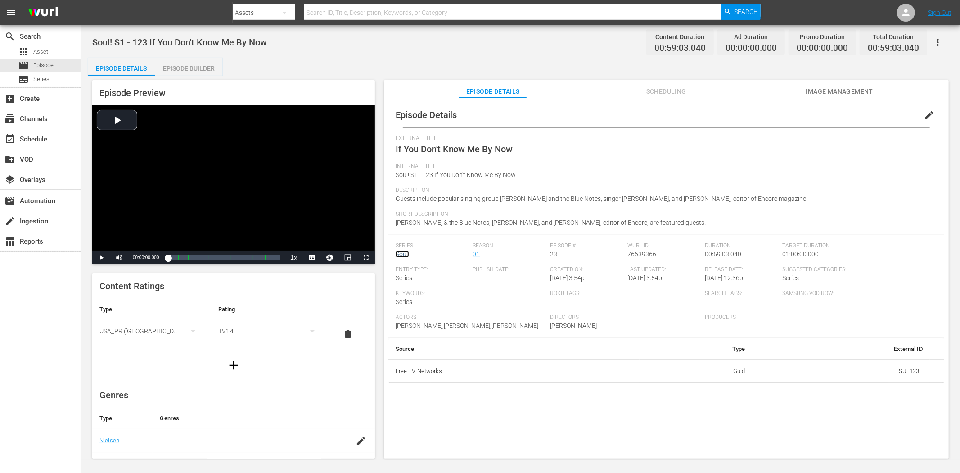
click at [403, 257] on link "Soul!" at bounding box center [403, 253] width 14 height 7
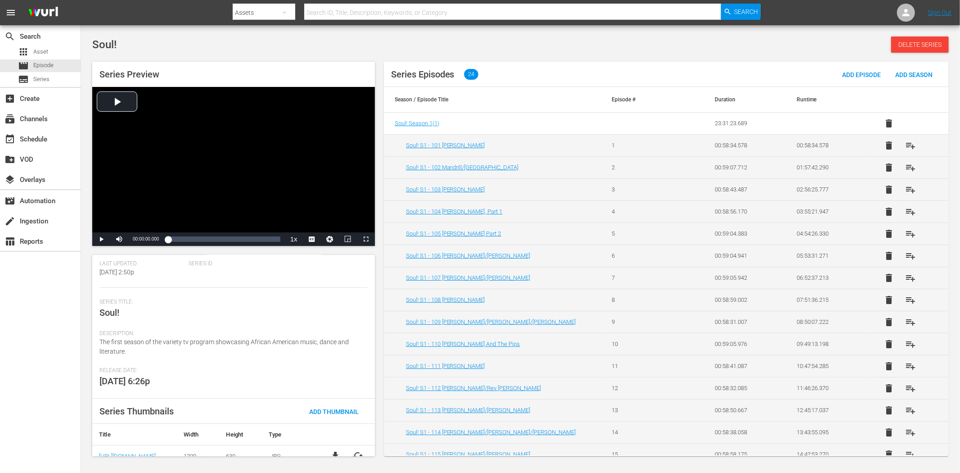
scroll to position [114, 0]
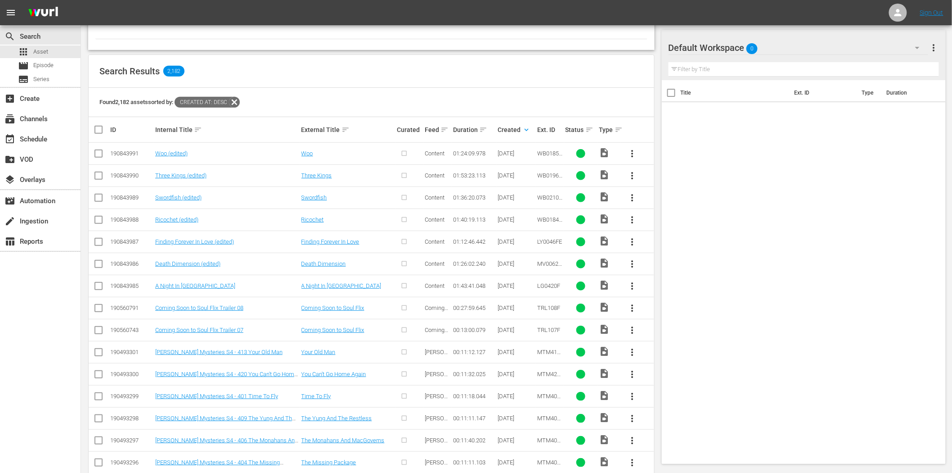
scroll to position [150, 0]
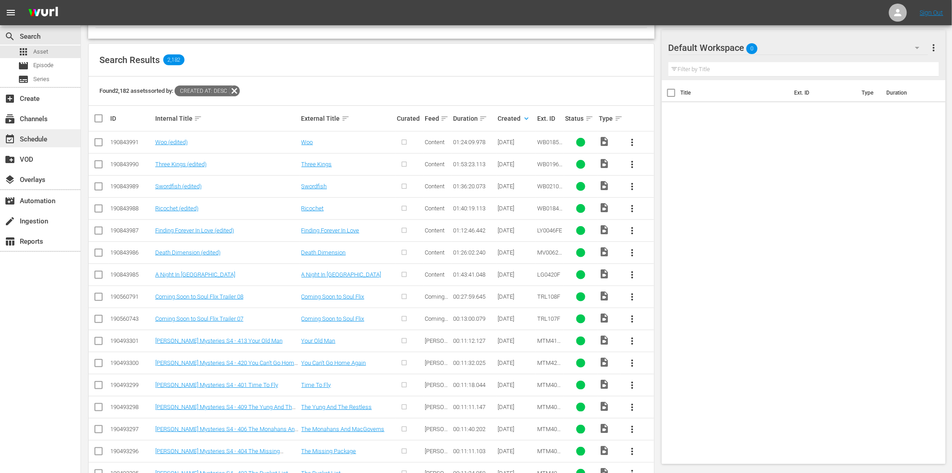
click at [38, 137] on div "event_available Schedule" at bounding box center [25, 138] width 50 height 8
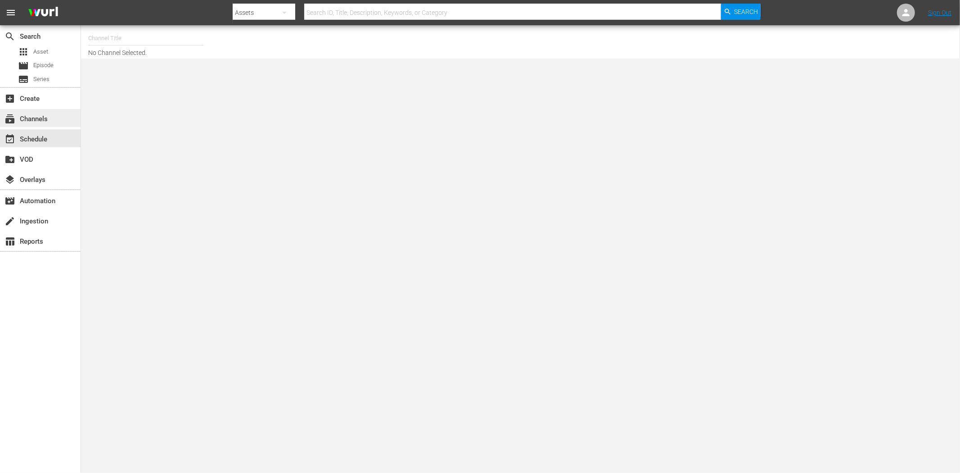
click at [40, 114] on div "subscriptions Channels" at bounding box center [25, 117] width 50 height 8
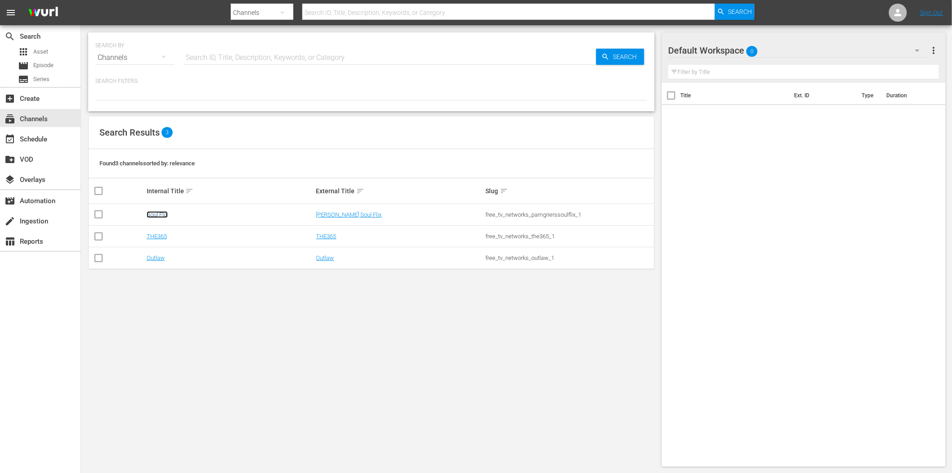
click at [155, 216] on link "Soul Flix" at bounding box center [157, 214] width 21 height 7
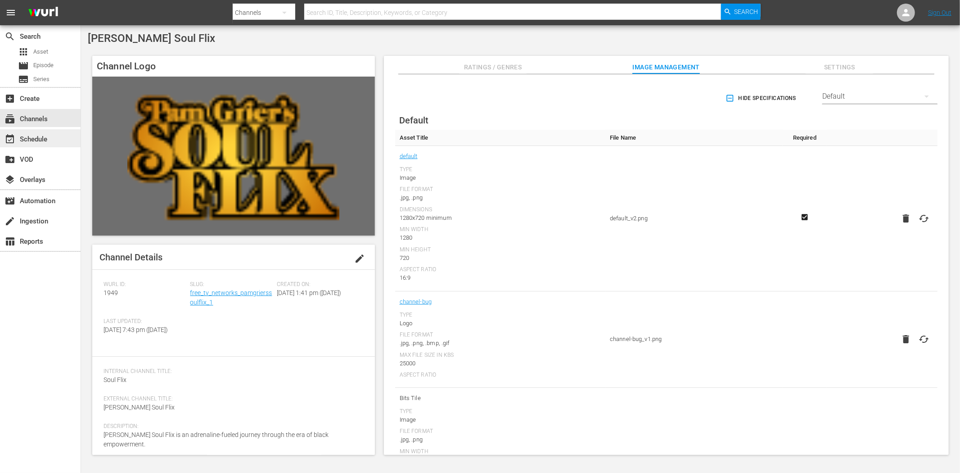
click at [57, 135] on div "event_available Schedule" at bounding box center [40, 138] width 81 height 18
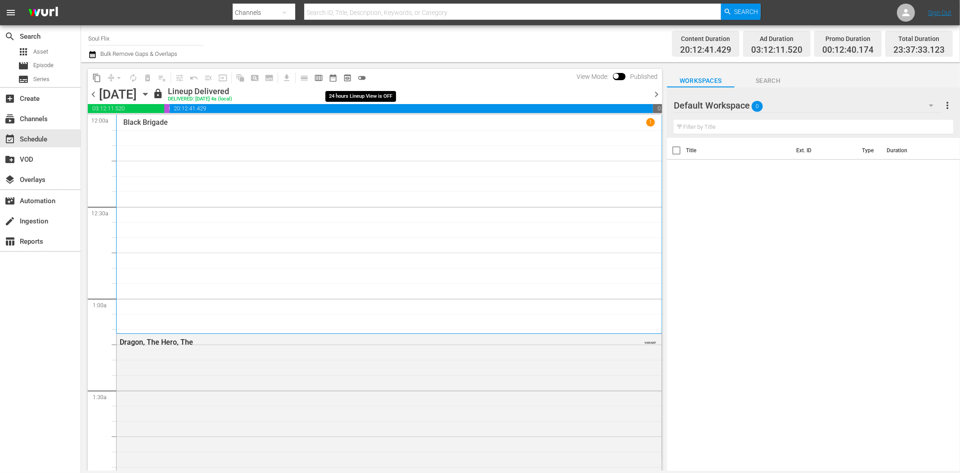
click at [362, 75] on span "toggle_off" at bounding box center [361, 77] width 9 height 9
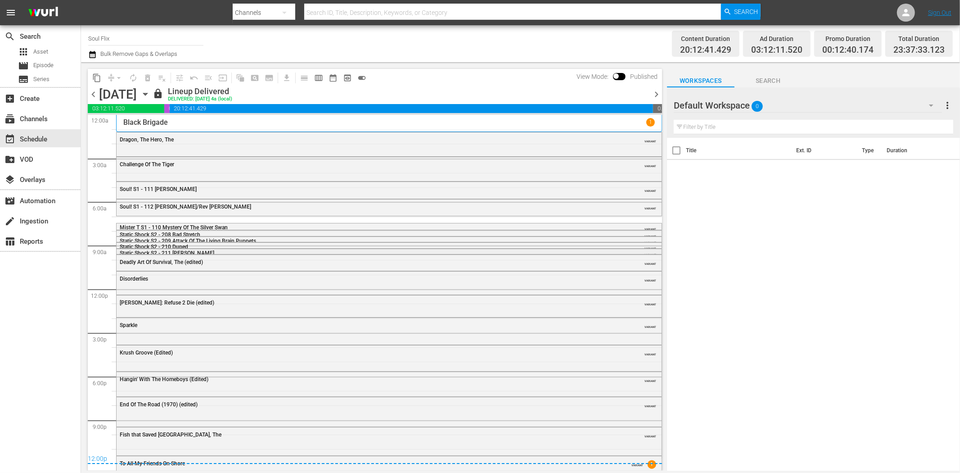
click at [221, 250] on div "Static Shock S2 - 211 Jimmy" at bounding box center [364, 253] width 489 height 6
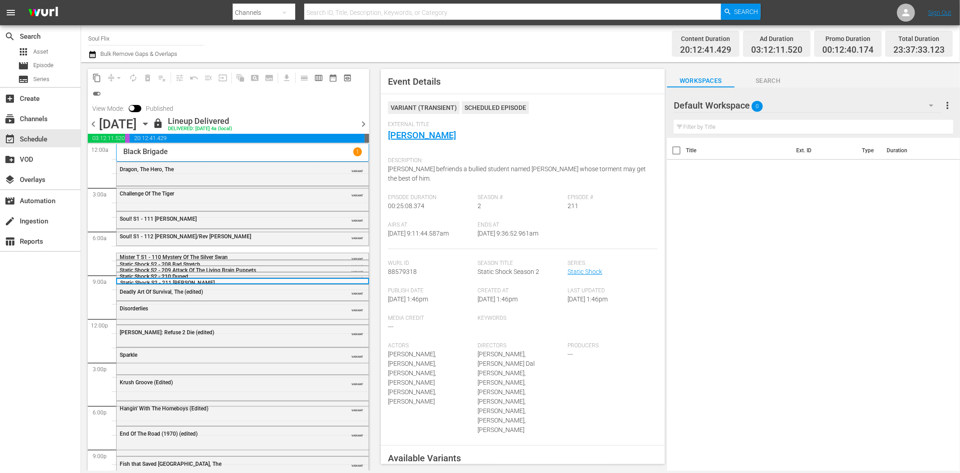
scroll to position [34, 0]
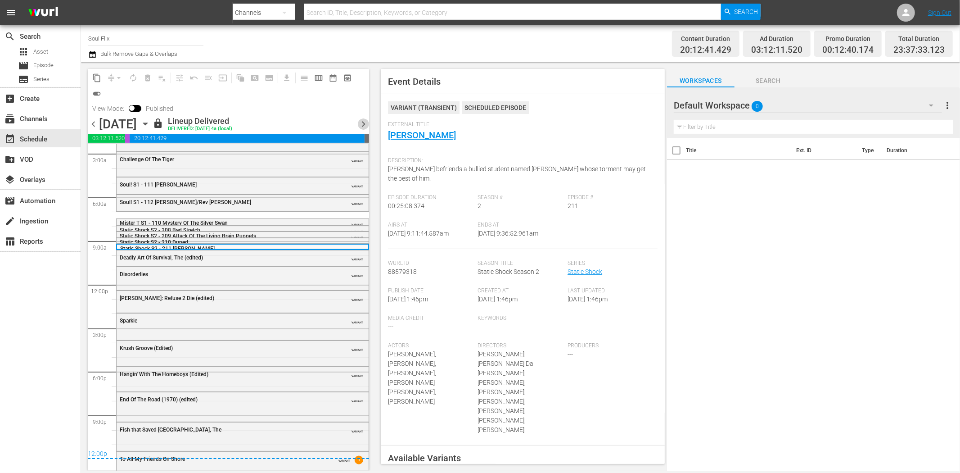
click at [365, 127] on span "chevron_right" at bounding box center [363, 123] width 11 height 11
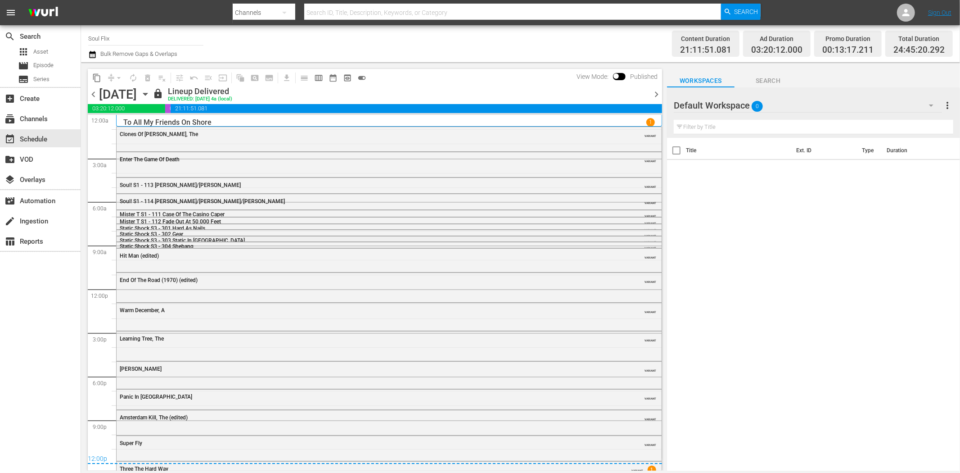
click at [149, 238] on span "Static Shock S3 - 303 Static In Africa" at bounding box center [182, 240] width 125 height 6
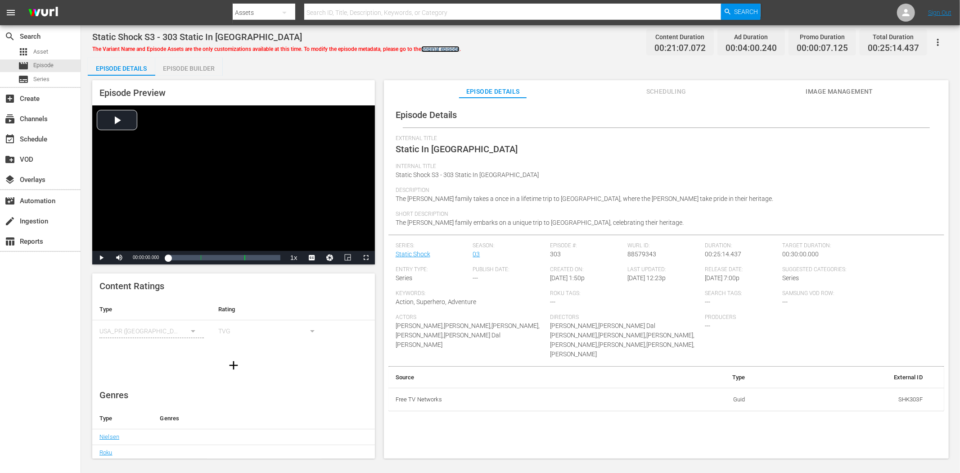
click at [455, 51] on link "original episode" at bounding box center [440, 49] width 38 height 6
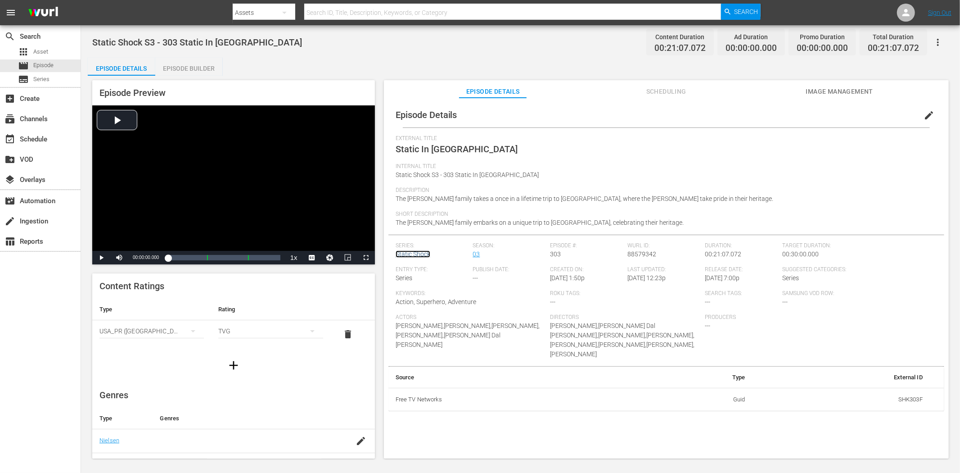
click at [415, 252] on link "Static Shock" at bounding box center [413, 253] width 35 height 7
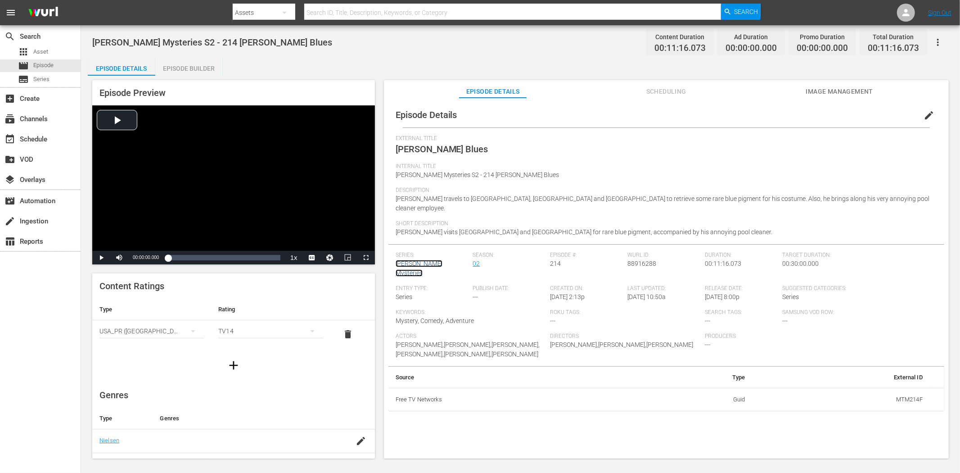
click at [435, 260] on link "[PERSON_NAME] Mysteries" at bounding box center [419, 268] width 47 height 17
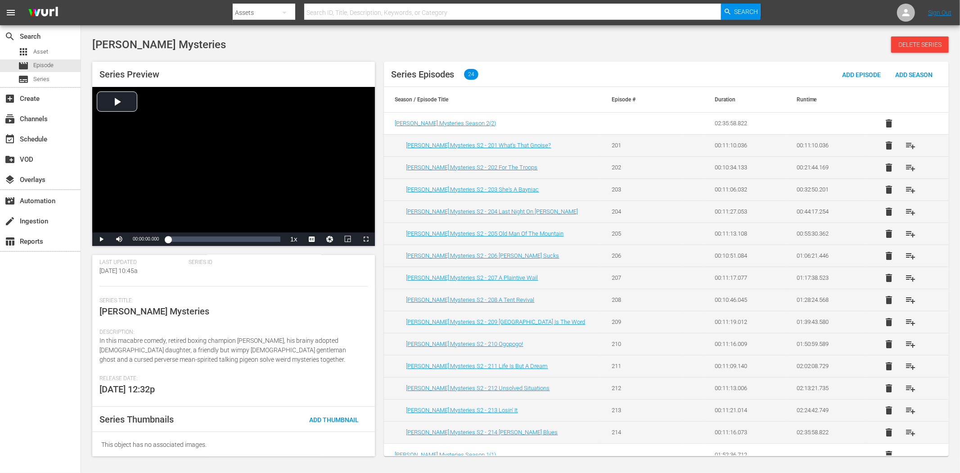
scroll to position [84, 0]
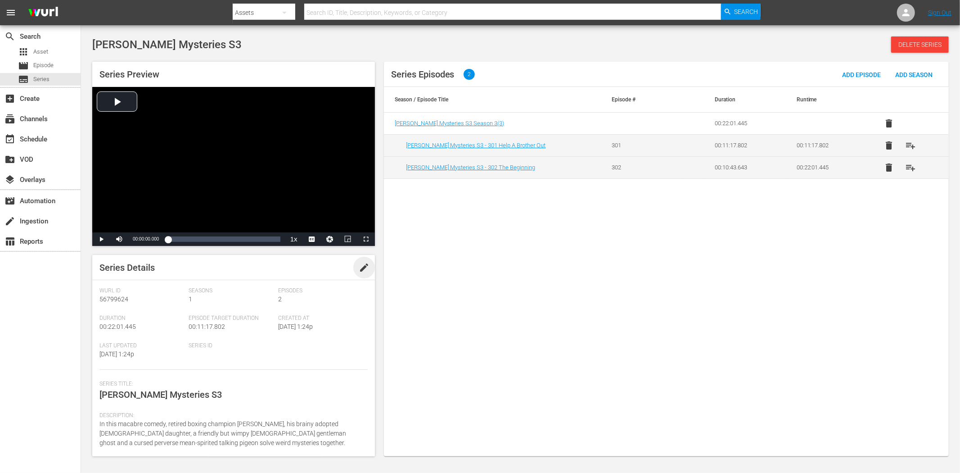
click at [359, 265] on span "edit" at bounding box center [364, 267] width 11 height 11
click at [303, 264] on span "Discard" at bounding box center [308, 267] width 40 height 7
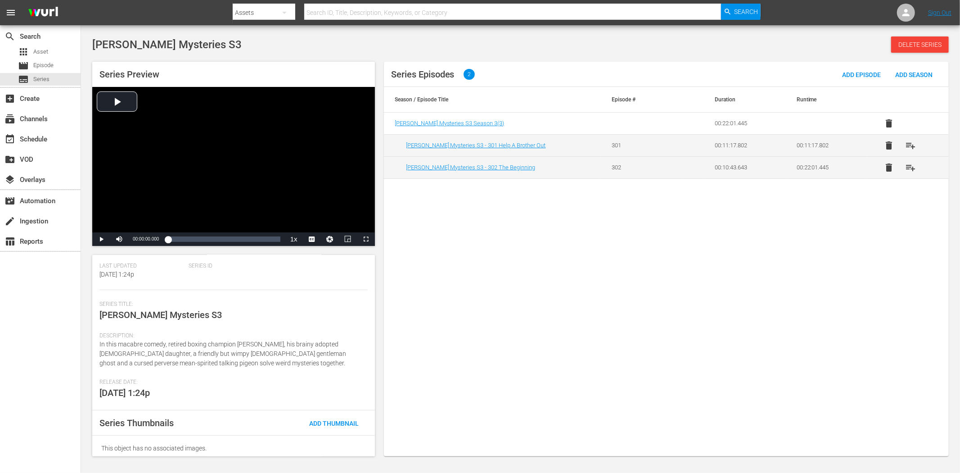
scroll to position [84, 0]
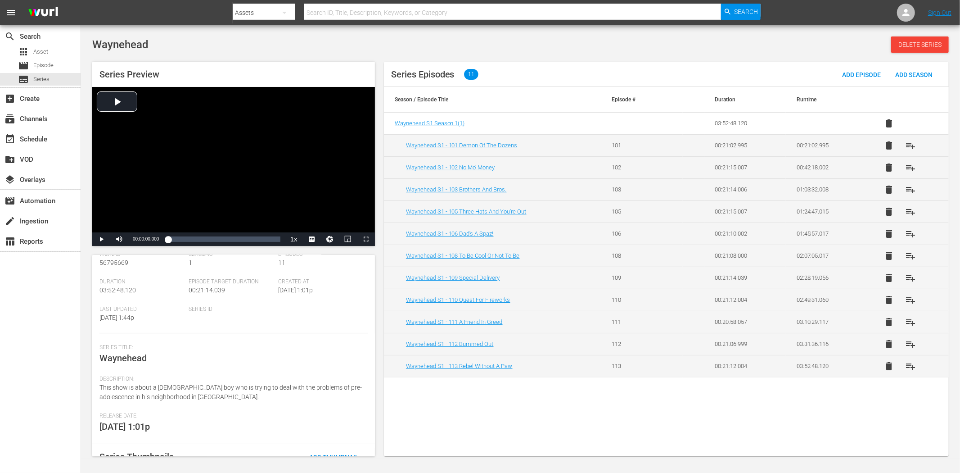
scroll to position [74, 0]
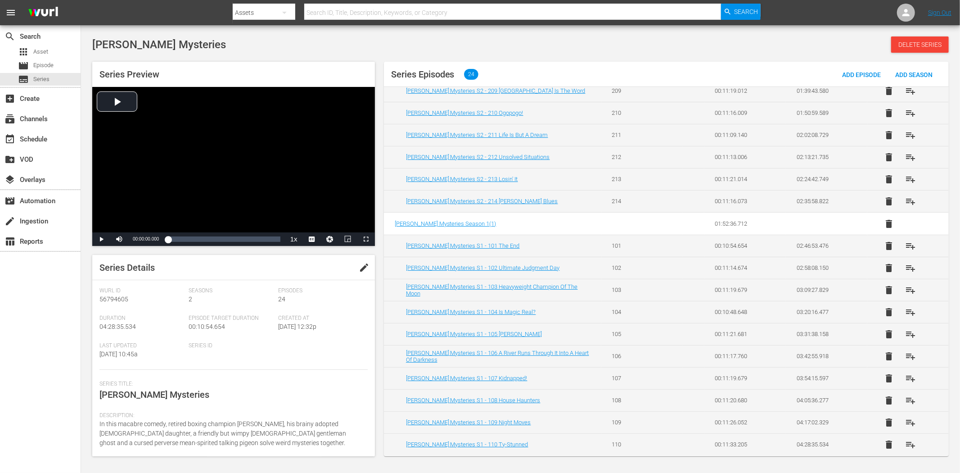
scroll to position [232, 0]
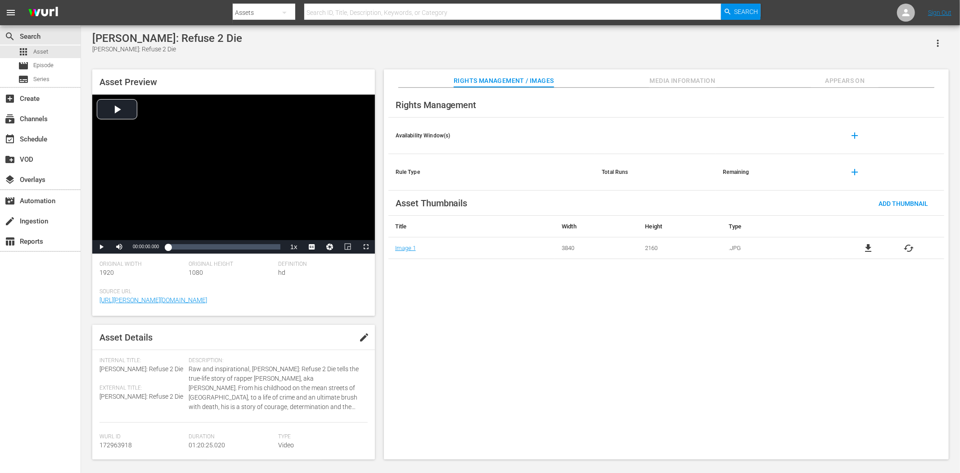
click at [849, 68] on div "Asset Preview Video Player is loading. Play Video Play Mute Current Time 00:00:…" at bounding box center [521, 260] width 866 height 390
click at [848, 77] on span "Appears On" at bounding box center [845, 80] width 68 height 11
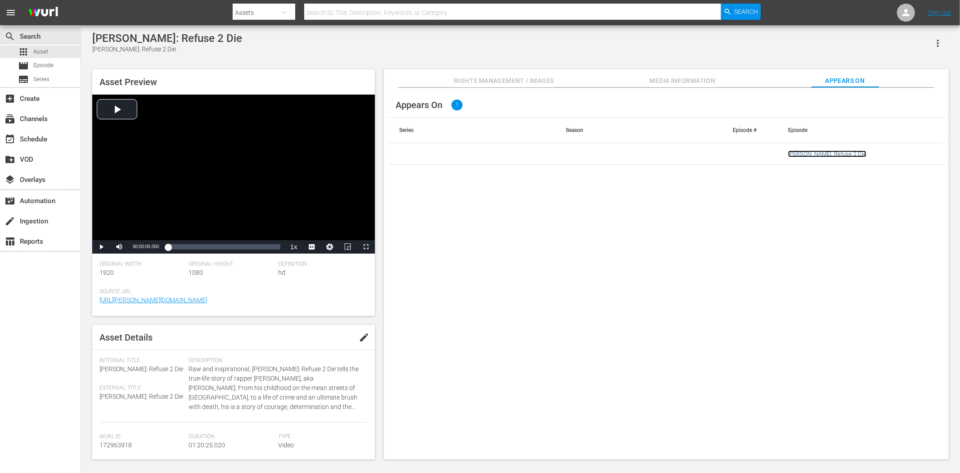
click at [825, 154] on link "50 Cent: Refuse 2 Die" at bounding box center [827, 153] width 78 height 7
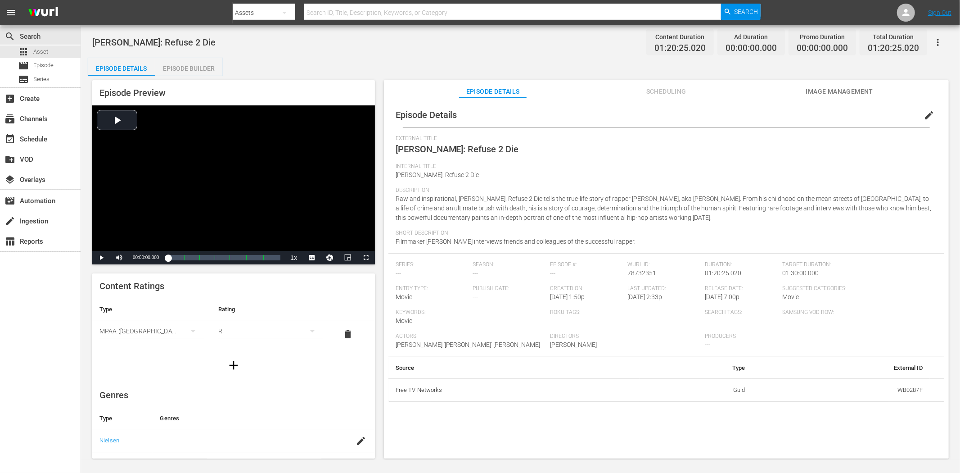
click at [823, 83] on button "Image Management" at bounding box center [840, 89] width 68 height 18
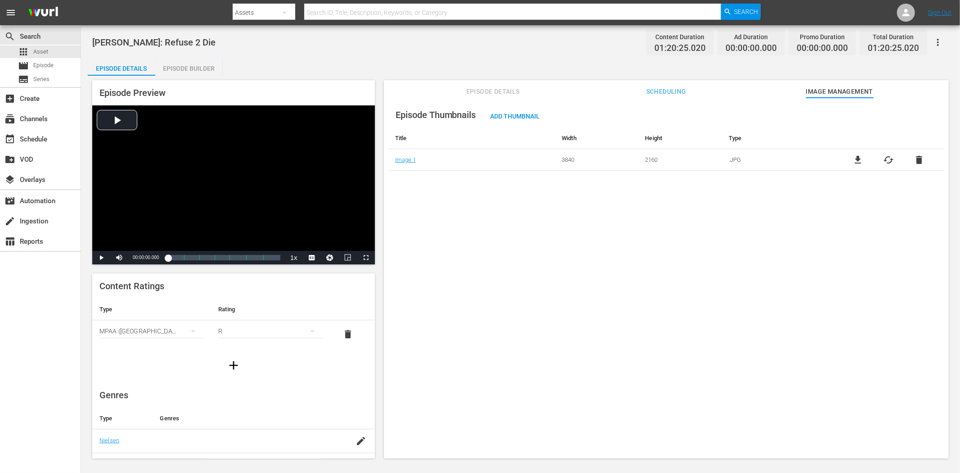
click at [672, 83] on button "Scheduling" at bounding box center [666, 89] width 68 height 18
click at [491, 139] on input "checkbox" at bounding box center [532, 139] width 90 height 13
checkbox input "true"
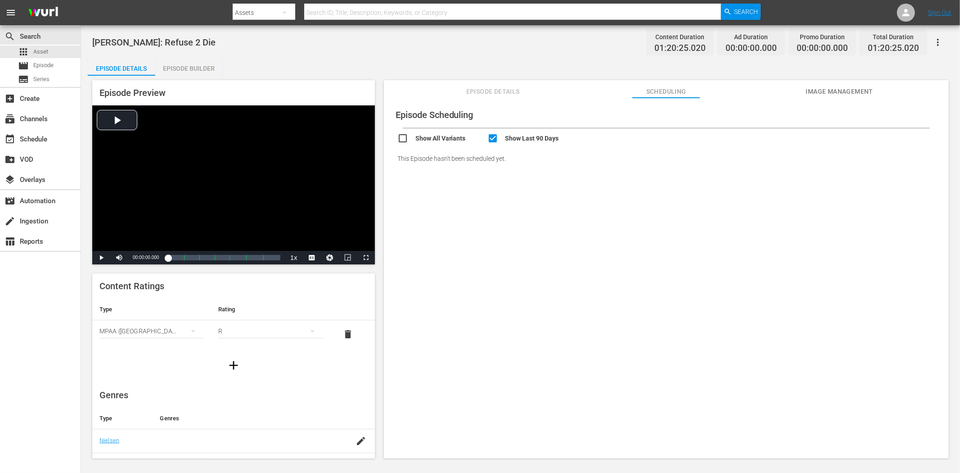
drag, startPoint x: 453, startPoint y: 134, endPoint x: 528, endPoint y: 135, distance: 75.2
click at [453, 135] on input "checkbox" at bounding box center [442, 139] width 90 height 13
checkbox input "true"
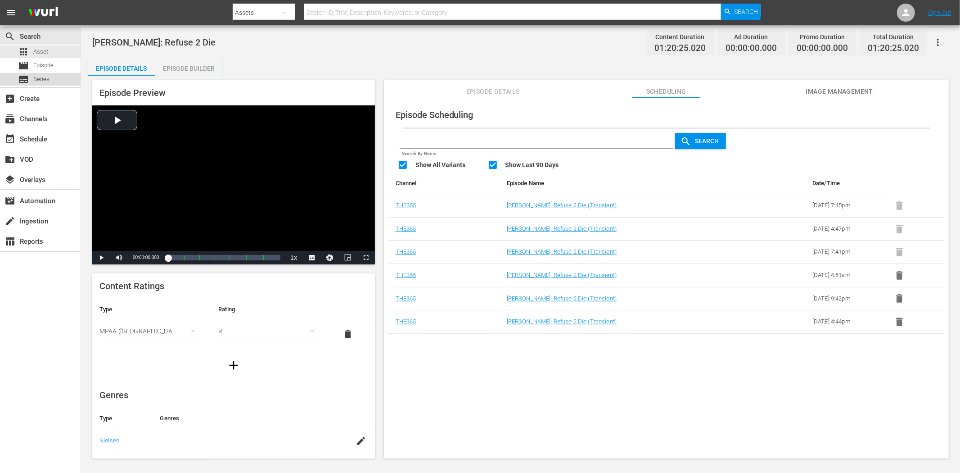
click at [46, 79] on span "Series" at bounding box center [41, 79] width 16 height 9
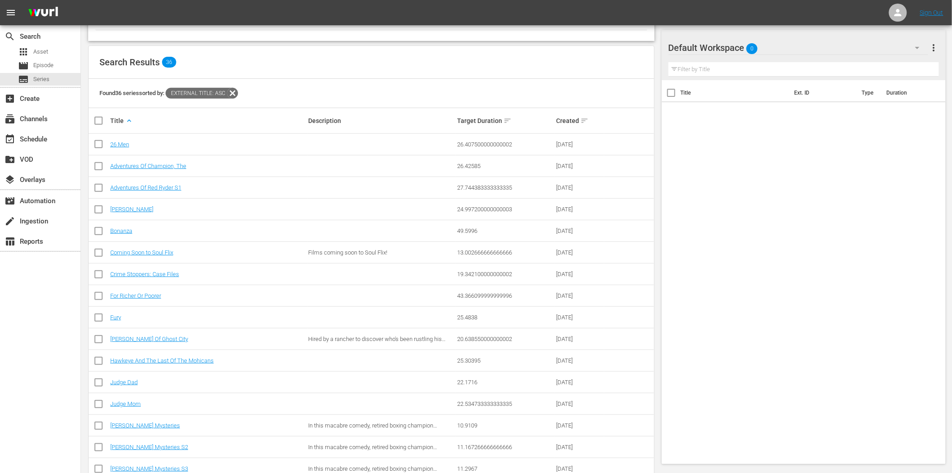
scroll to position [200, 0]
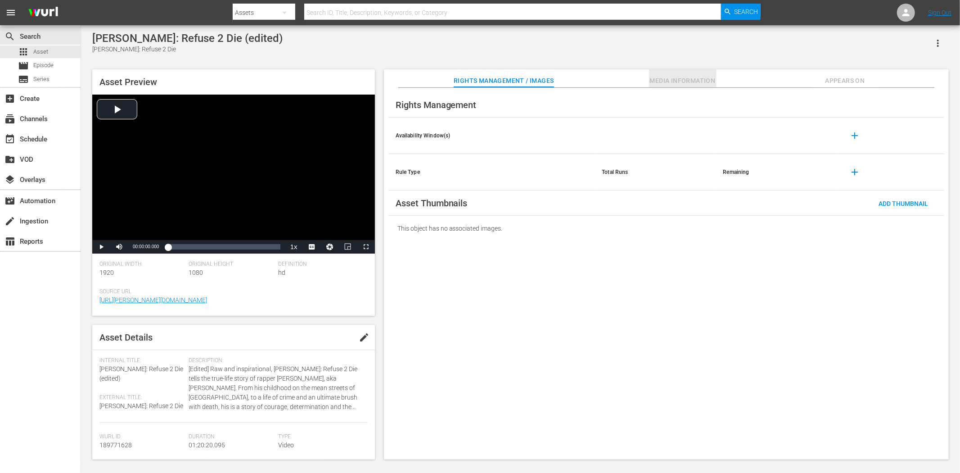
click at [679, 79] on span "Media Information" at bounding box center [683, 80] width 68 height 11
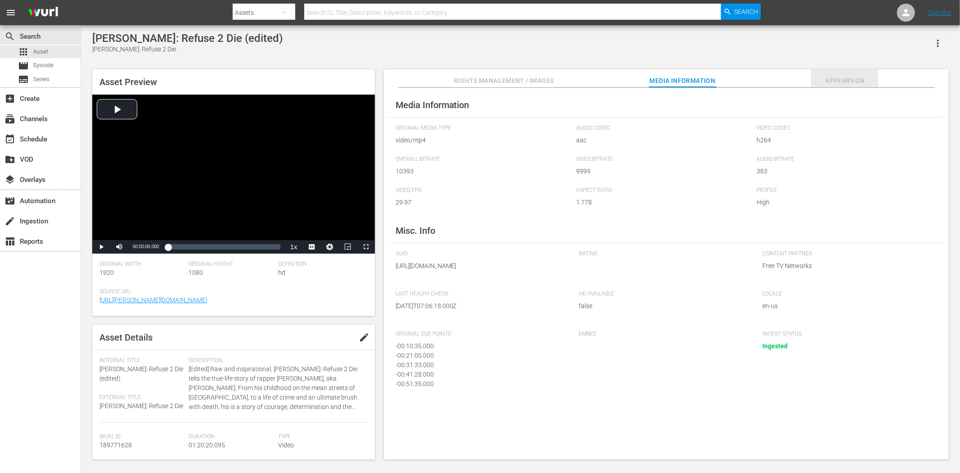
click at [830, 75] on span "Appears On" at bounding box center [845, 80] width 68 height 11
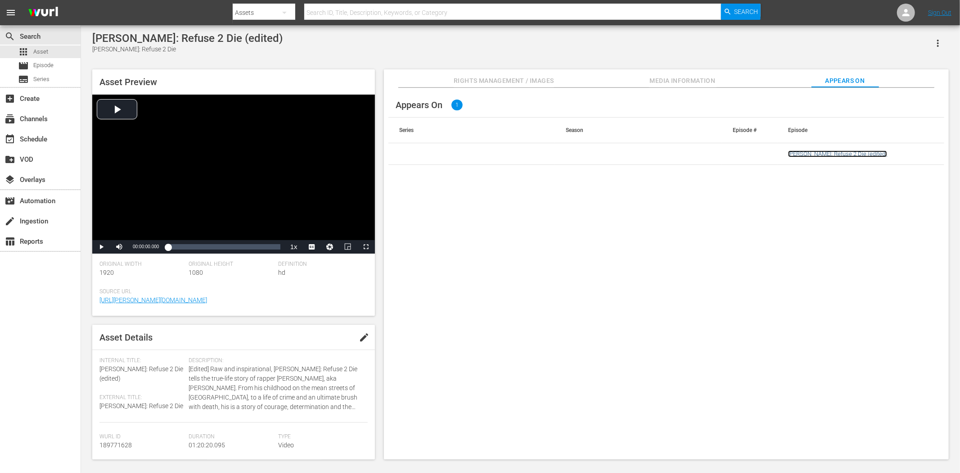
click at [814, 151] on link "[PERSON_NAME]: Refuse 2 Die (edited)" at bounding box center [837, 153] width 99 height 7
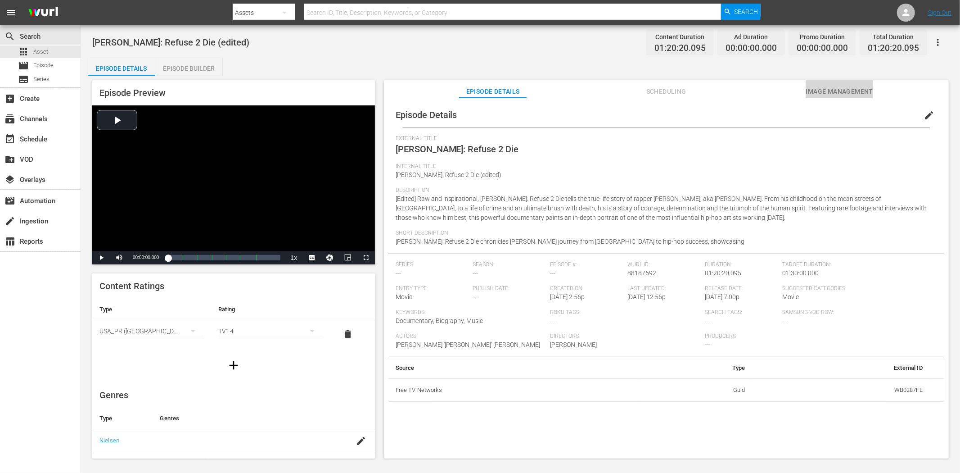
click at [826, 82] on button "Image Management" at bounding box center [840, 89] width 68 height 18
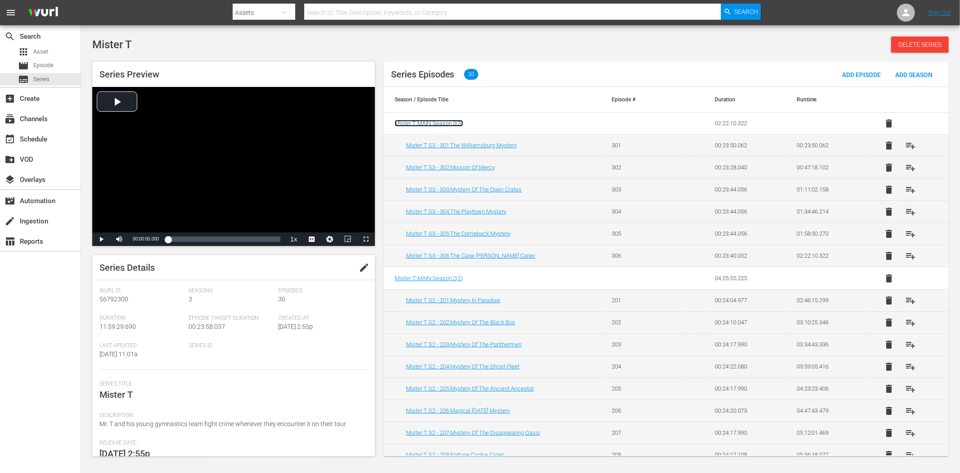
click at [446, 121] on span "Mister T MAIN Season 3 ( 3 )" at bounding box center [429, 123] width 68 height 7
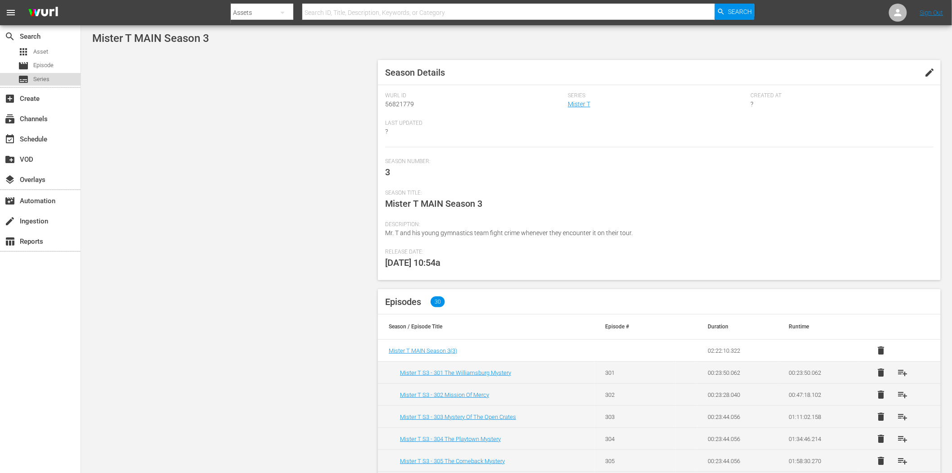
click at [51, 77] on div "subtitles Series" at bounding box center [40, 79] width 81 height 13
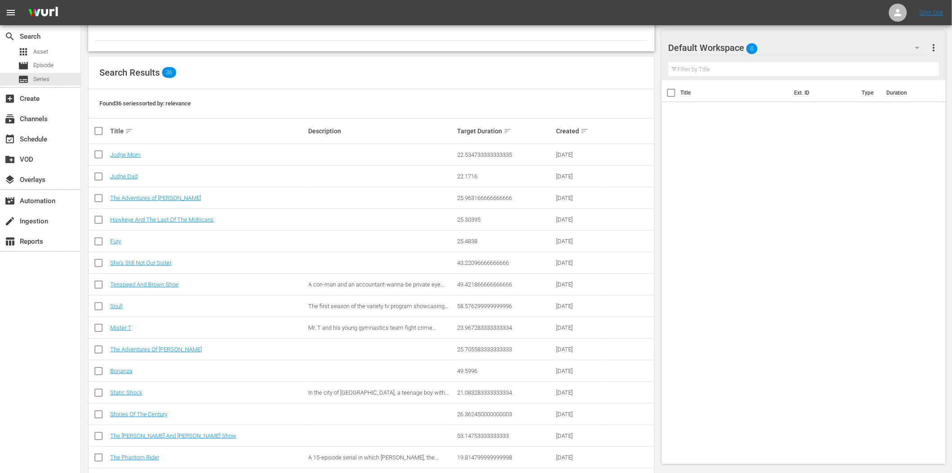
scroll to position [100, 0]
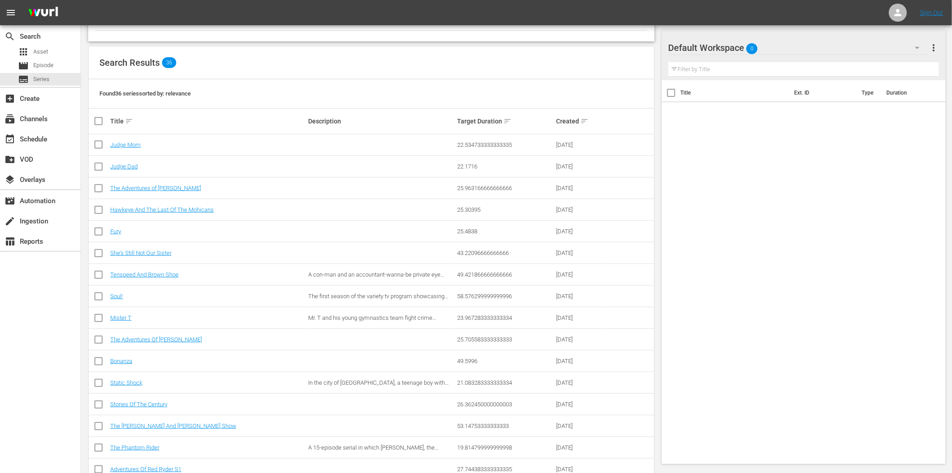
click at [119, 120] on div "Title sort" at bounding box center [208, 121] width 196 height 11
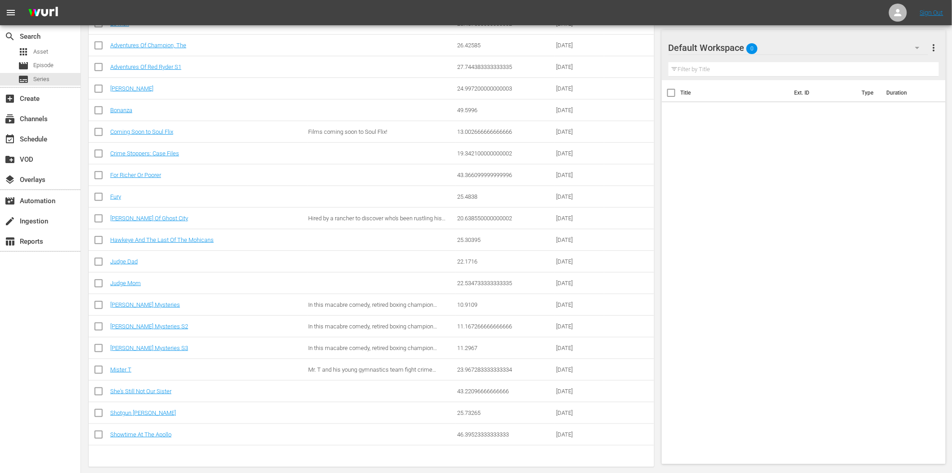
scroll to position [232, 0]
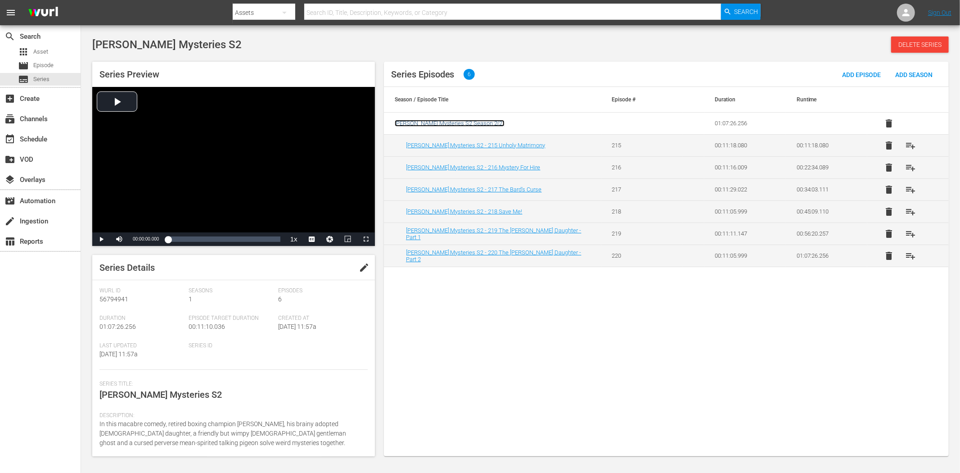
click at [433, 122] on span "[PERSON_NAME] Mysteries S2 Season 2 ( 2 )" at bounding box center [450, 123] width 110 height 7
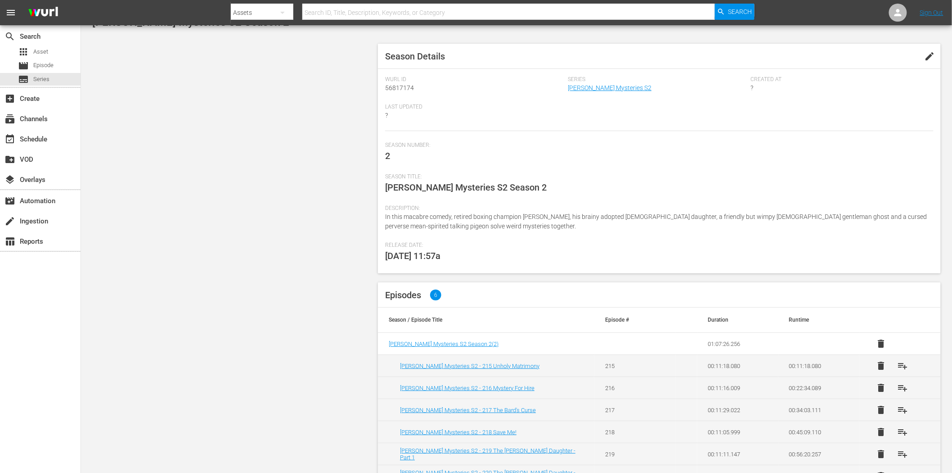
scroll to position [42, 0]
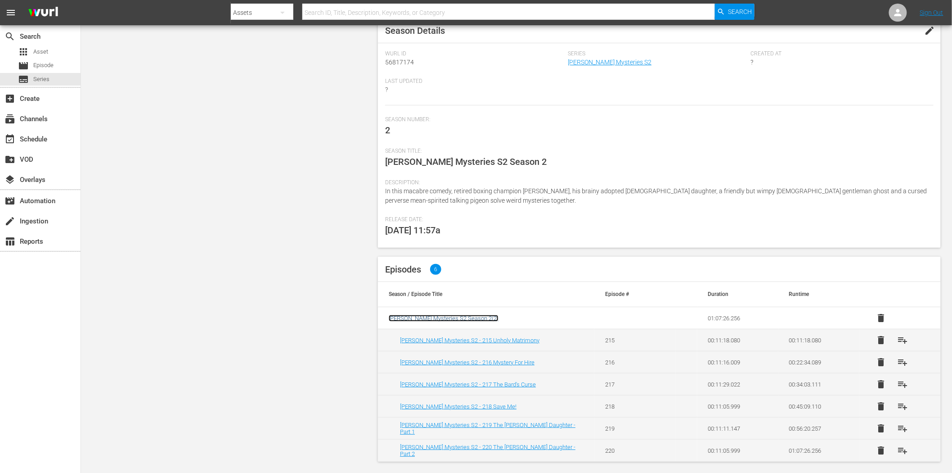
click at [442, 317] on span "Mike Tyson Mysteries S2 Season 2 ( 2 )" at bounding box center [444, 318] width 110 height 7
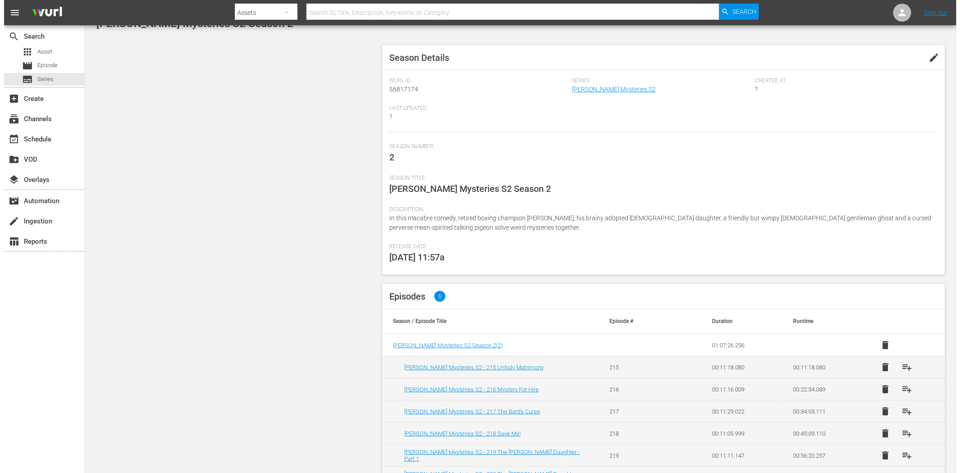
scroll to position [0, 0]
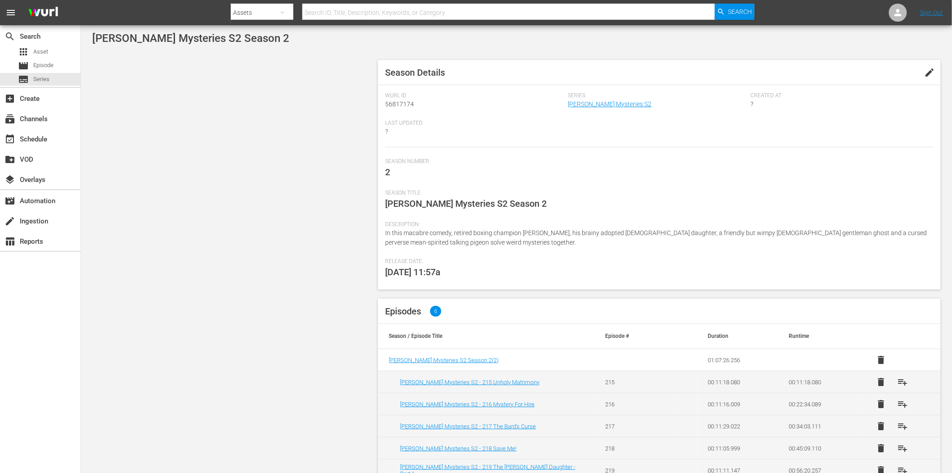
click at [864, 70] on button "edit" at bounding box center [931, 73] width 22 height 22
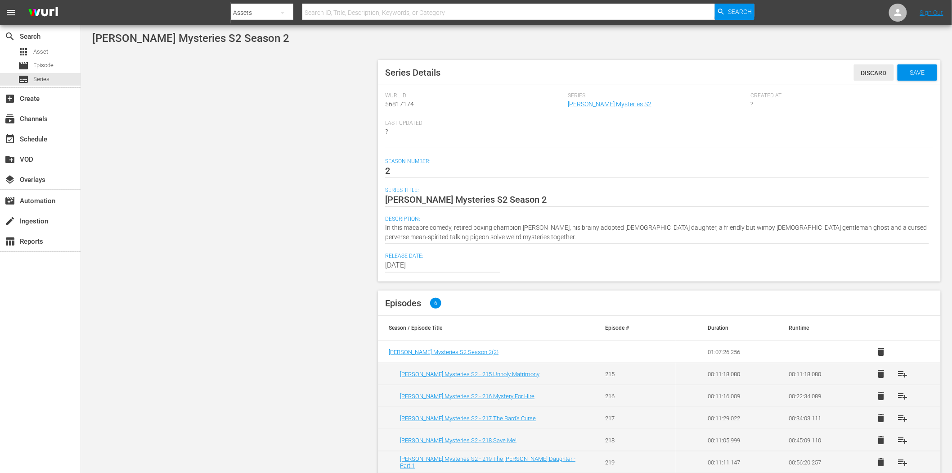
click at [861, 72] on span "Discard" at bounding box center [874, 72] width 40 height 7
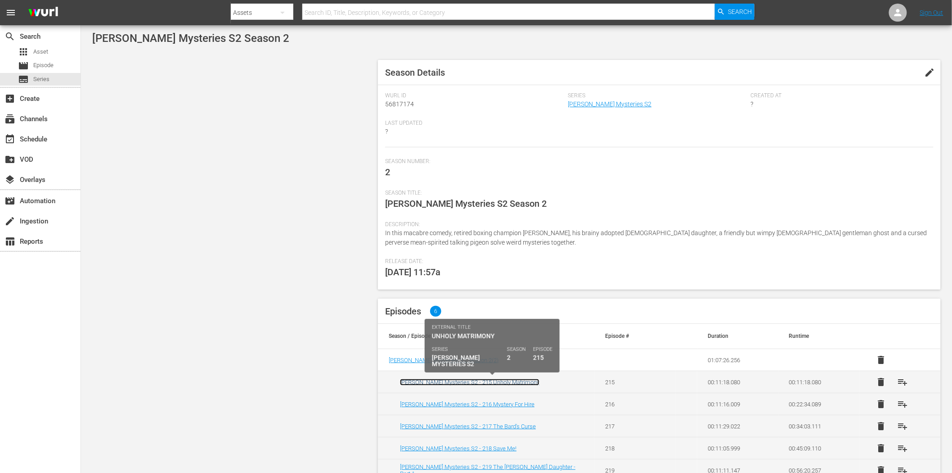
click at [515, 379] on link "Mike Tyson Mysteries S2 - 215 Unholy Matrimony" at bounding box center [470, 382] width 140 height 7
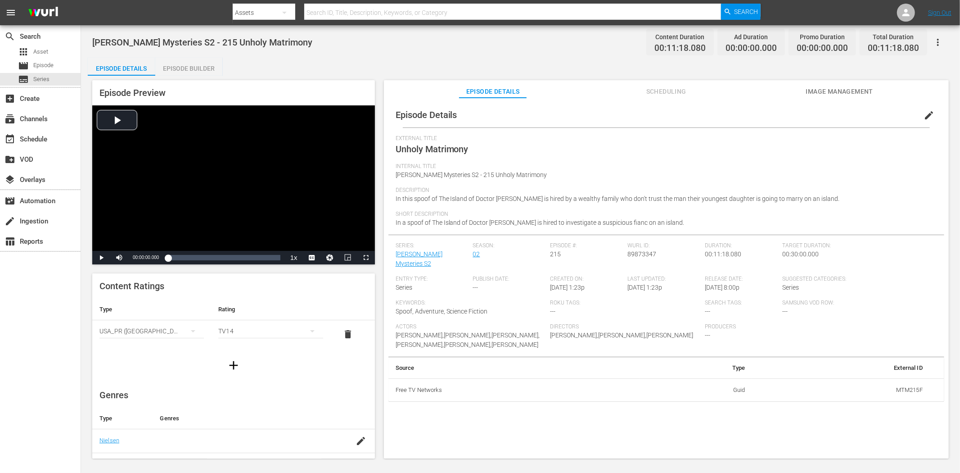
click at [864, 112] on span "edit" at bounding box center [929, 115] width 11 height 11
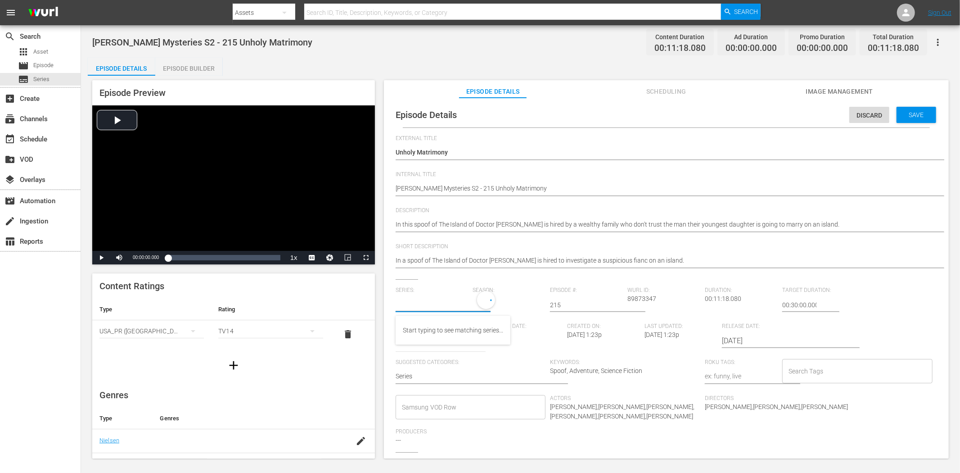
click at [460, 304] on input "text" at bounding box center [432, 305] width 73 height 22
click at [498, 272] on div "Short Description In a spoof of The Island of Doctor Moreau, Mike is hired to i…" at bounding box center [666, 261] width 541 height 36
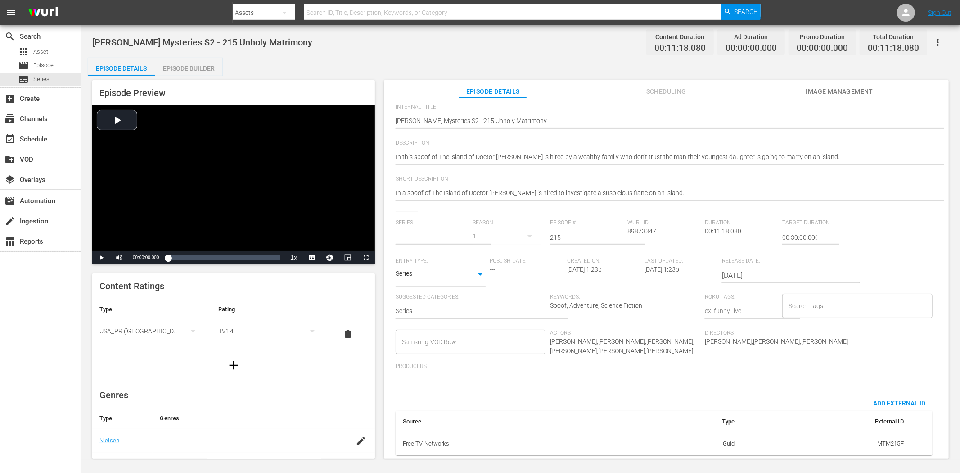
scroll to position [75, 0]
click at [455, 232] on input "text" at bounding box center [432, 237] width 73 height 22
click at [449, 255] on div "[PERSON_NAME] Mysteries" at bounding box center [445, 255] width 84 height 22
type input "[PERSON_NAME] Mysteries"
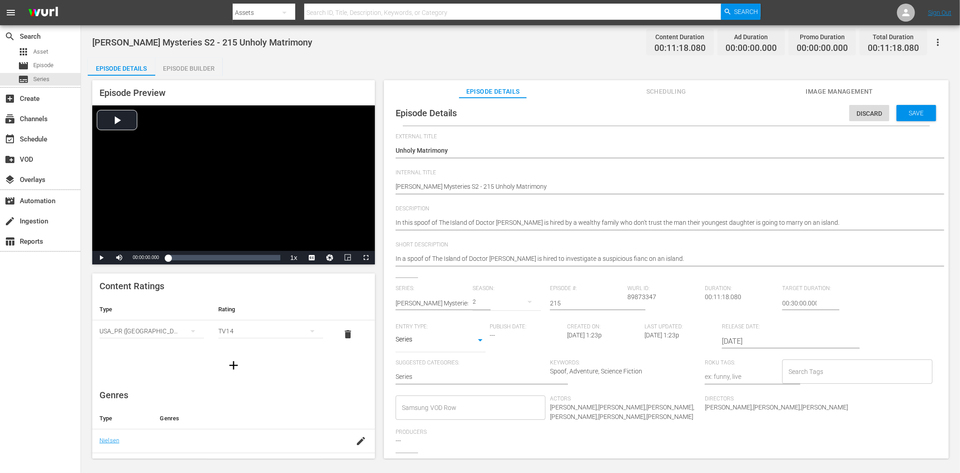
scroll to position [0, 0]
click at [861, 112] on span "Discard" at bounding box center [869, 115] width 40 height 7
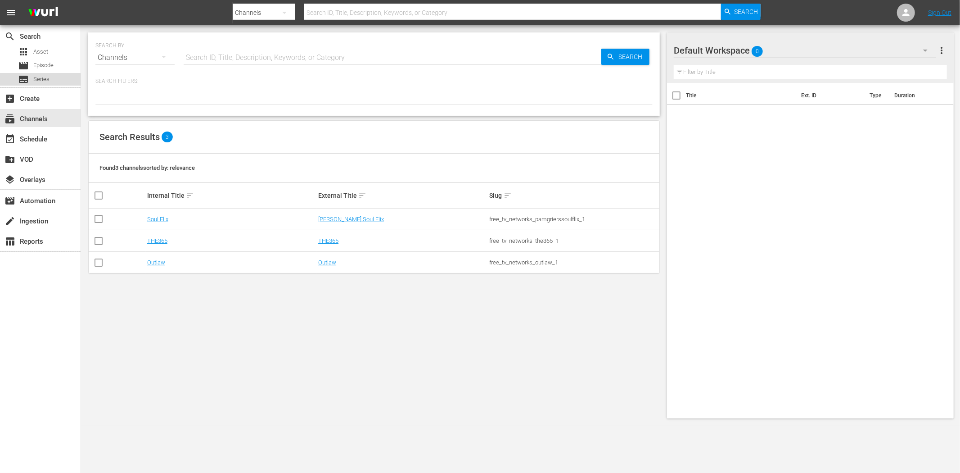
click at [29, 83] on div "subtitles Series" at bounding box center [34, 79] width 32 height 13
